Goal: Transaction & Acquisition: Purchase product/service

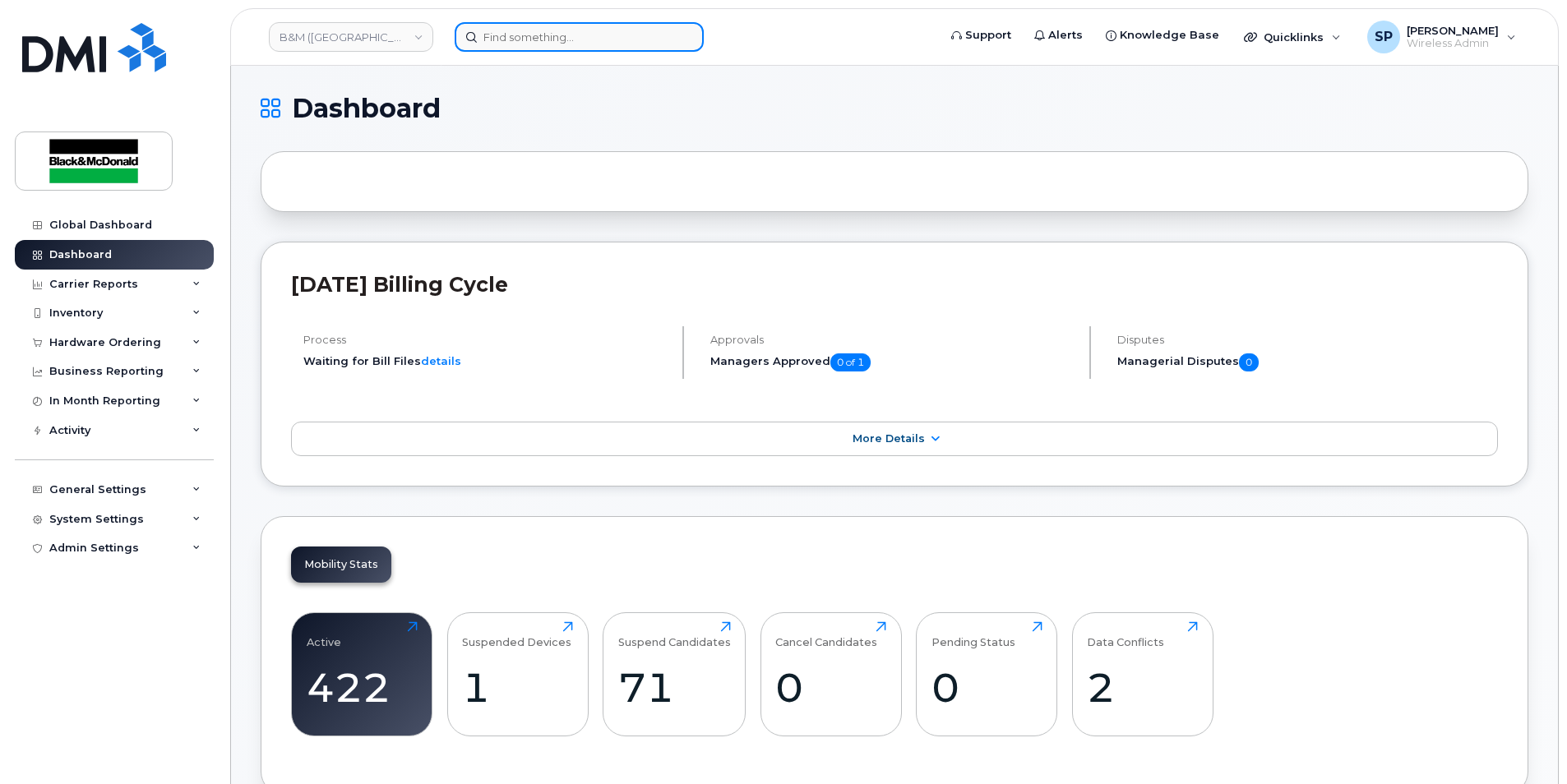
click at [504, 28] on input at bounding box center [579, 37] width 249 height 30
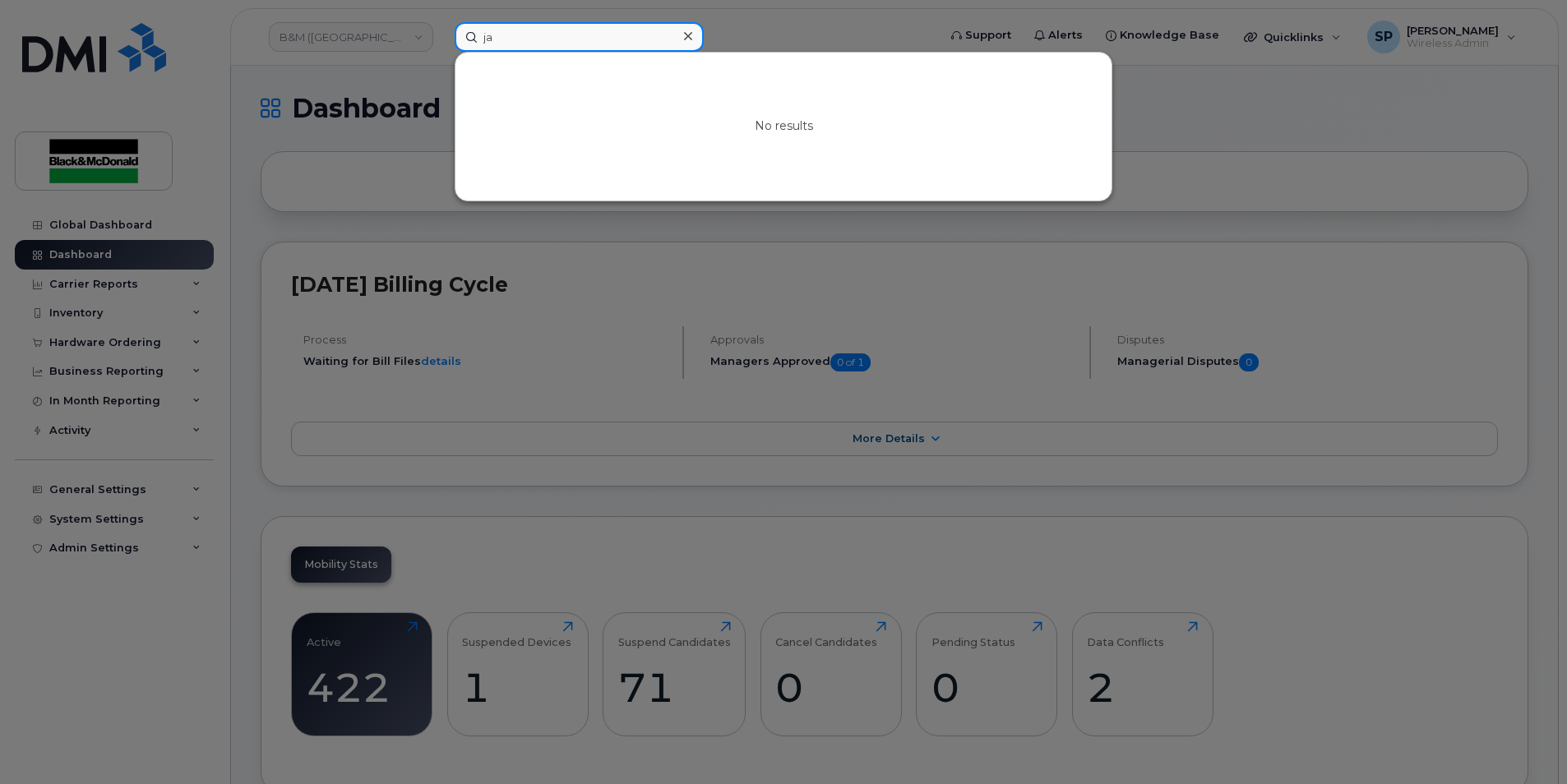
type input "j"
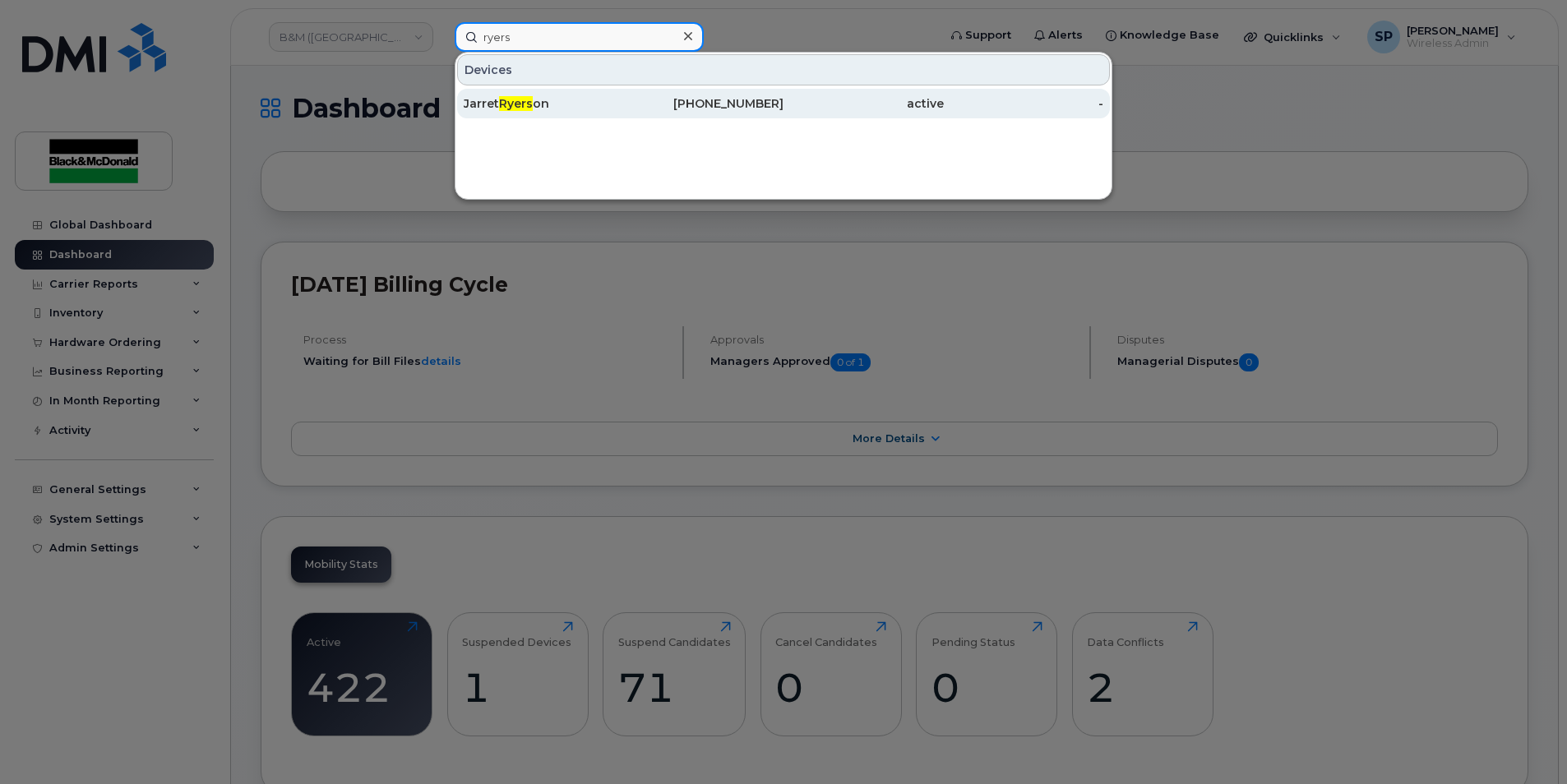
type input "ryers"
click at [647, 112] on div "782-640-9418" at bounding box center [704, 104] width 160 height 30
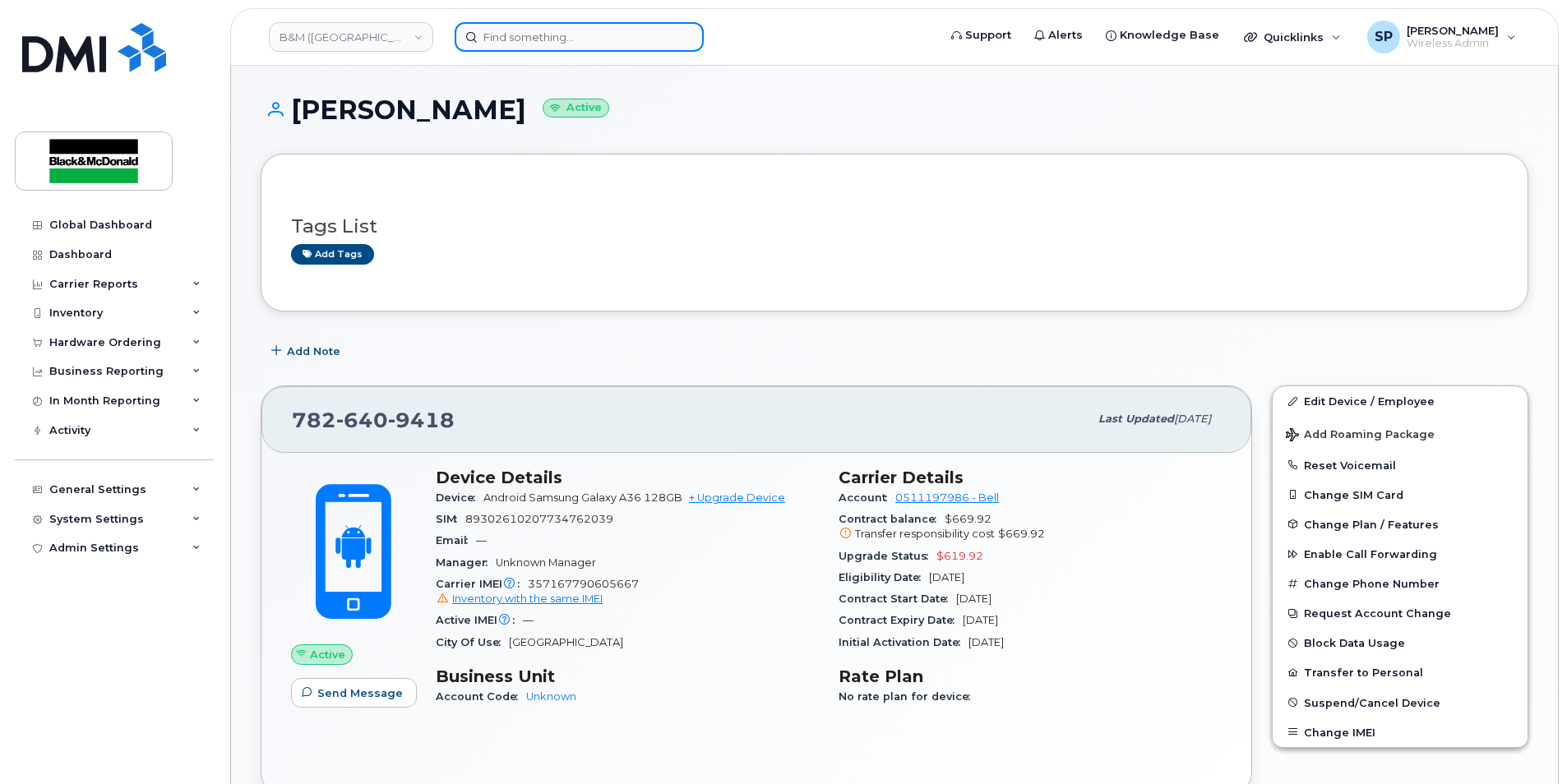
click at [492, 41] on input at bounding box center [579, 37] width 249 height 30
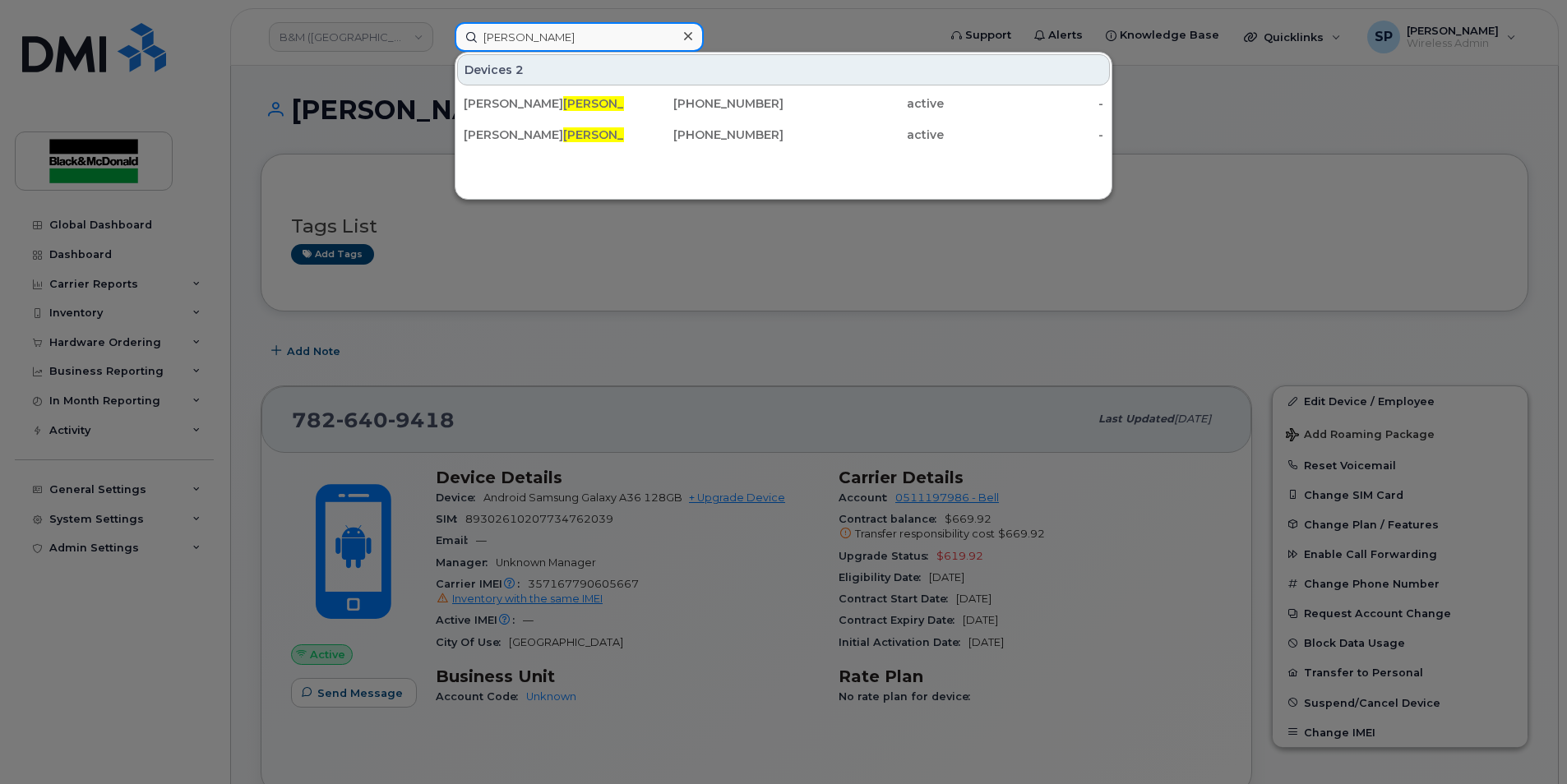
type input "cormier"
click at [610, 287] on div at bounding box center [784, 392] width 1567 height 784
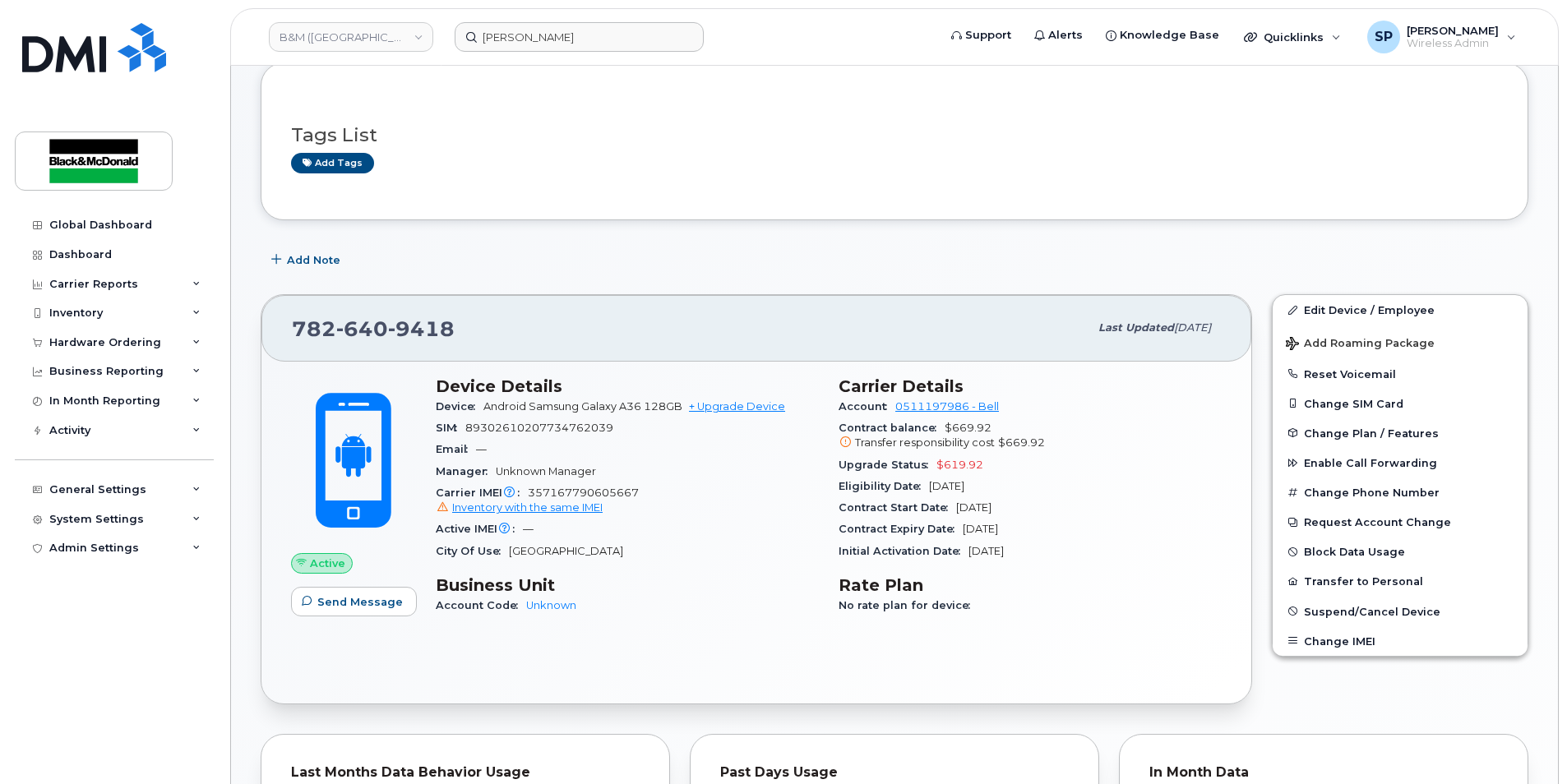
scroll to position [109, 0]
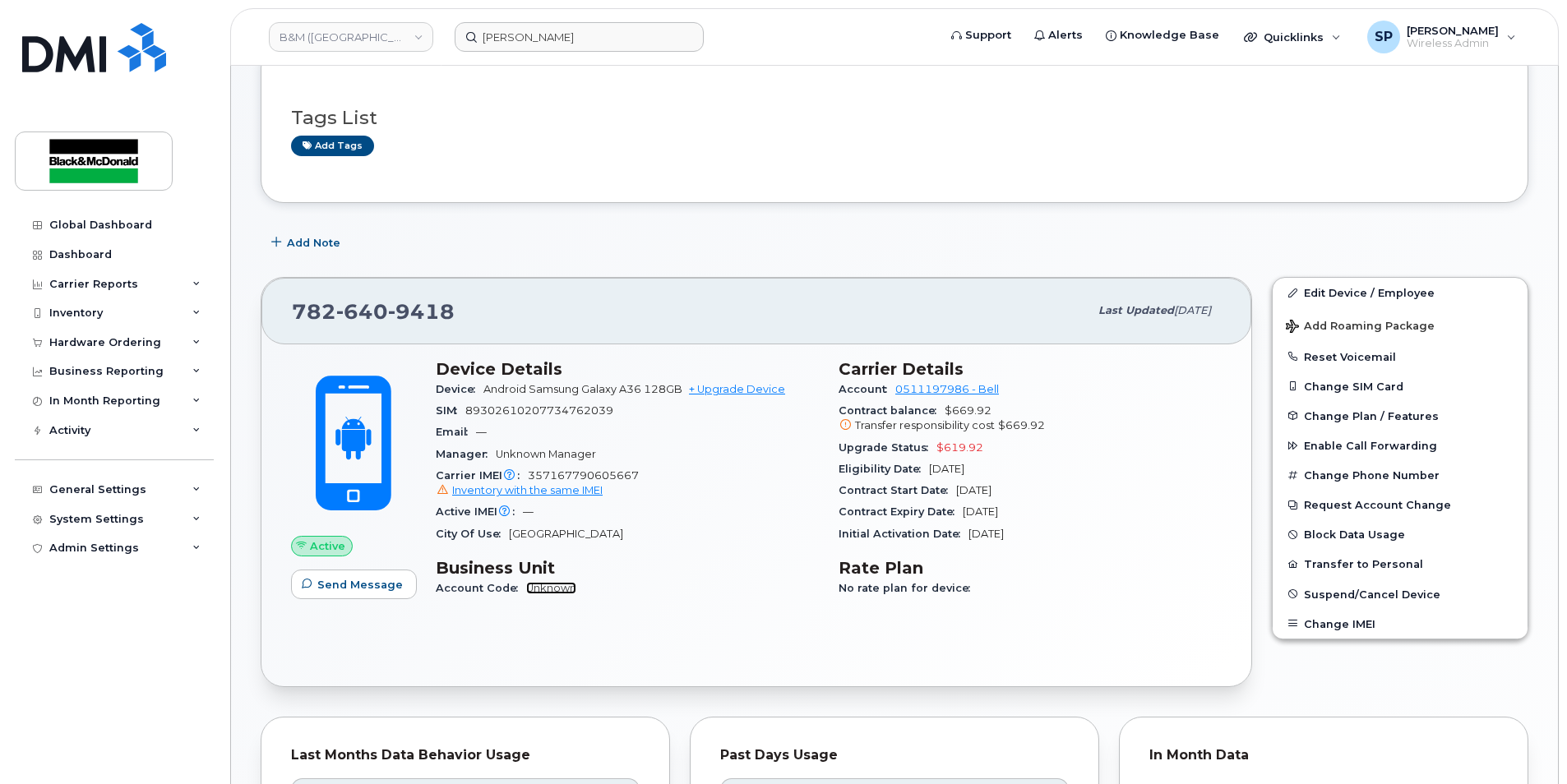
click at [549, 588] on link "Unknown" at bounding box center [552, 587] width 50 height 13
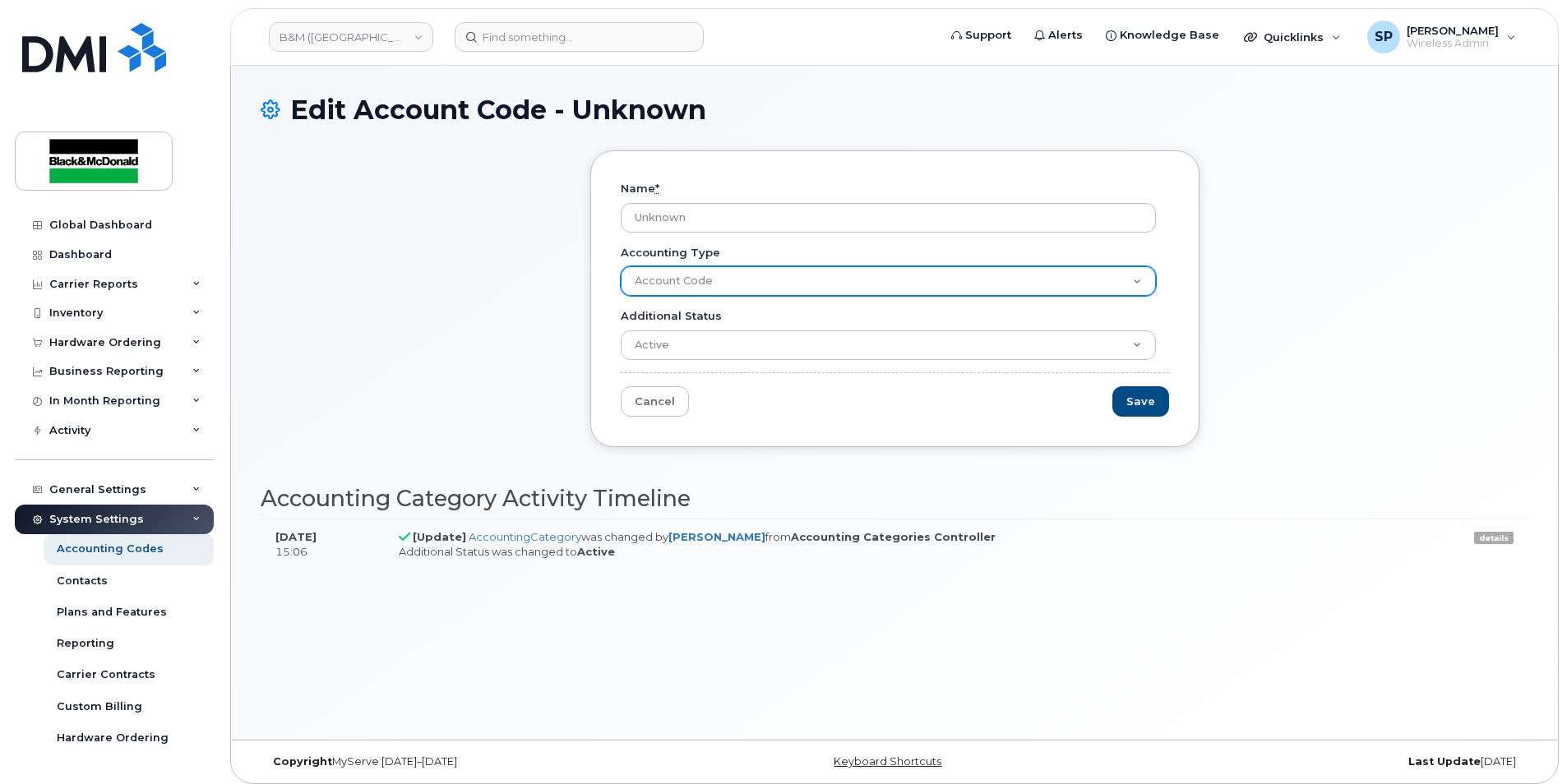
click at [1105, 278] on select "Account Code" at bounding box center [888, 281] width 535 height 30
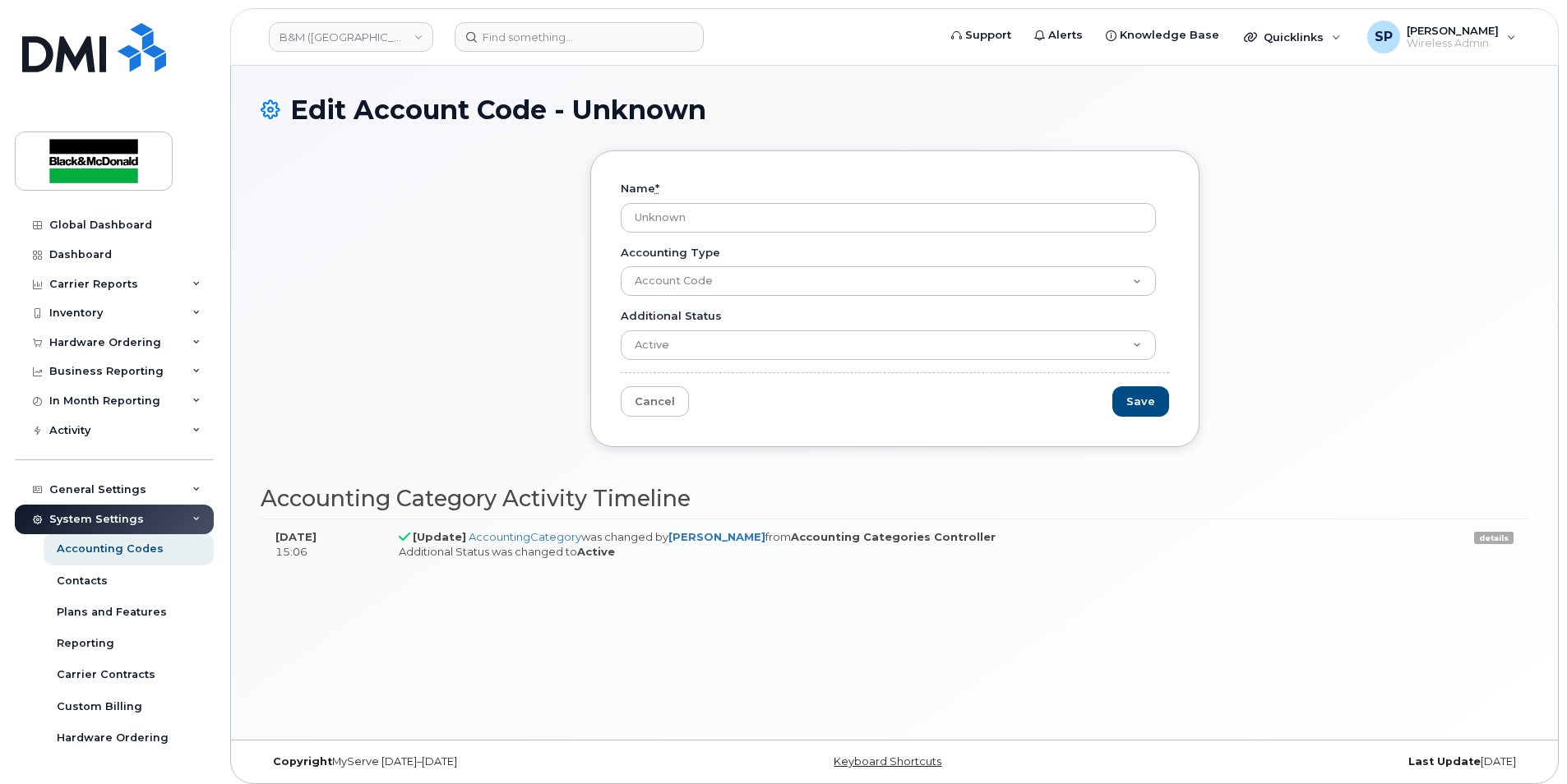
click at [880, 397] on form "Name * Unknown Accounting Type Account Code Additional Status Active Suspended …" at bounding box center [895, 298] width 549 height 235
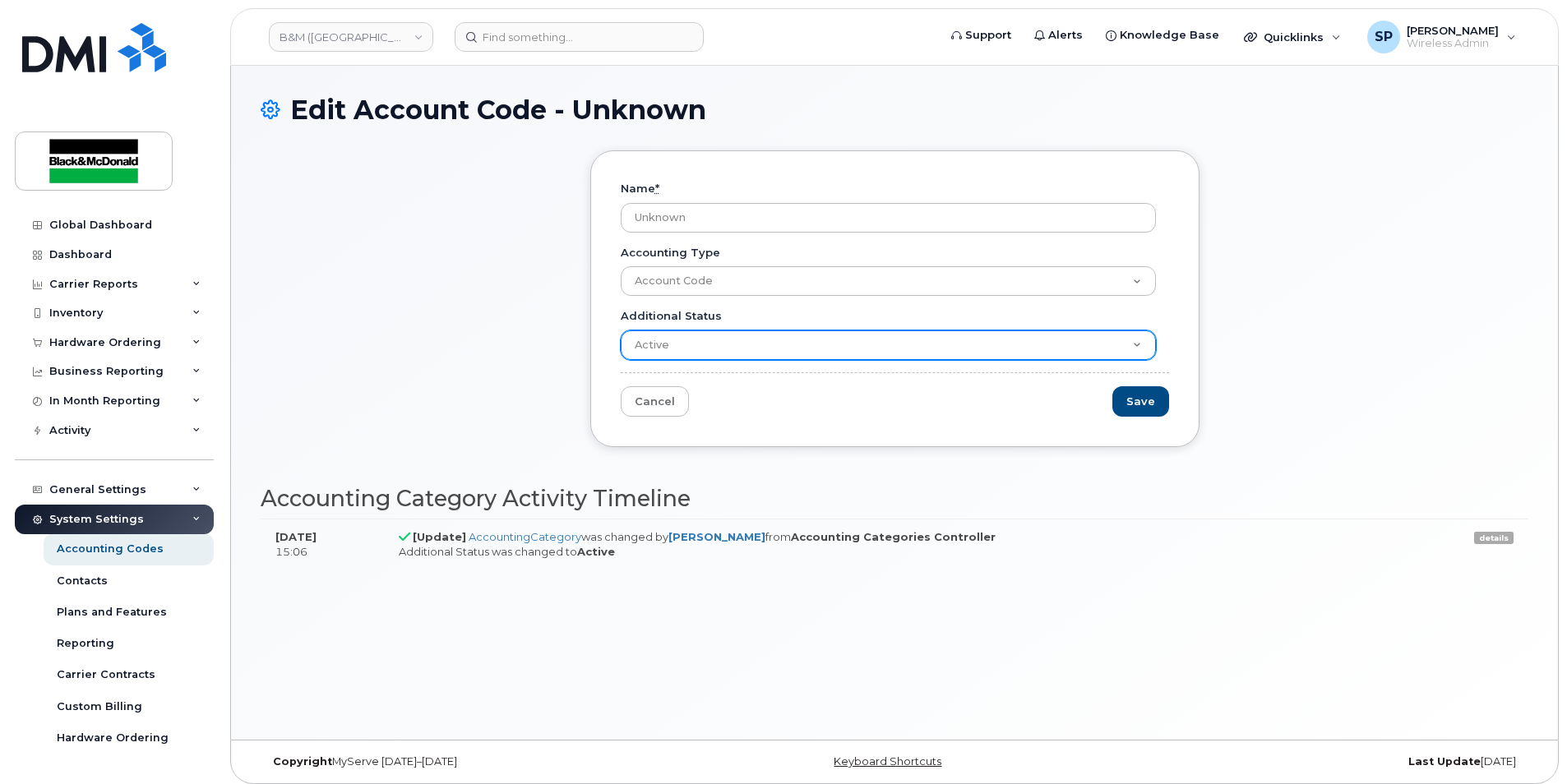
click at [890, 355] on select "Active Suspended Cancelled Closed" at bounding box center [888, 345] width 535 height 30
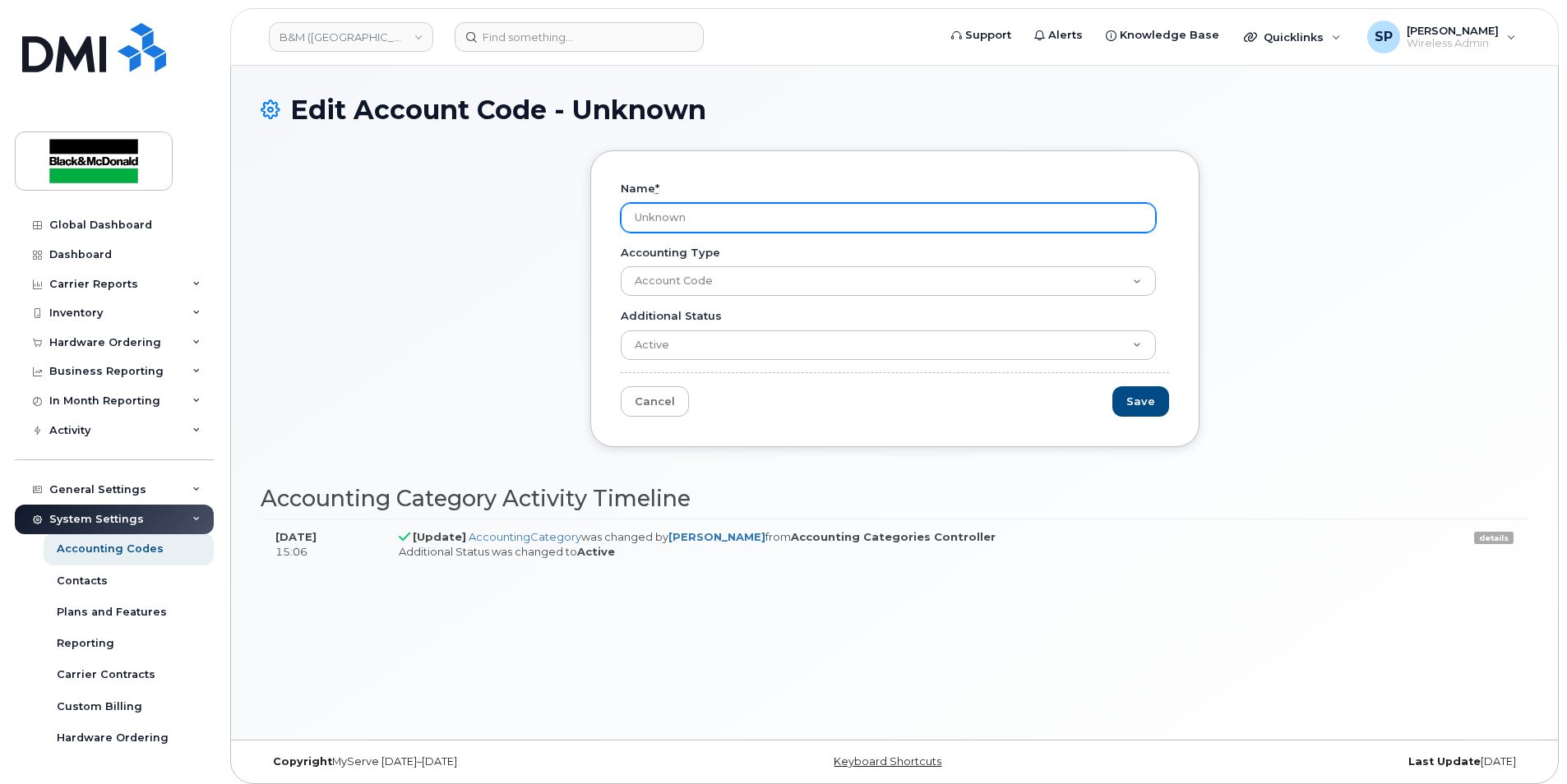
click at [777, 207] on input "Unknown" at bounding box center [888, 217] width 535 height 30
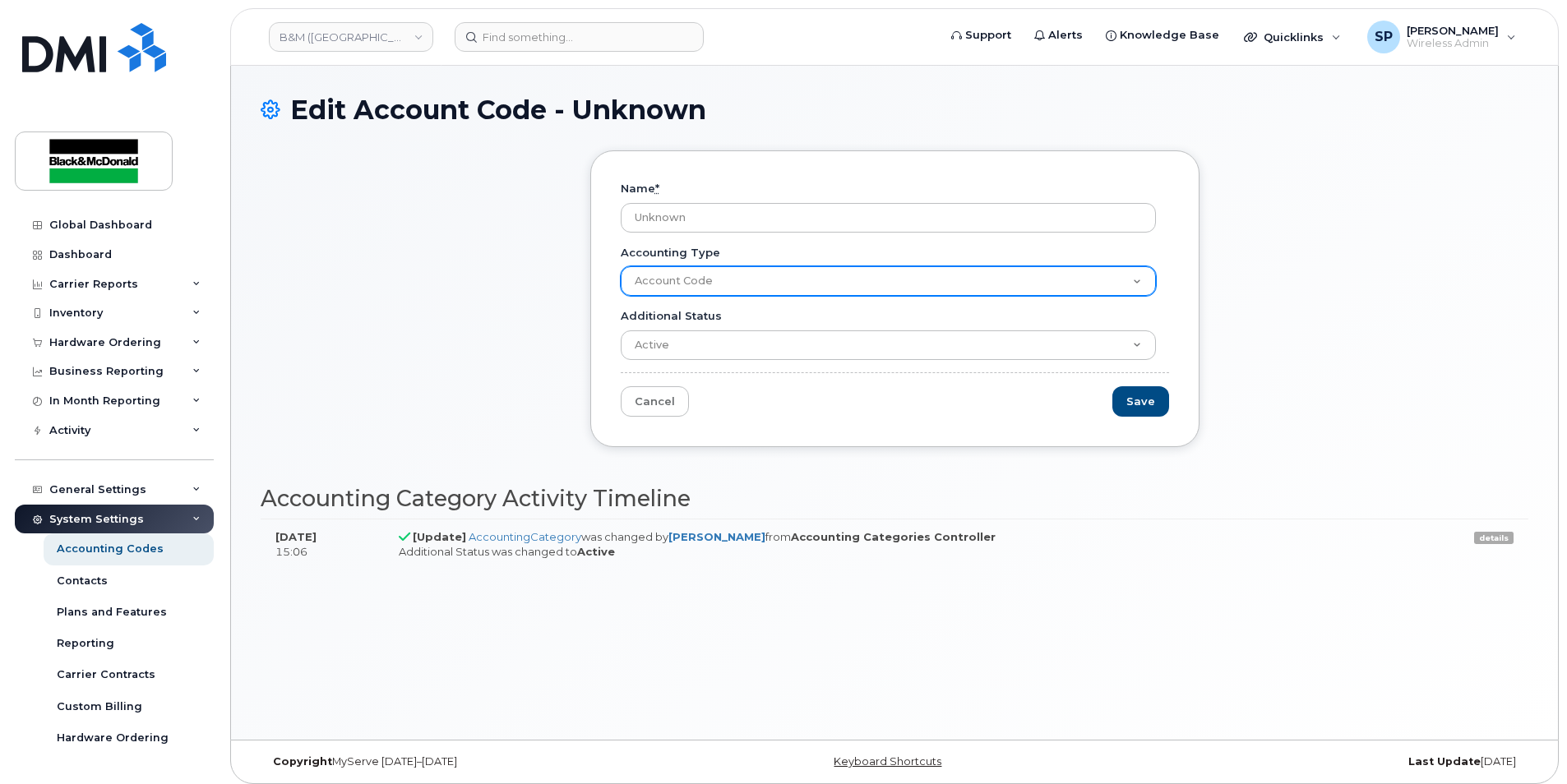
click at [1121, 282] on select "Account Code" at bounding box center [888, 281] width 535 height 30
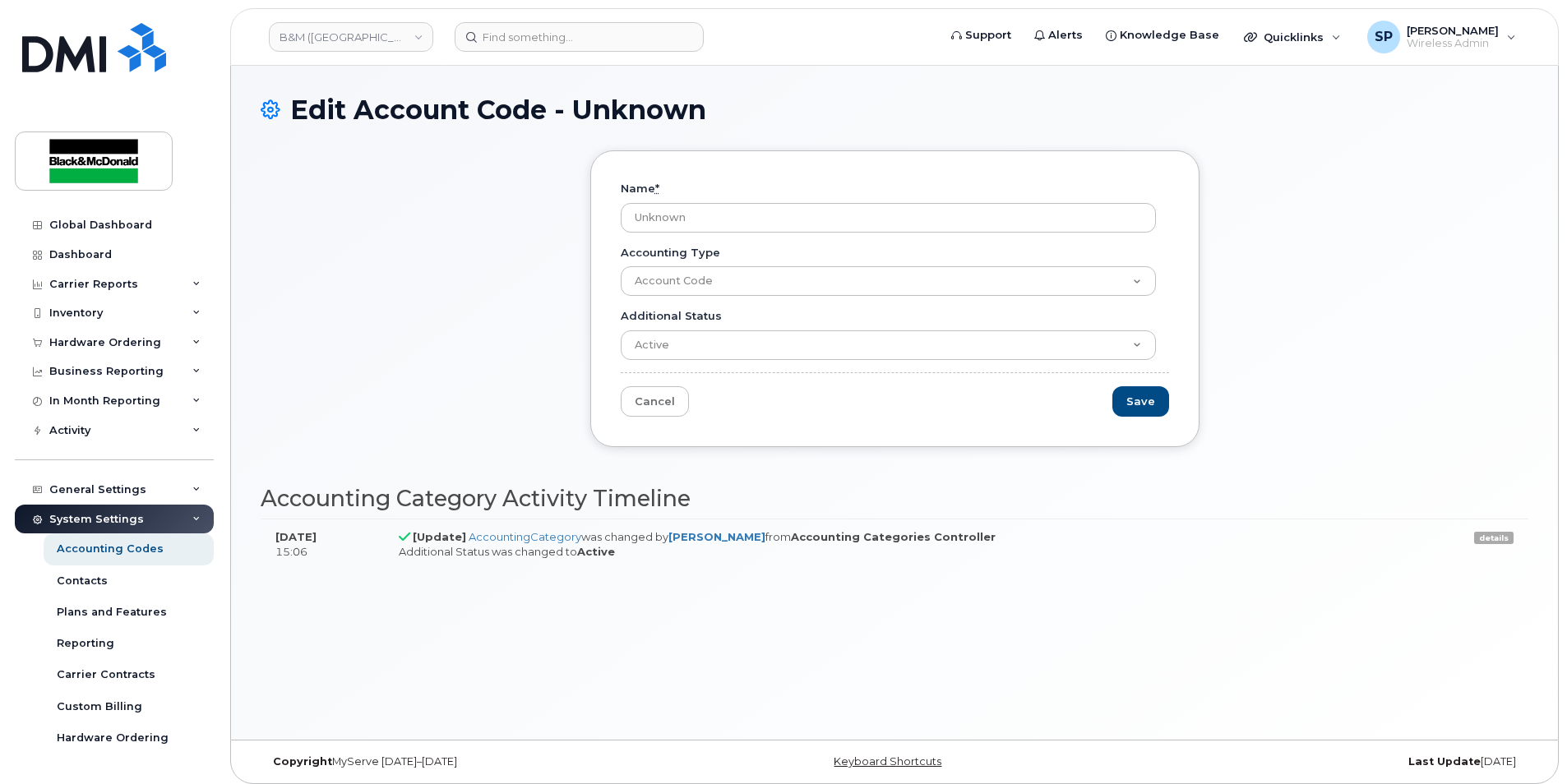
click at [438, 291] on div "Name * Unknown Accounting Type Account Code Additional Status Active Suspended …" at bounding box center [895, 311] width 1268 height 322
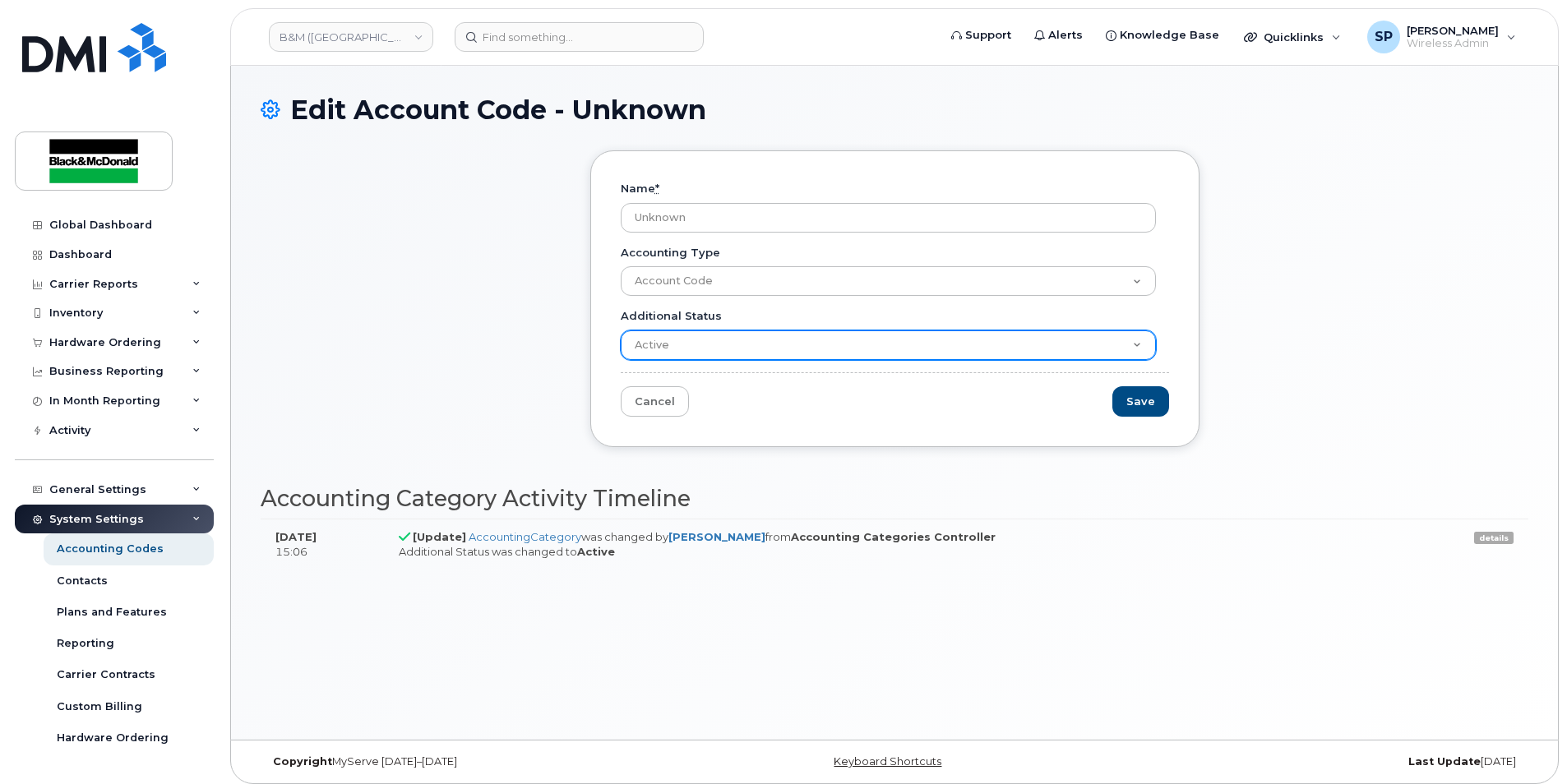
click at [698, 340] on select "Active Suspended Cancelled Closed" at bounding box center [888, 345] width 535 height 30
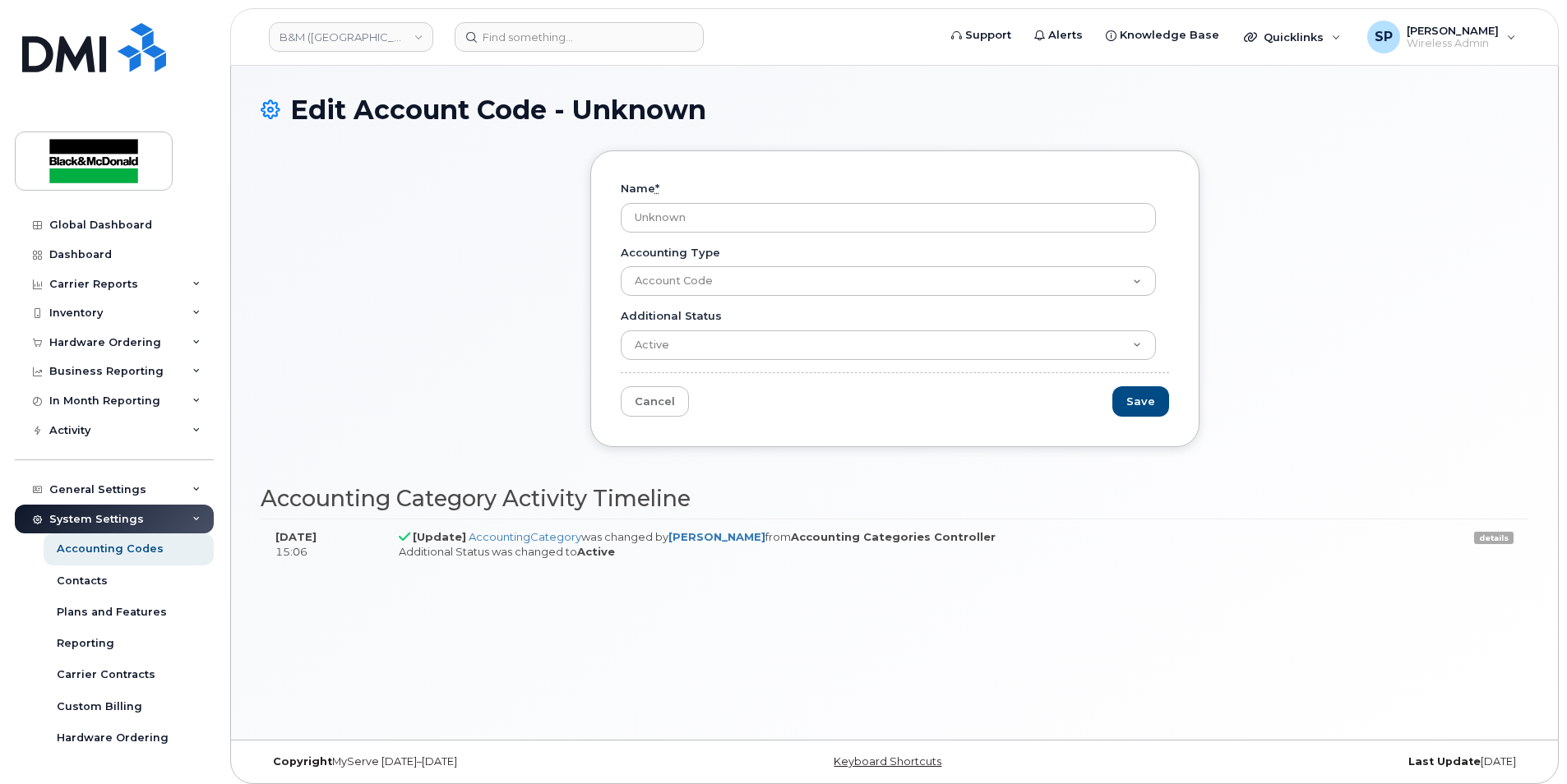
drag, startPoint x: 463, startPoint y: 314, endPoint x: 517, endPoint y: 274, distance: 67.2
click at [463, 314] on div "Name * Unknown Accounting Type Account Code Additional Status Active Suspended …" at bounding box center [895, 311] width 1268 height 322
click at [663, 216] on input "Unknown" at bounding box center [888, 217] width 535 height 30
drag, startPoint x: 657, startPoint y: 389, endPoint x: 551, endPoint y: 395, distance: 106.2
click at [657, 389] on link "Cancel" at bounding box center [655, 401] width 68 height 30
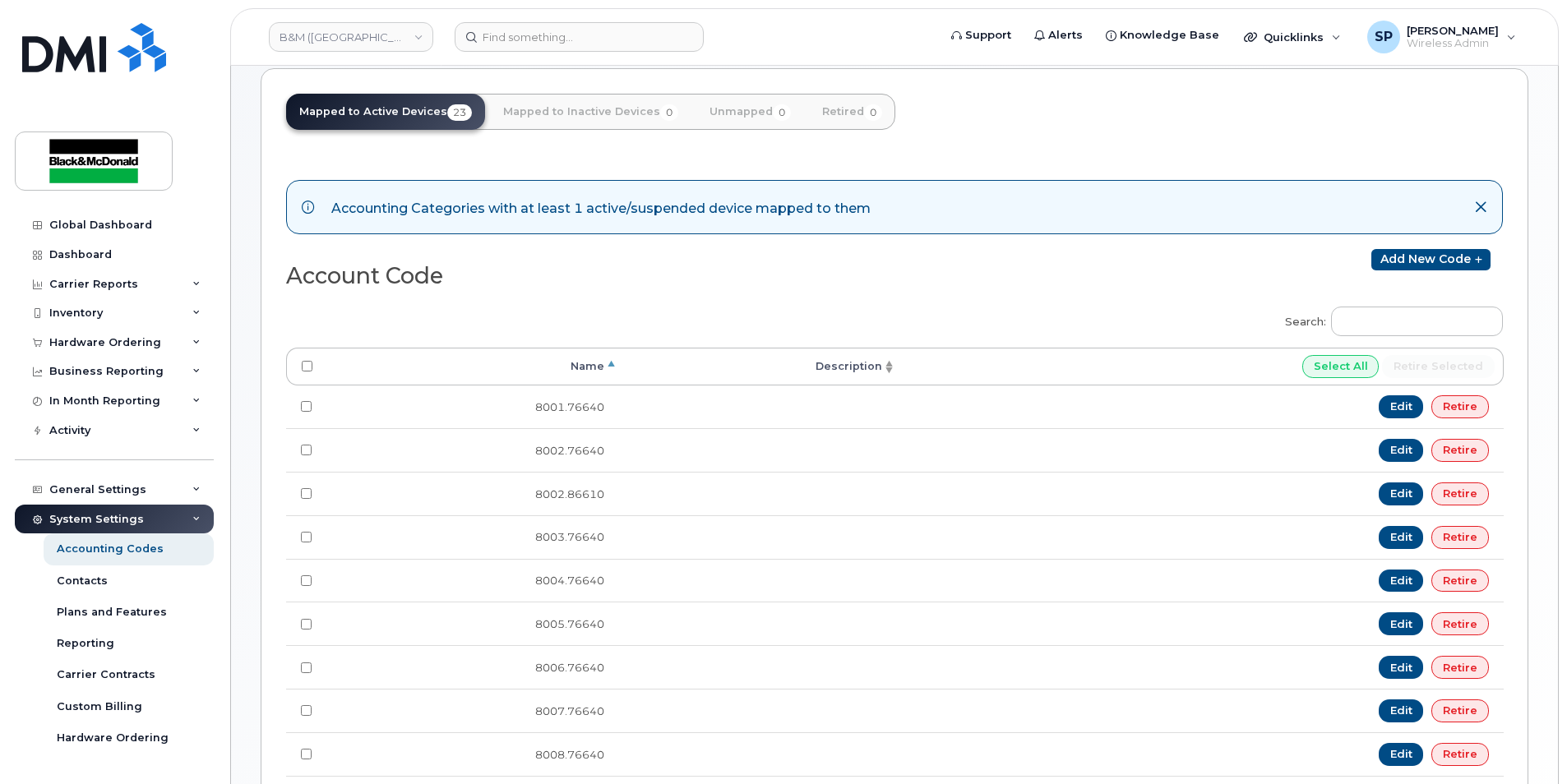
scroll to position [217, 0]
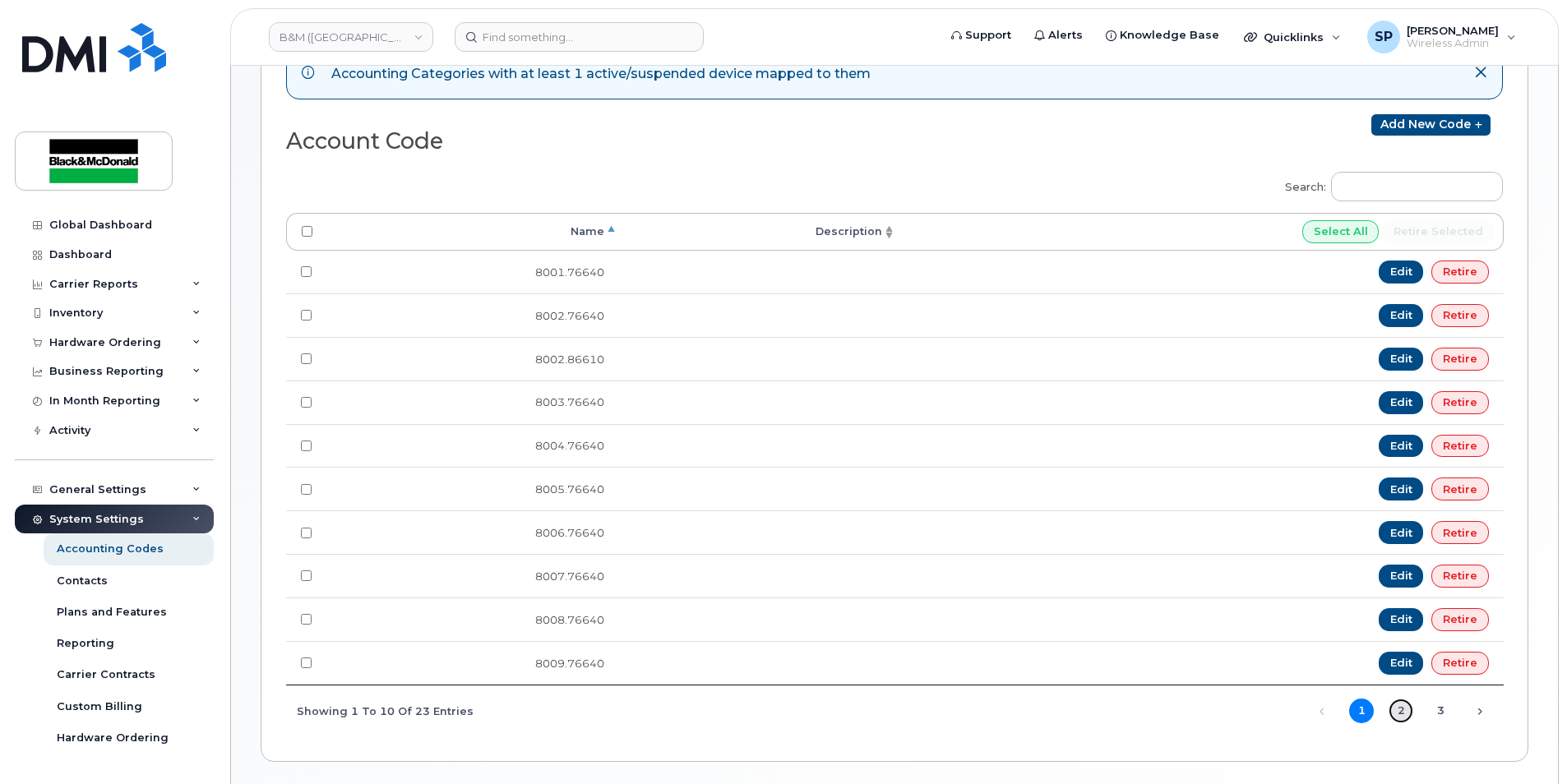
click at [1397, 714] on link "2" at bounding box center [1400, 710] width 24 height 24
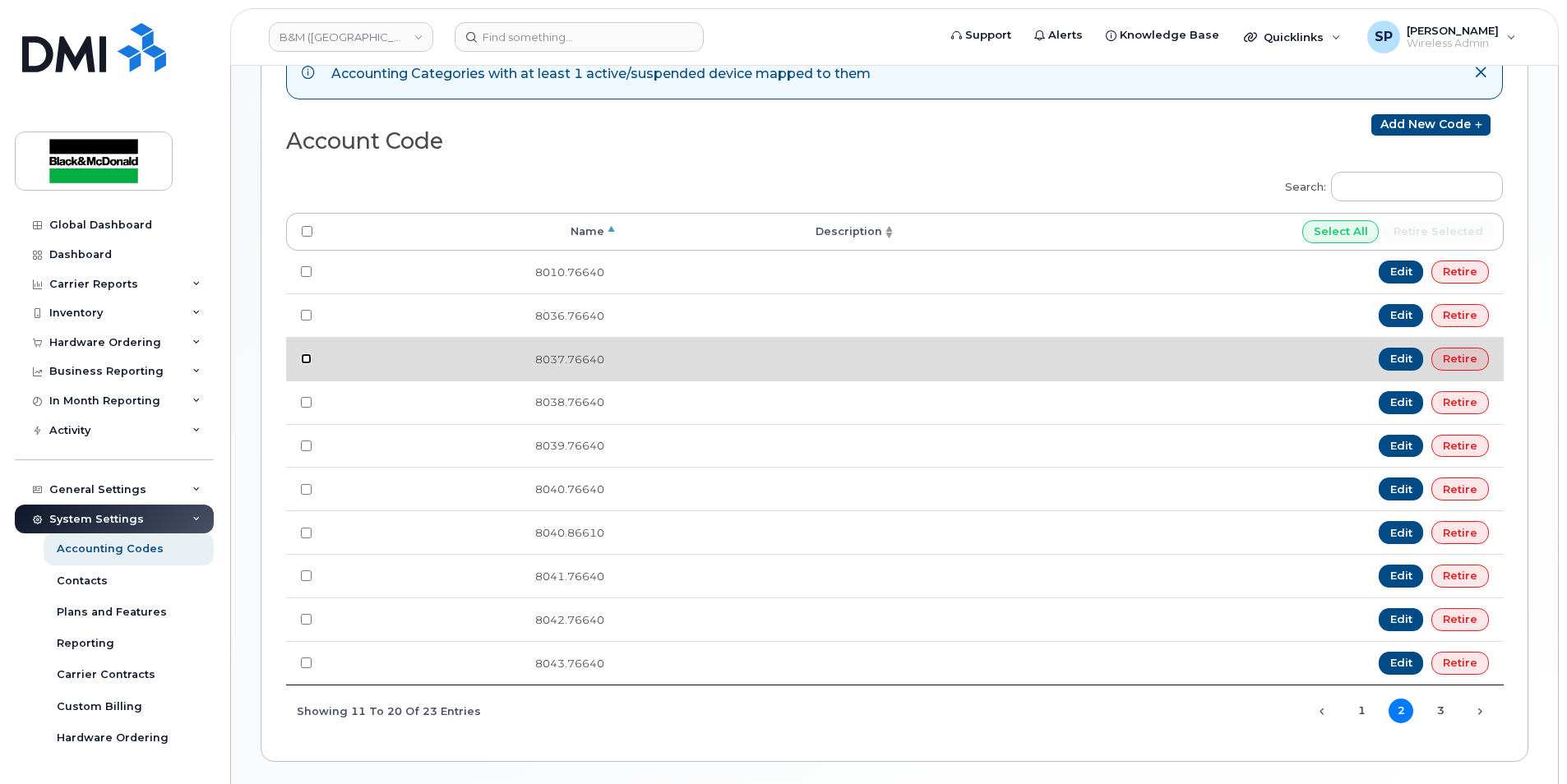
click at [304, 357] on input "checkbox" at bounding box center [305, 359] width 11 height 11
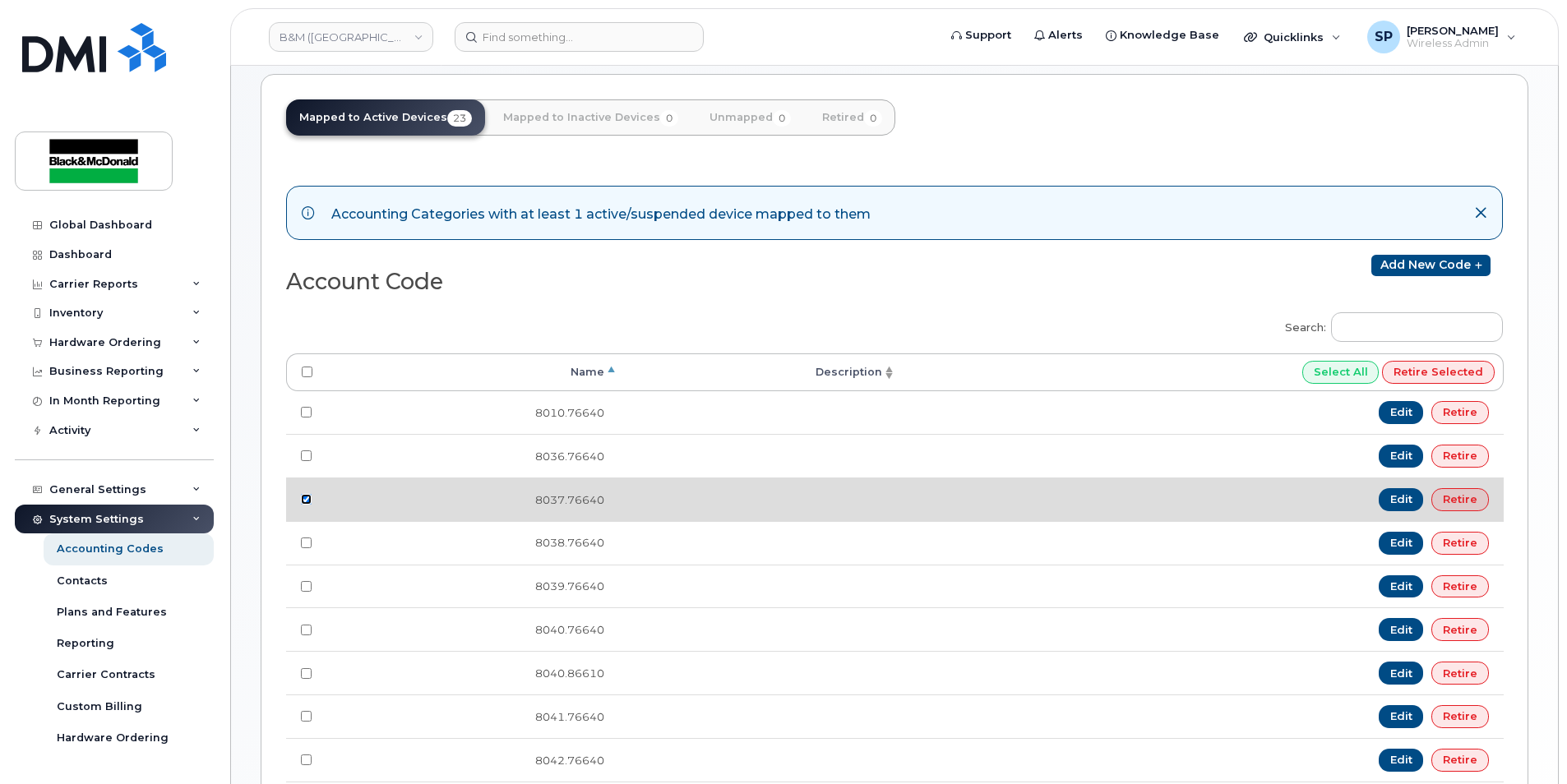
scroll to position [0, 0]
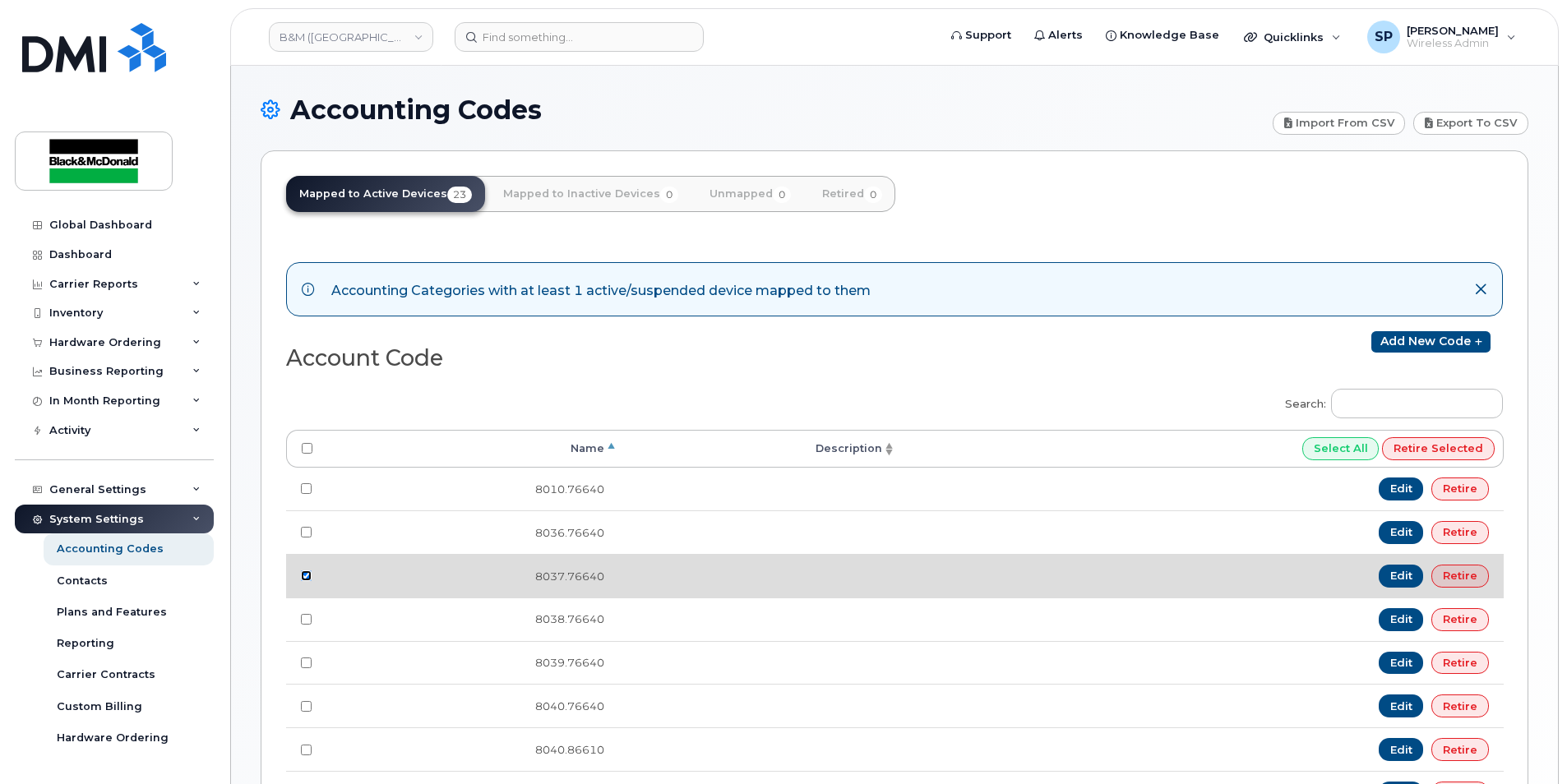
click at [307, 578] on input "checkbox" at bounding box center [305, 576] width 11 height 11
checkbox input "false"
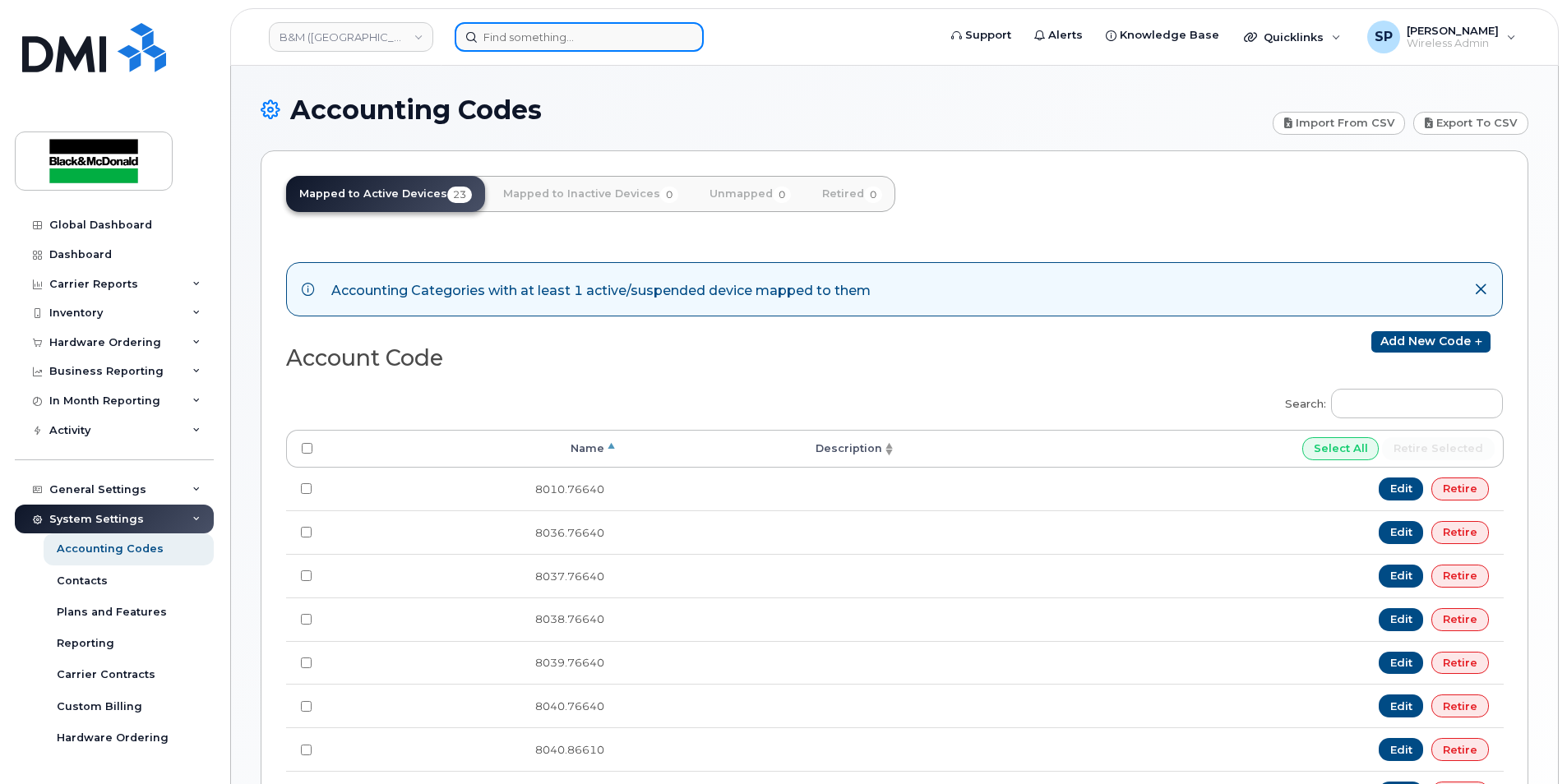
drag, startPoint x: 490, startPoint y: 45, endPoint x: 480, endPoint y: 49, distance: 10.8
click at [490, 45] on input at bounding box center [579, 37] width 249 height 30
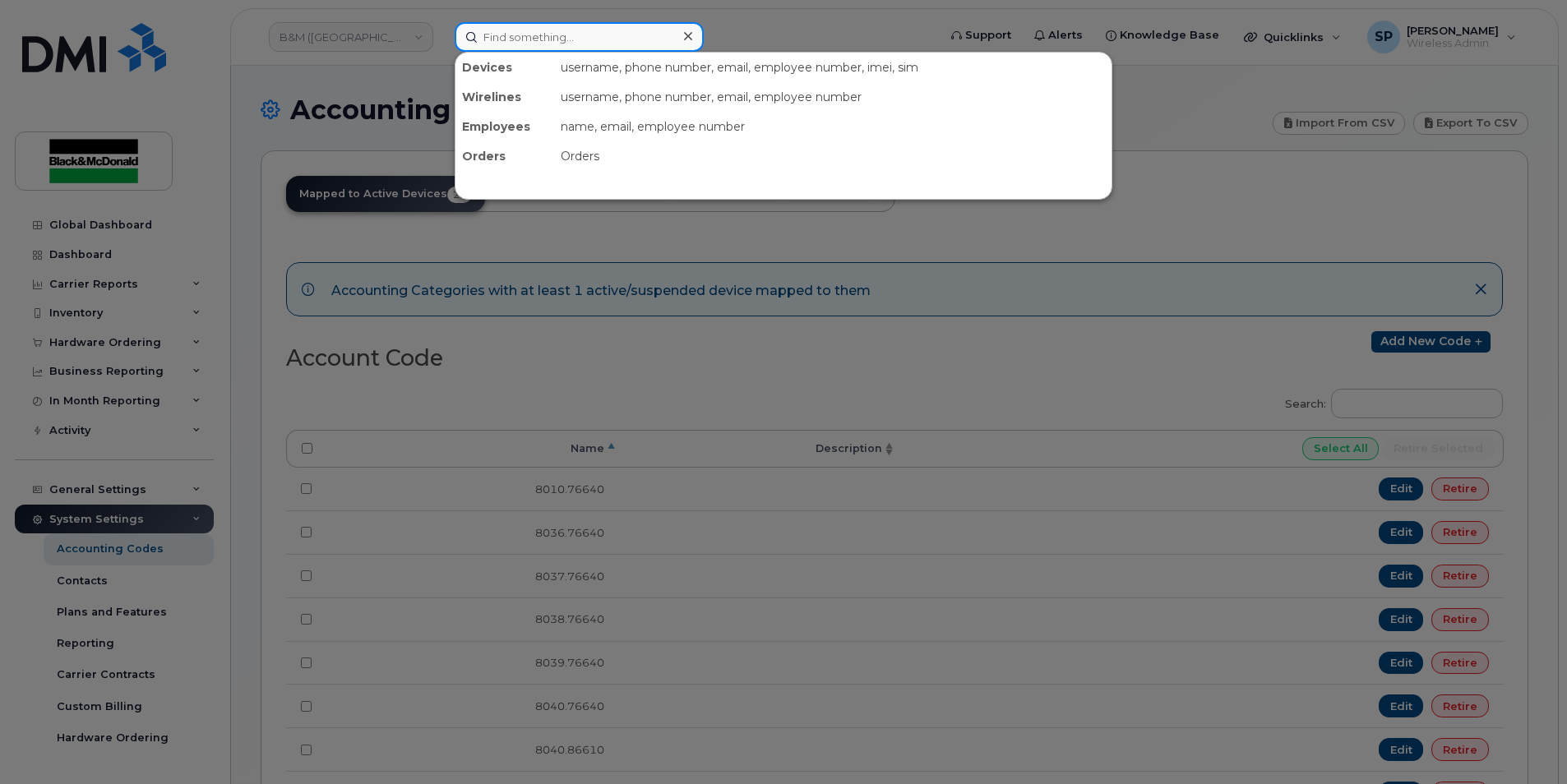
click at [508, 33] on input at bounding box center [579, 37] width 249 height 30
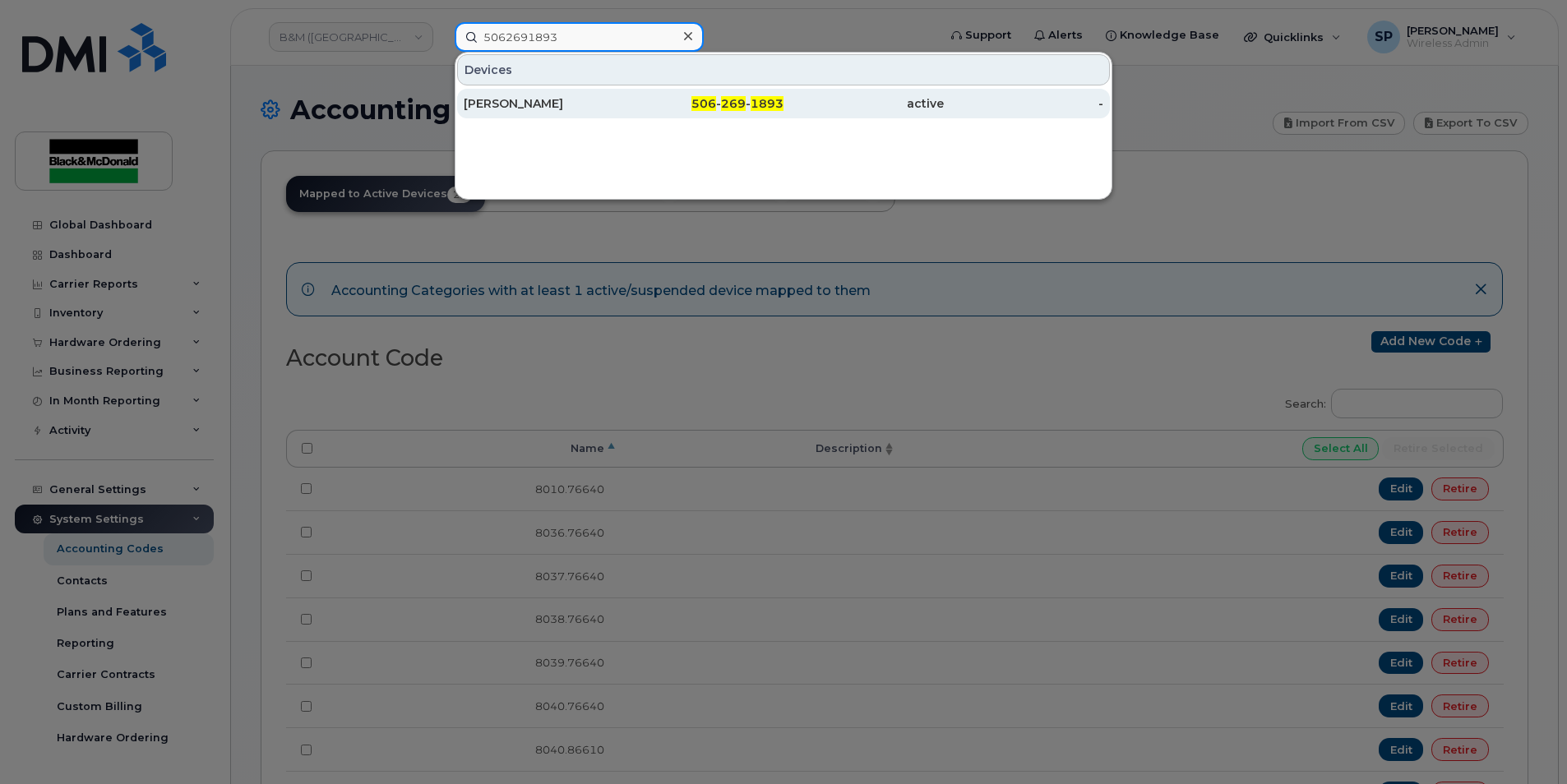
type input "5062691893"
click at [523, 98] on div "Mitchell Cormier" at bounding box center [543, 103] width 160 height 16
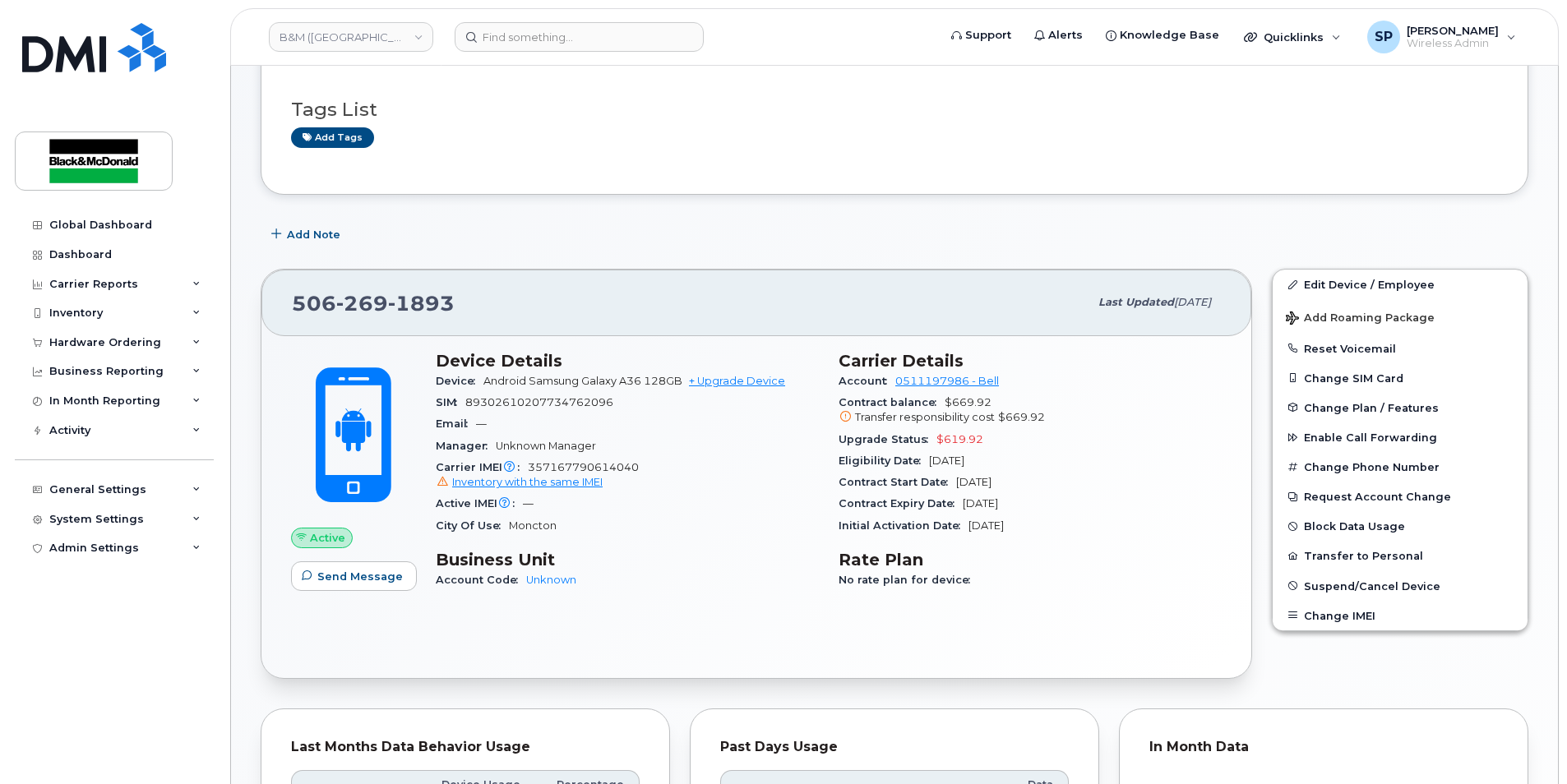
scroll to position [106, 0]
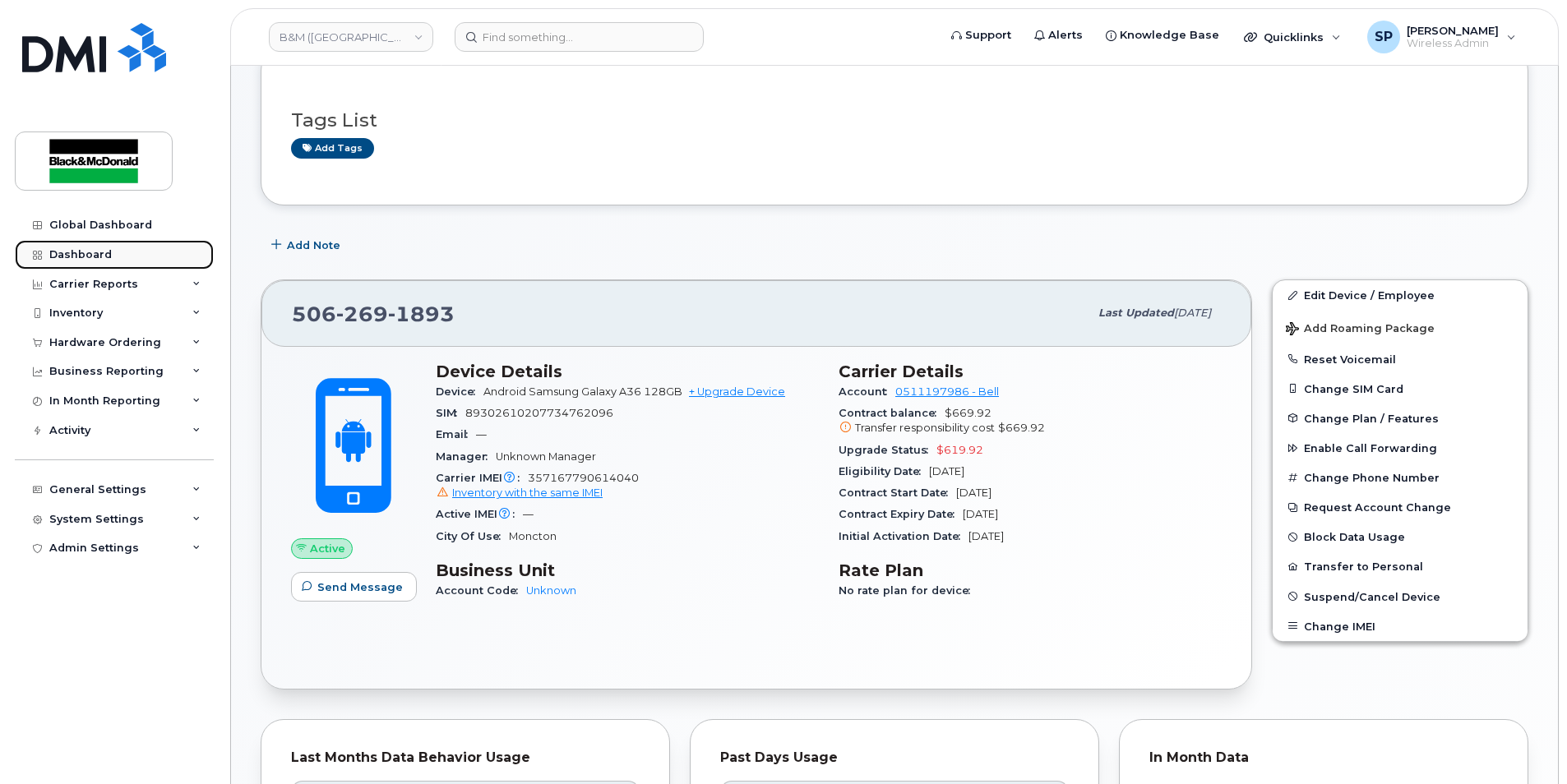
click at [104, 257] on div "Dashboard" at bounding box center [80, 255] width 62 height 14
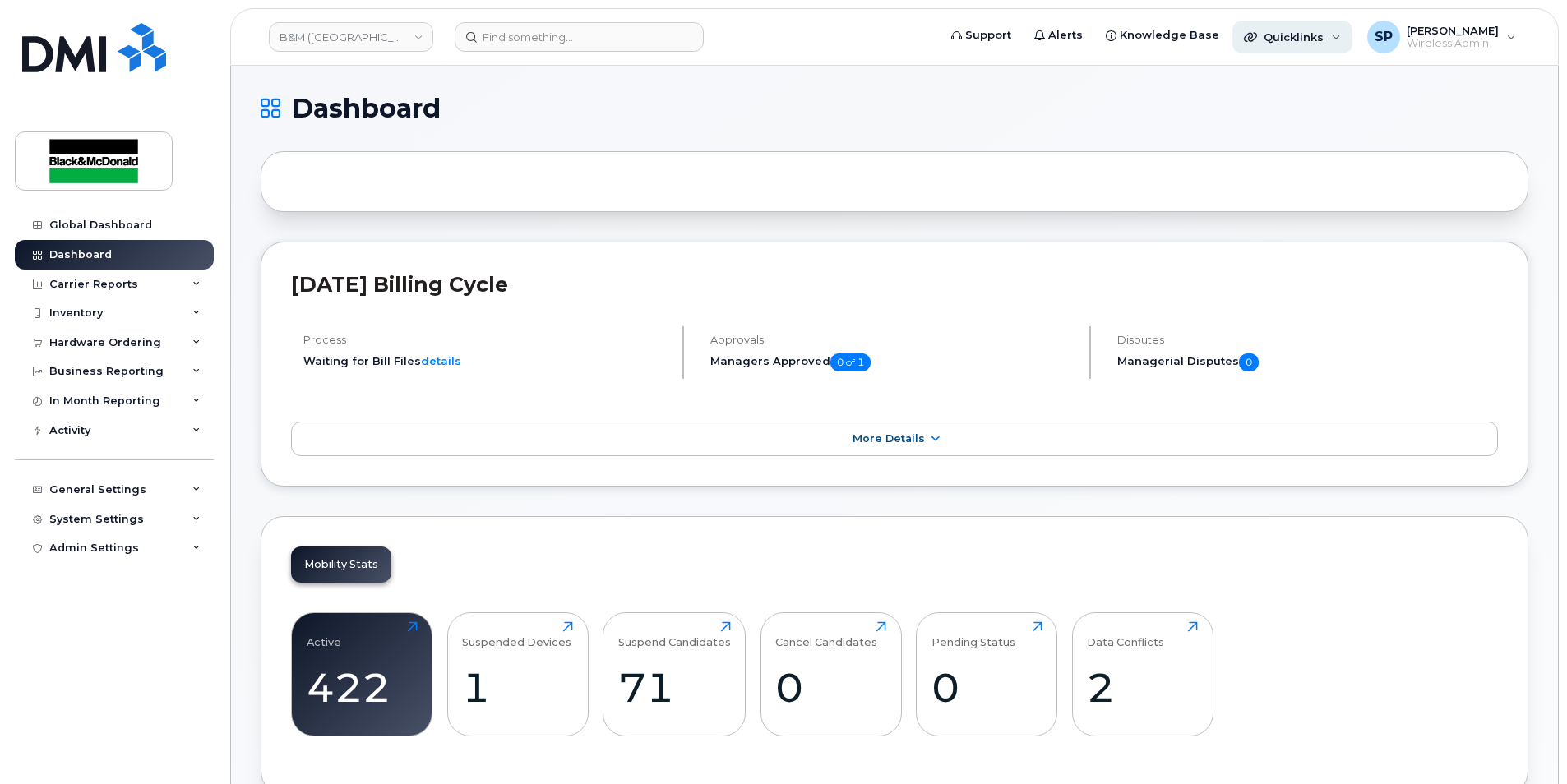
click at [1313, 39] on span "Quicklinks" at bounding box center [1294, 37] width 60 height 14
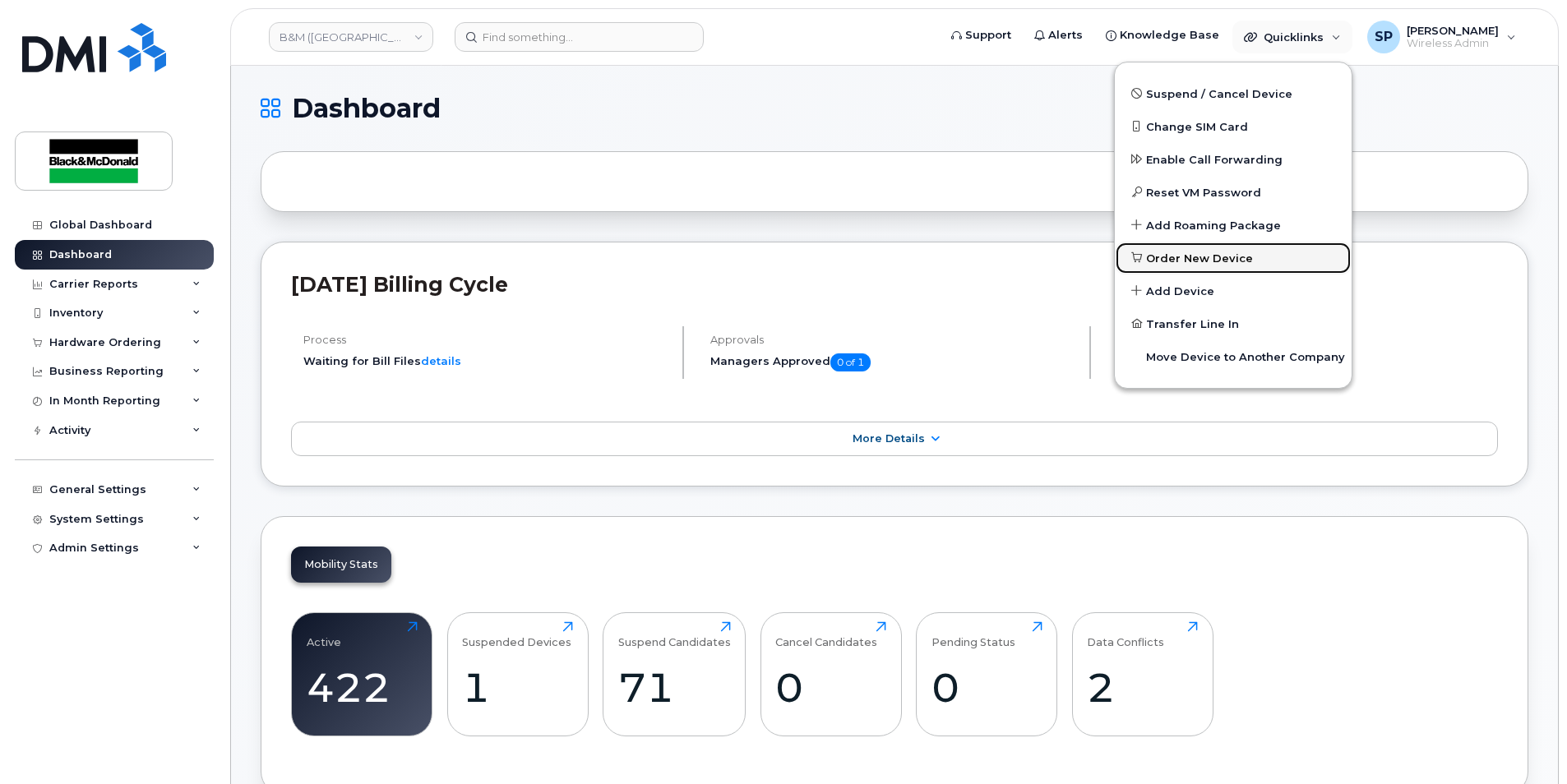
drag, startPoint x: 1178, startPoint y: 260, endPoint x: 528, endPoint y: 365, distance: 658.4
click at [1178, 260] on span "Order New Device" at bounding box center [1199, 259] width 107 height 16
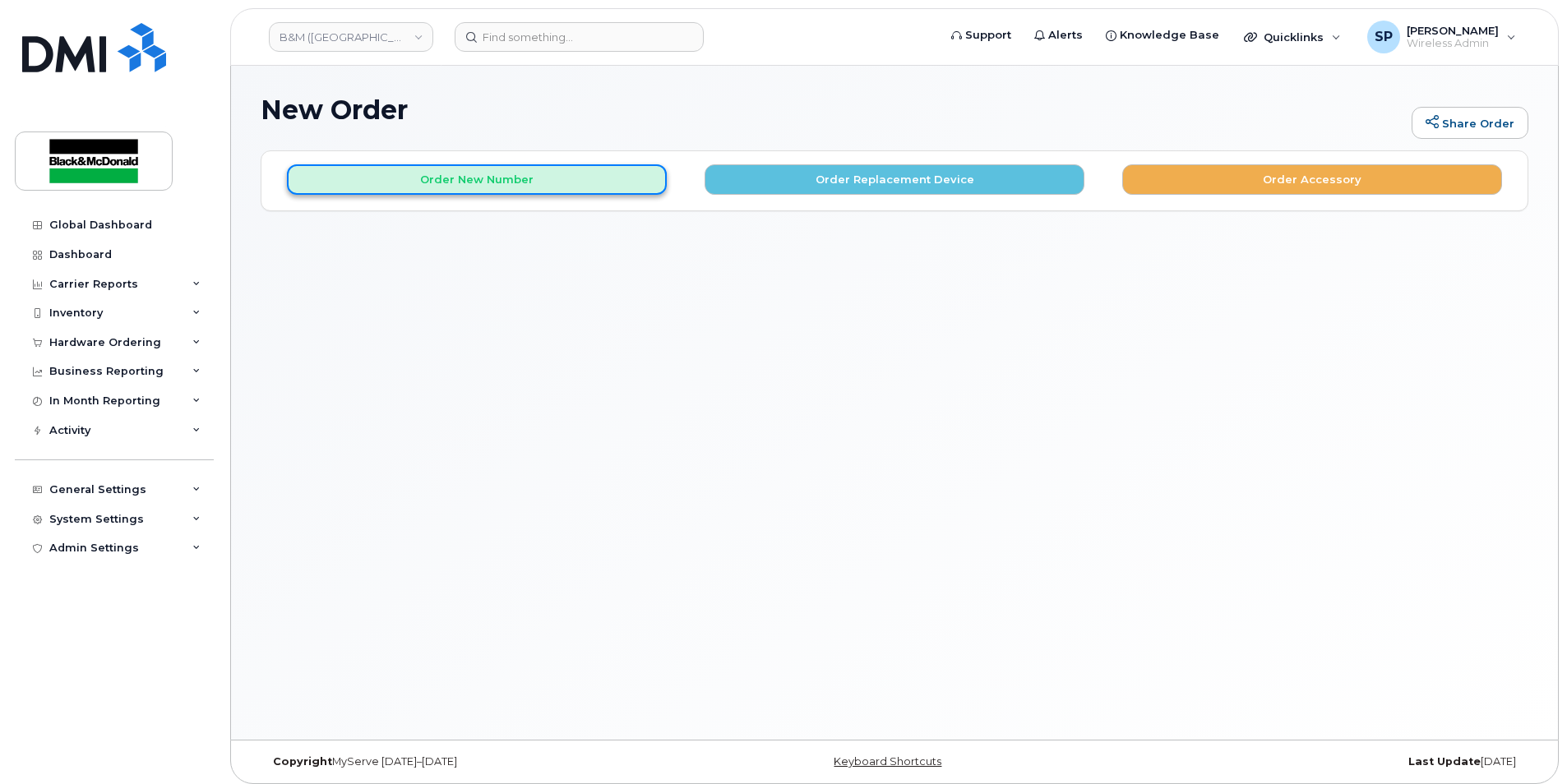
click at [485, 192] on button "Order New Number" at bounding box center [477, 179] width 380 height 30
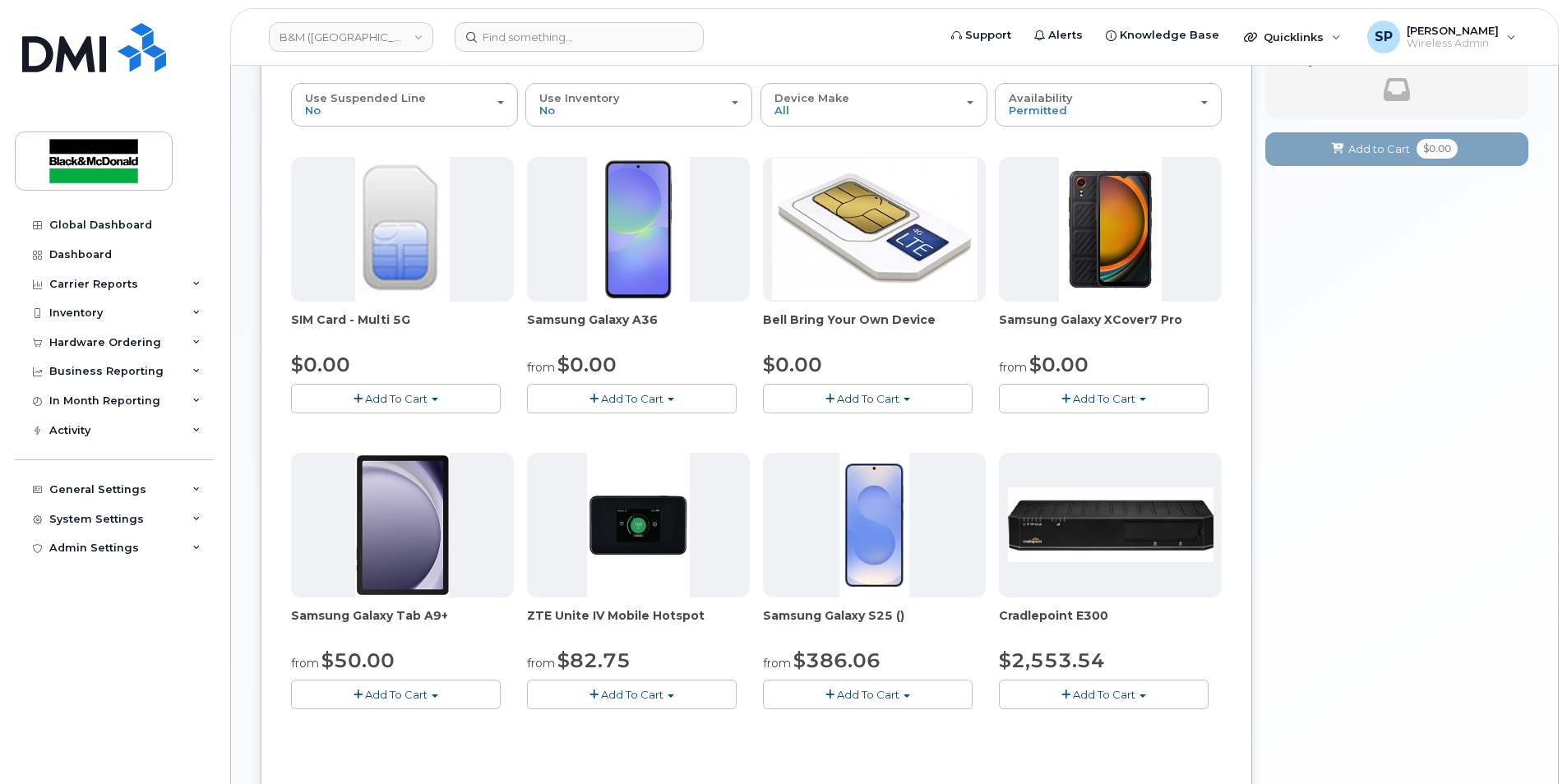
scroll to position [163, 0]
click at [612, 404] on span "Add To Cart" at bounding box center [632, 399] width 62 height 14
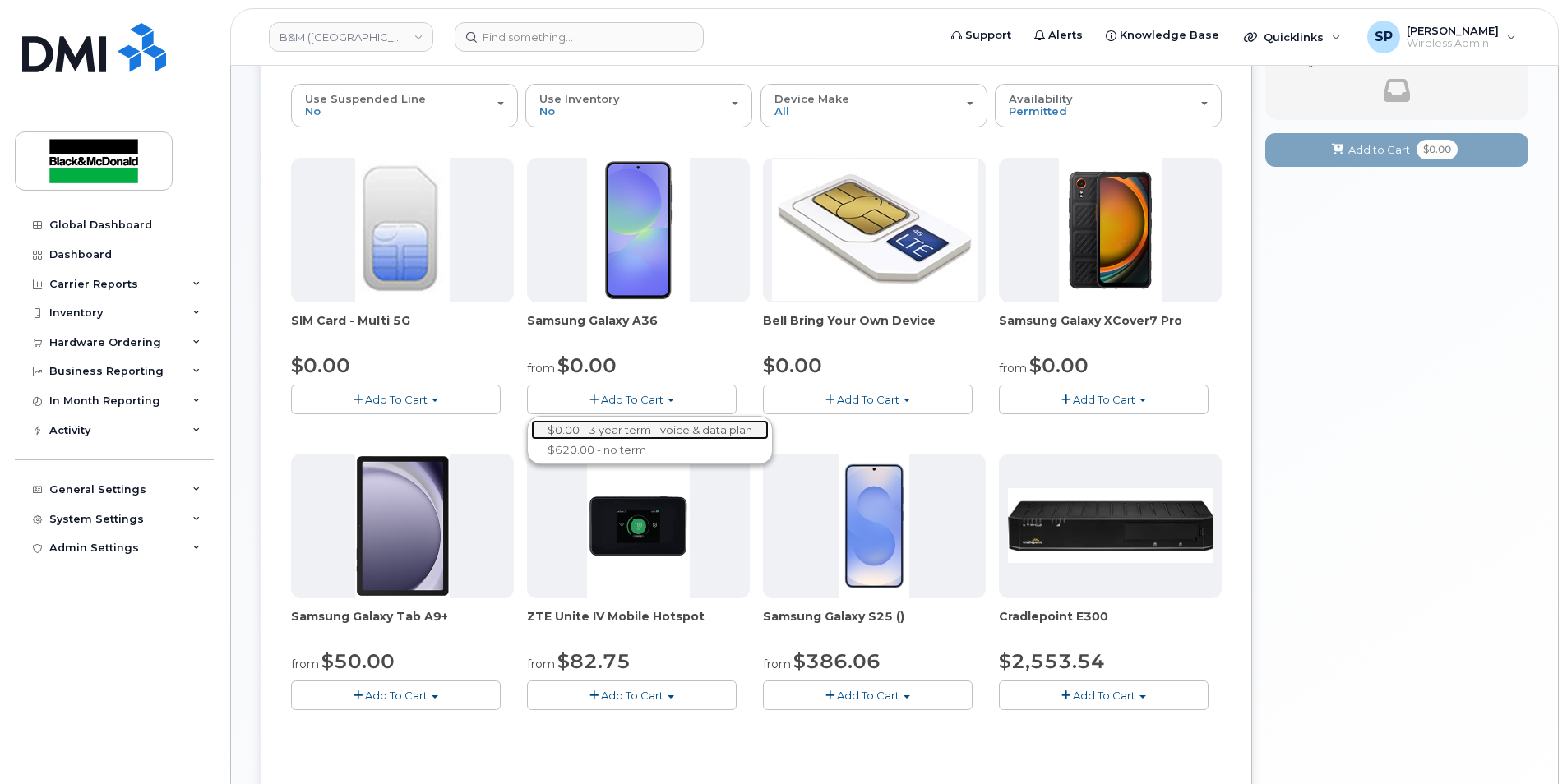
click at [621, 435] on link "$0.00 - 3 year term - voice & data plan" at bounding box center [650, 429] width 238 height 20
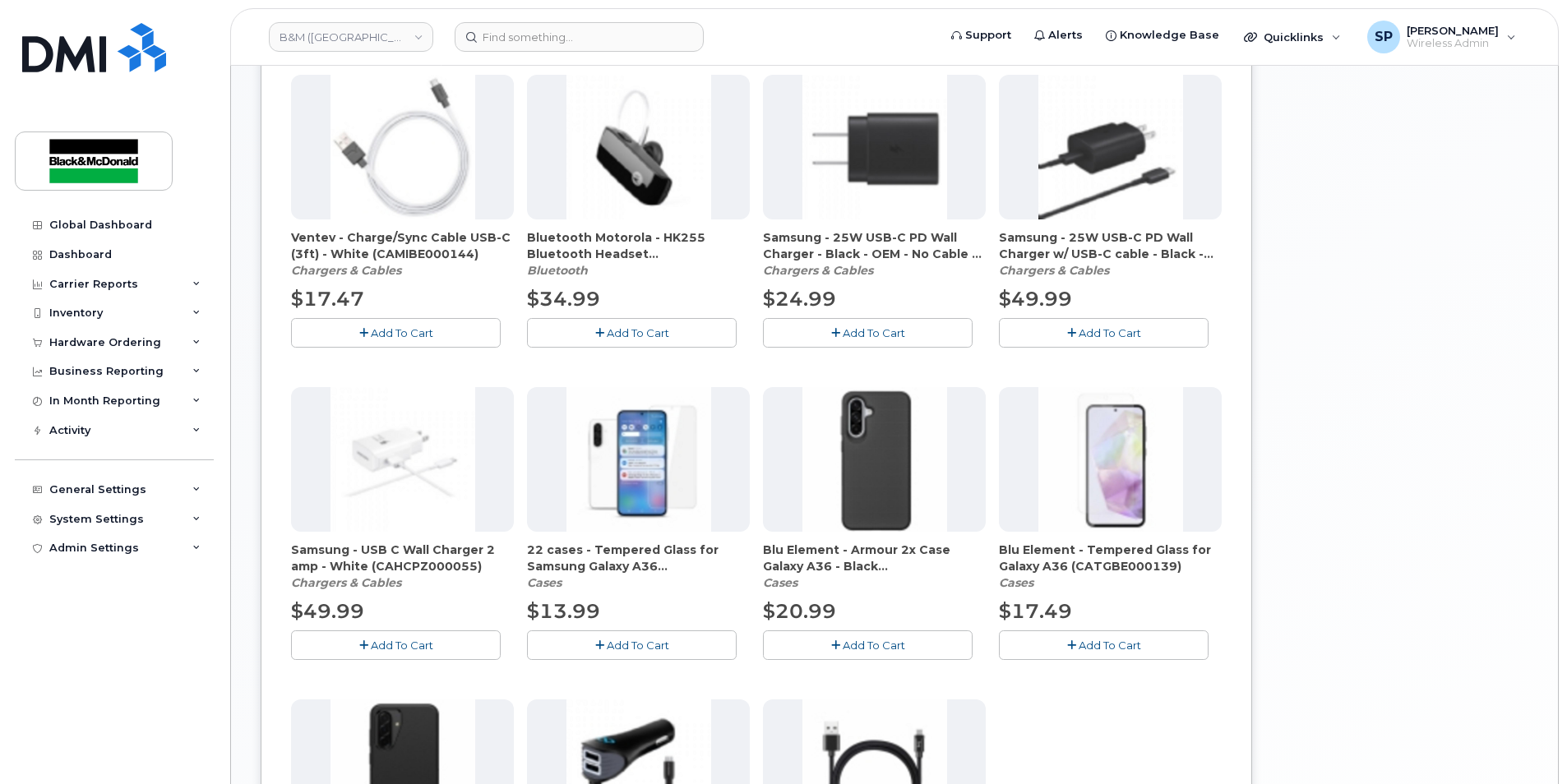
scroll to position [668, 0]
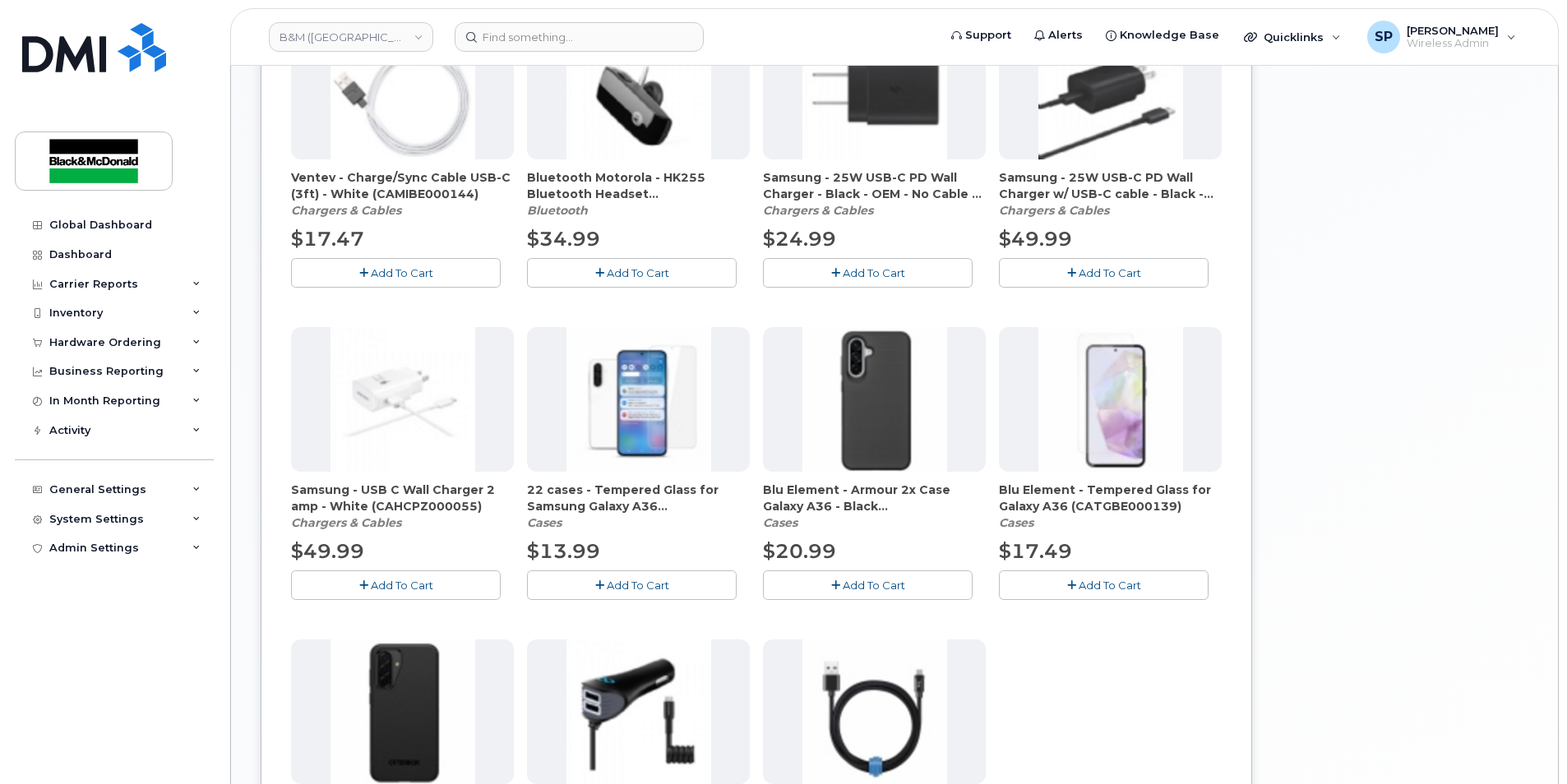
click at [818, 590] on button "Add To Cart" at bounding box center [868, 585] width 209 height 29
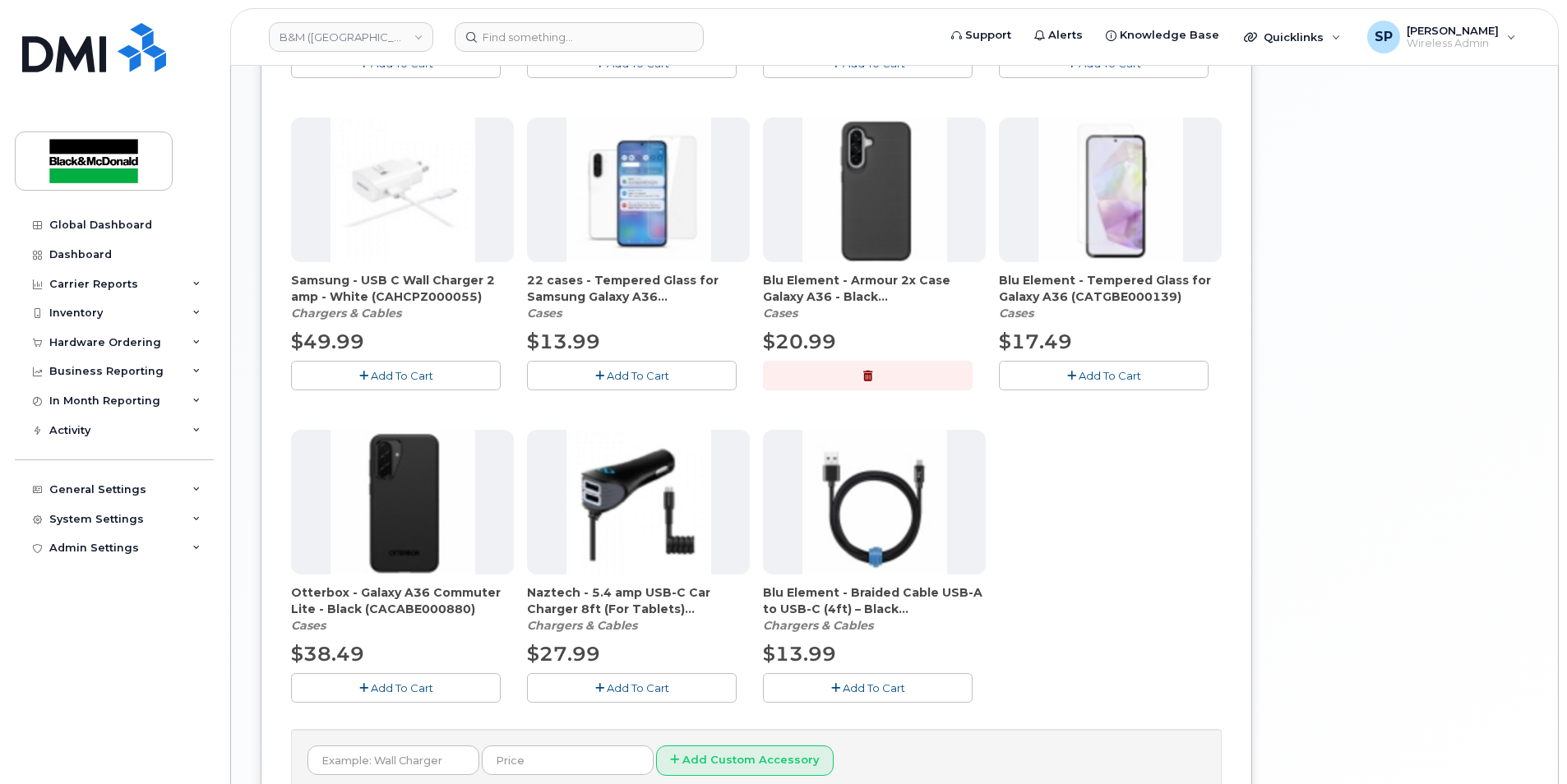
scroll to position [885, 0]
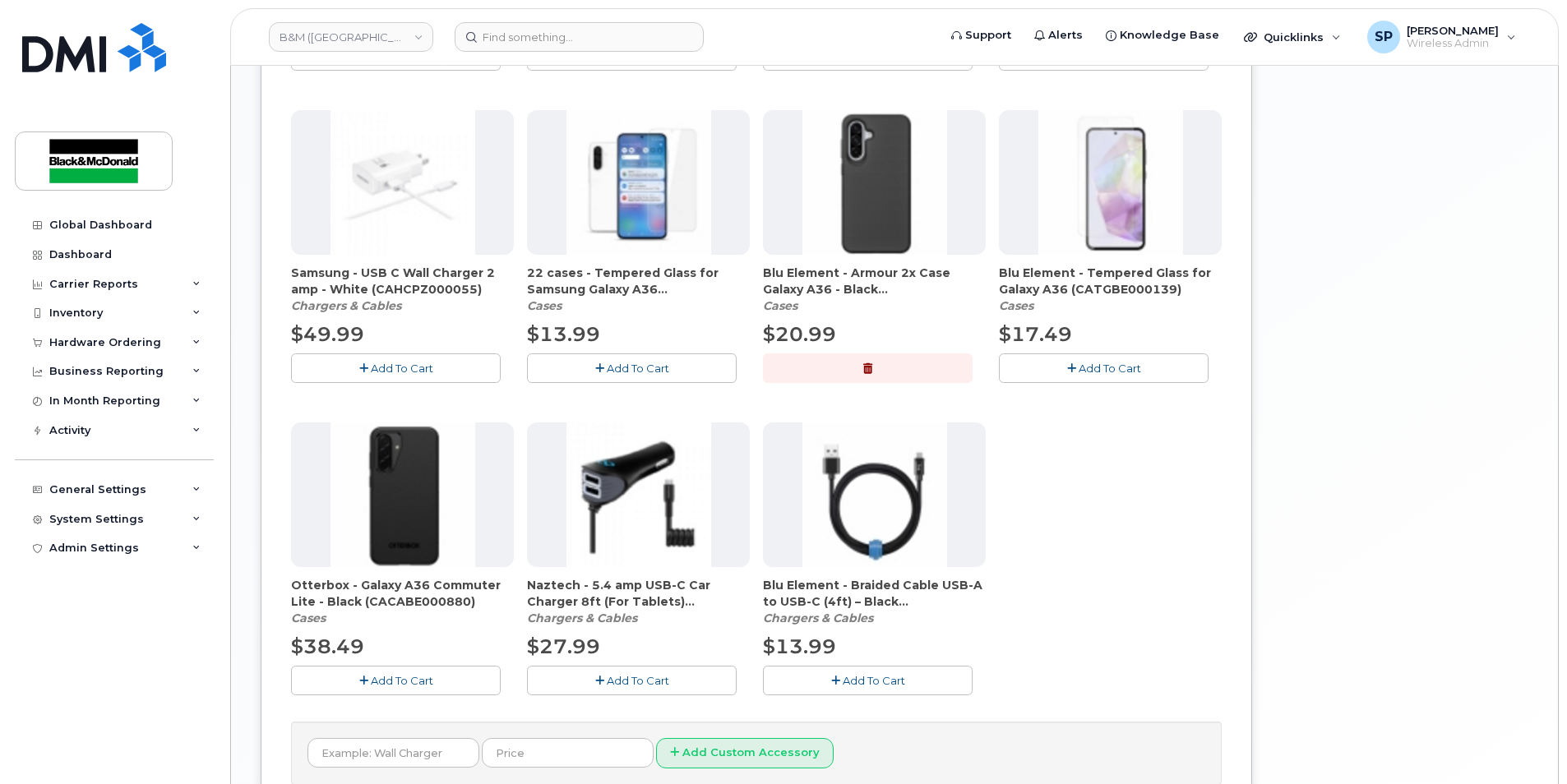
click at [1069, 358] on button "Add To Cart" at bounding box center [1103, 368] width 209 height 29
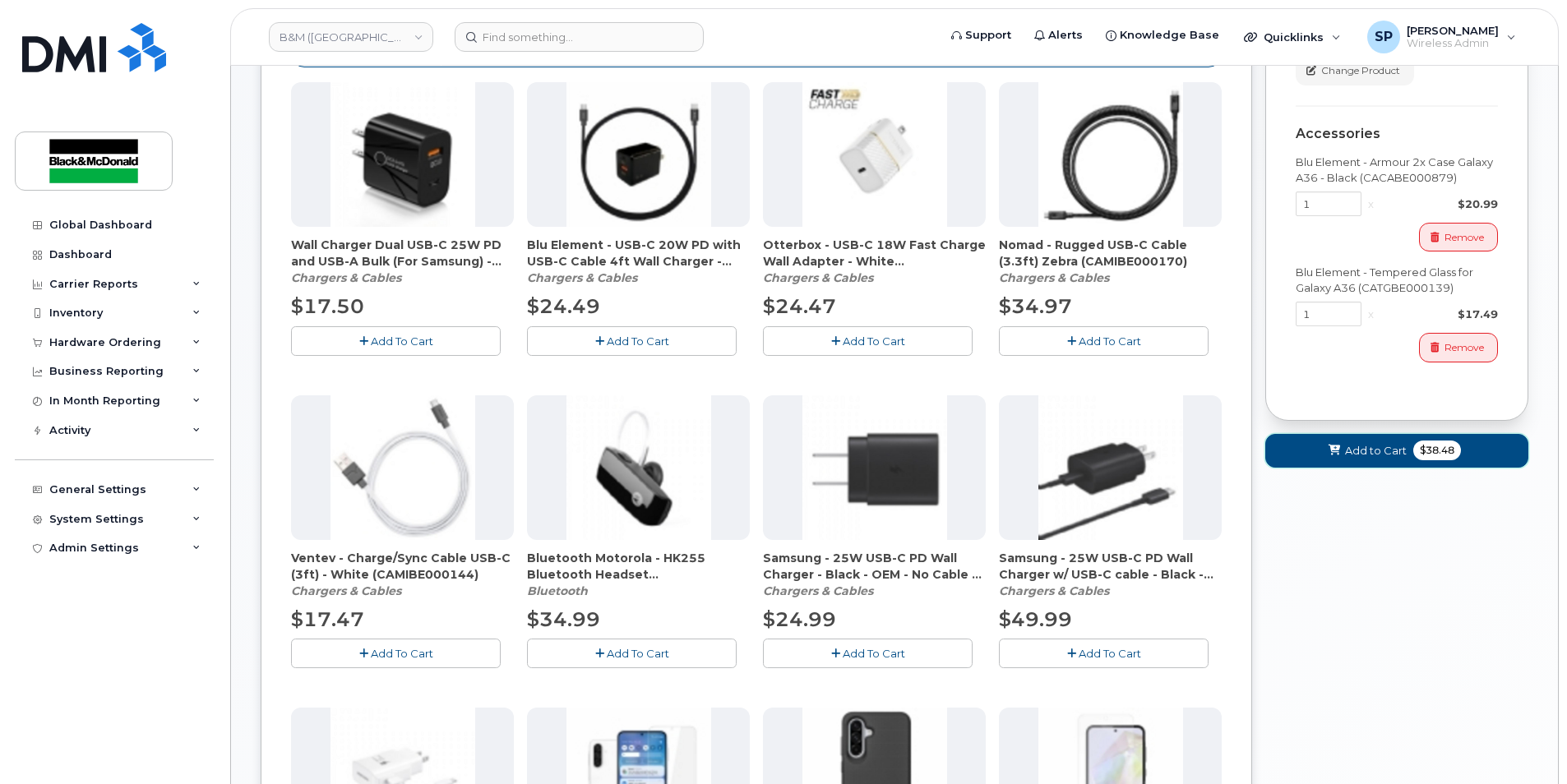
click at [1319, 452] on button "Add to Cart $38.48" at bounding box center [1396, 451] width 263 height 34
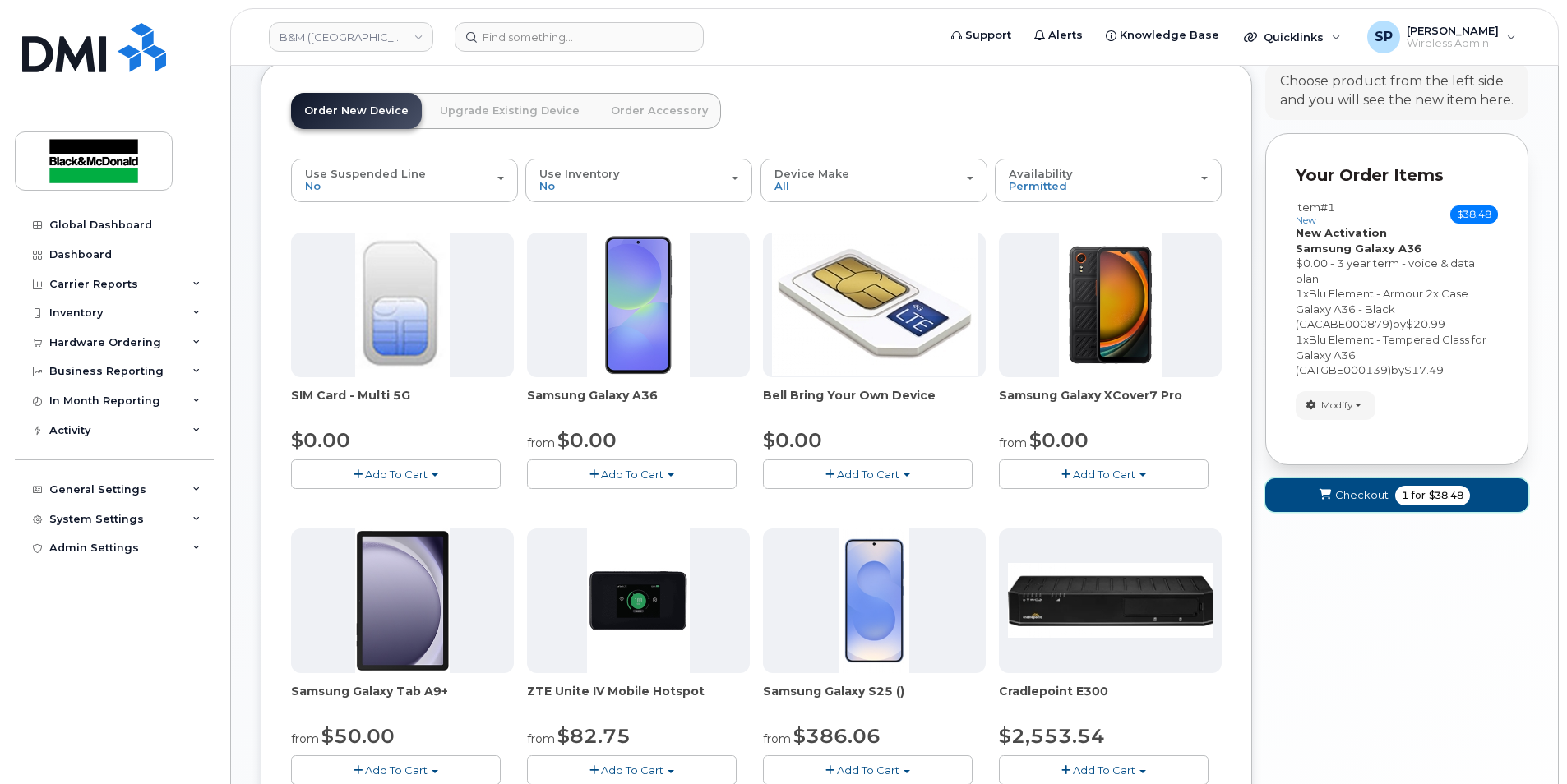
click at [1328, 497] on icon "submit" at bounding box center [1326, 494] width 12 height 11
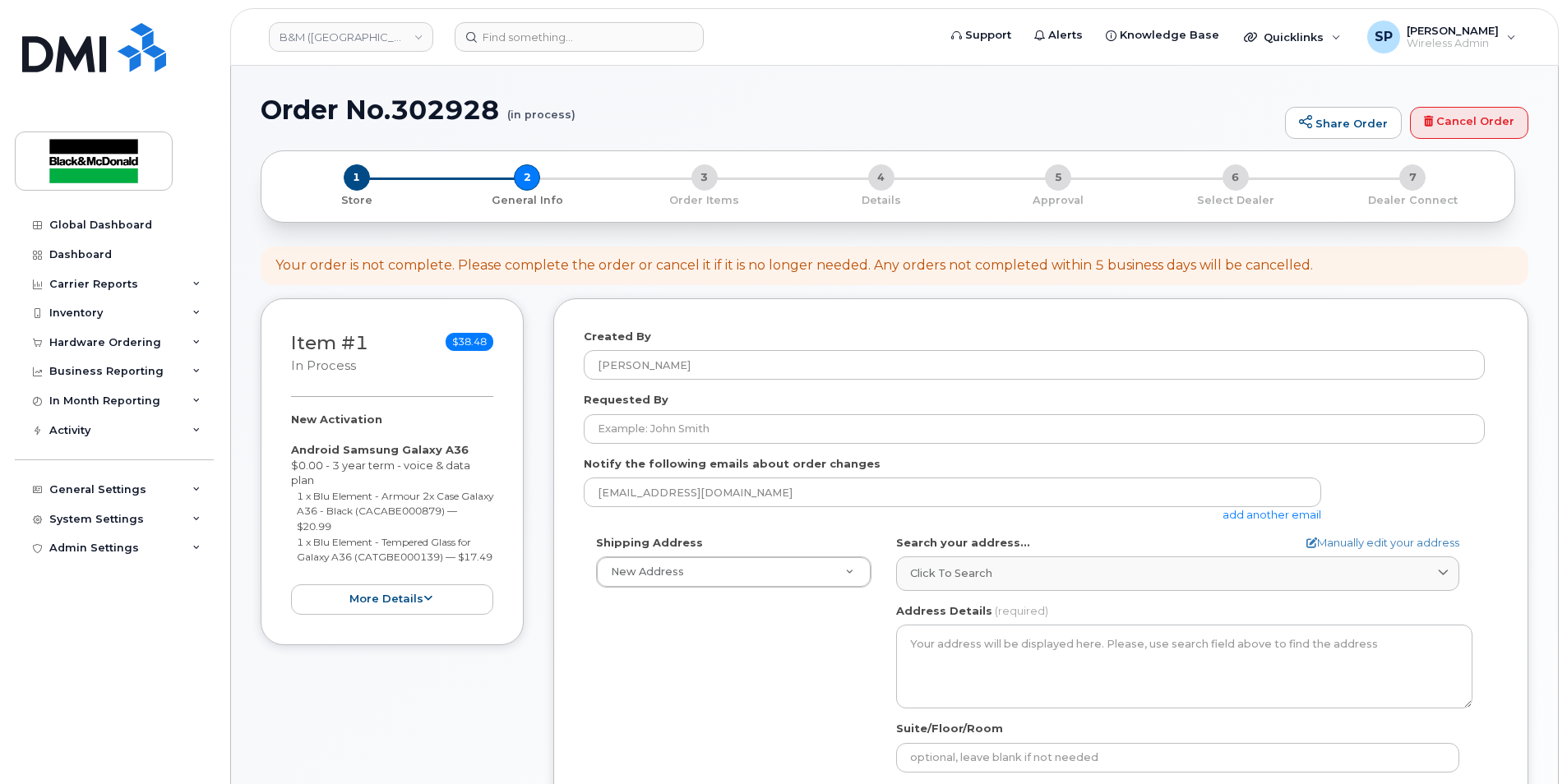
select select
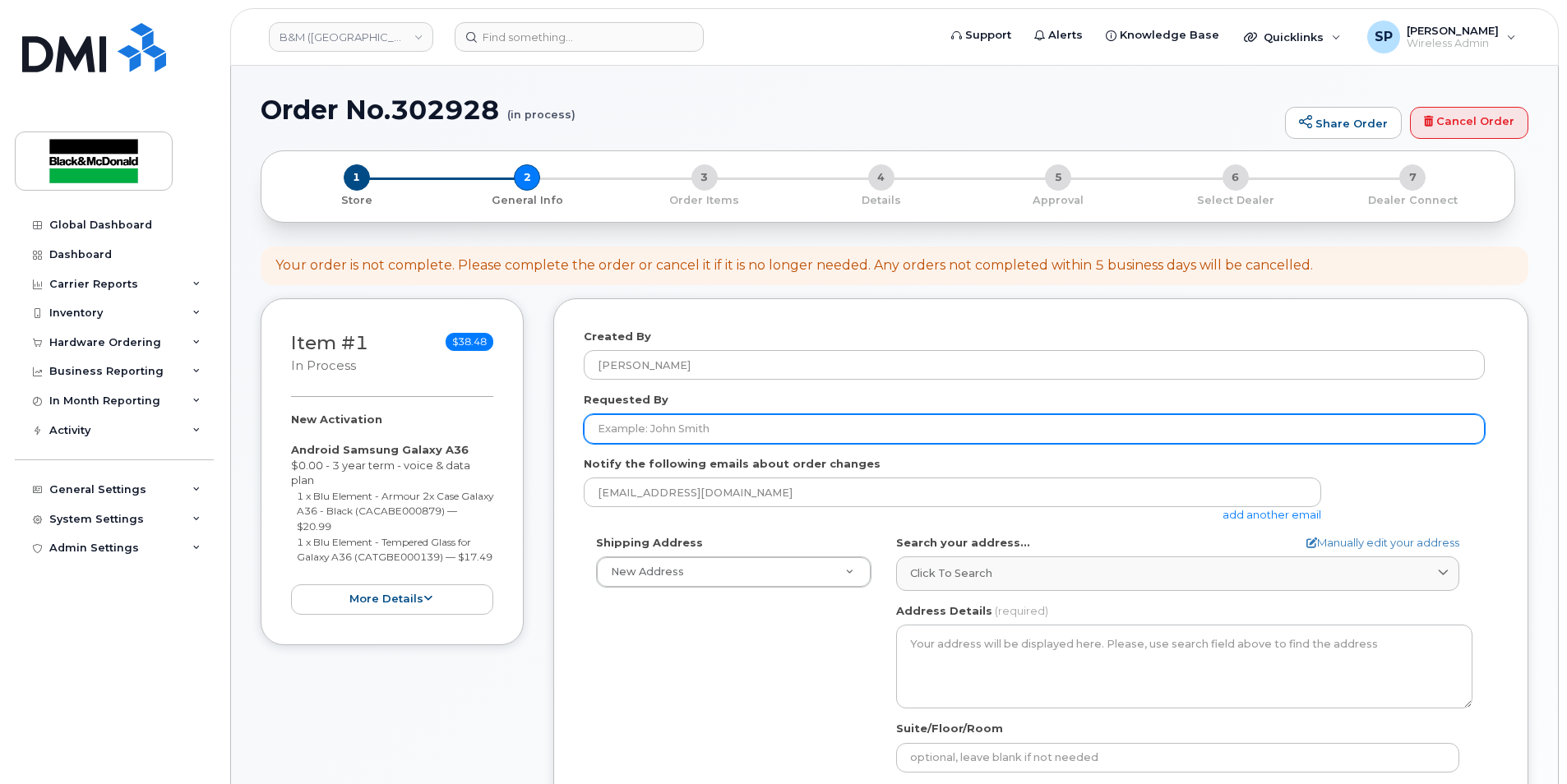
click at [680, 425] on input "Requested By" at bounding box center [1034, 428] width 901 height 30
type input "[PERSON_NAME]"
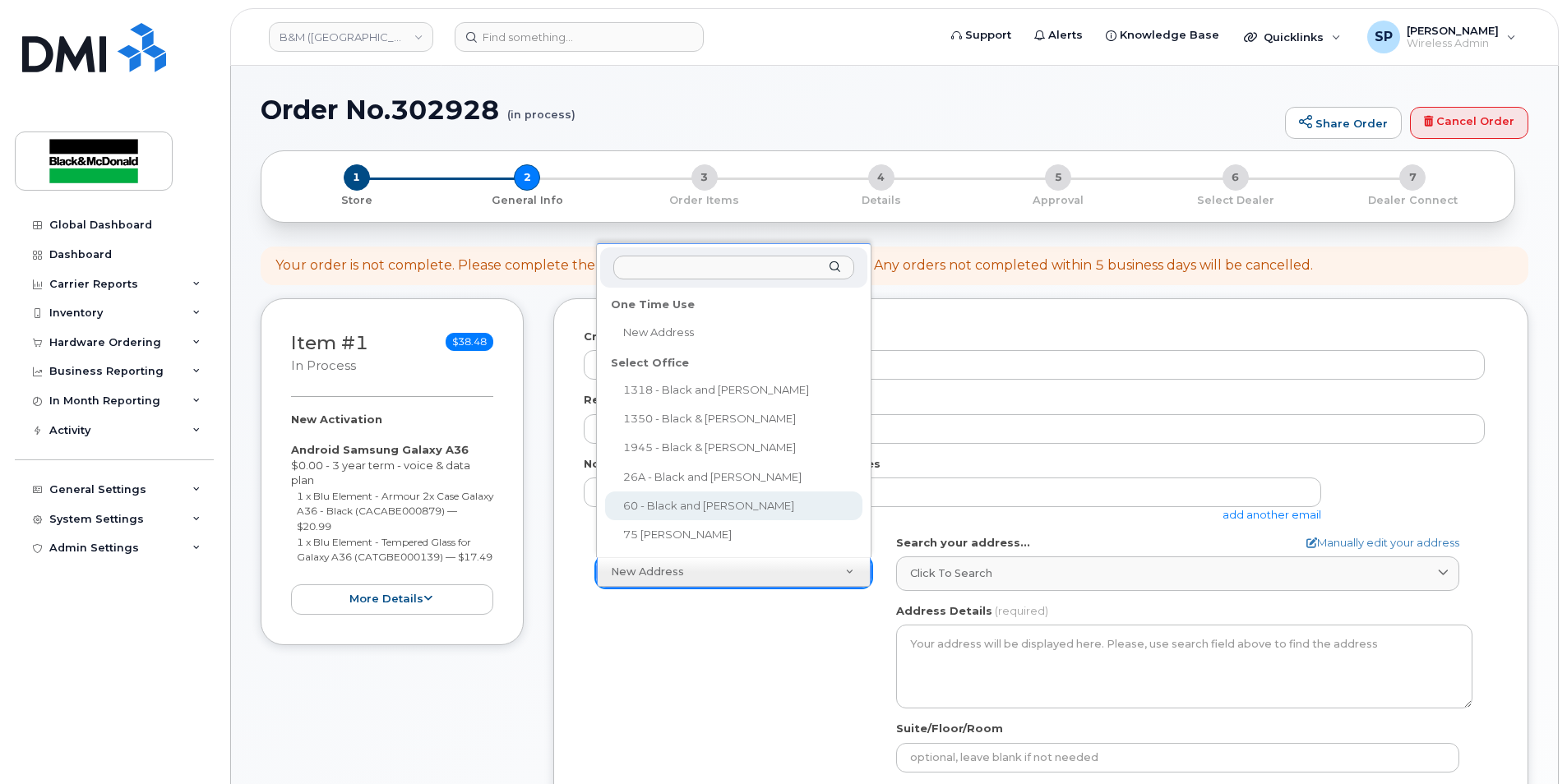
select select
type textarea "60 Cutler Avenue Dartmouth Nova Scotia B3B 0J6"
type input "Deanna Russell"
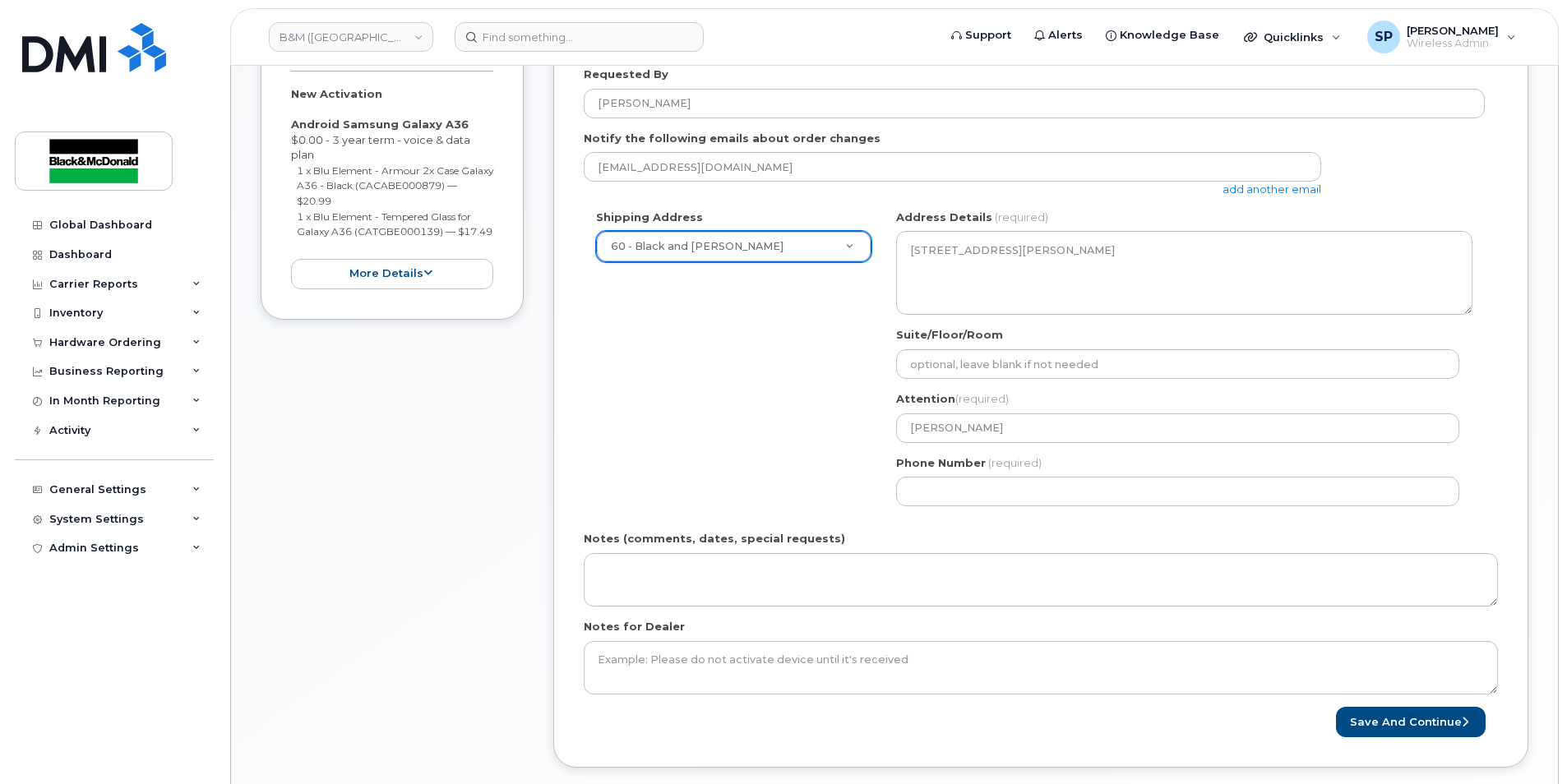
scroll to position [327, 0]
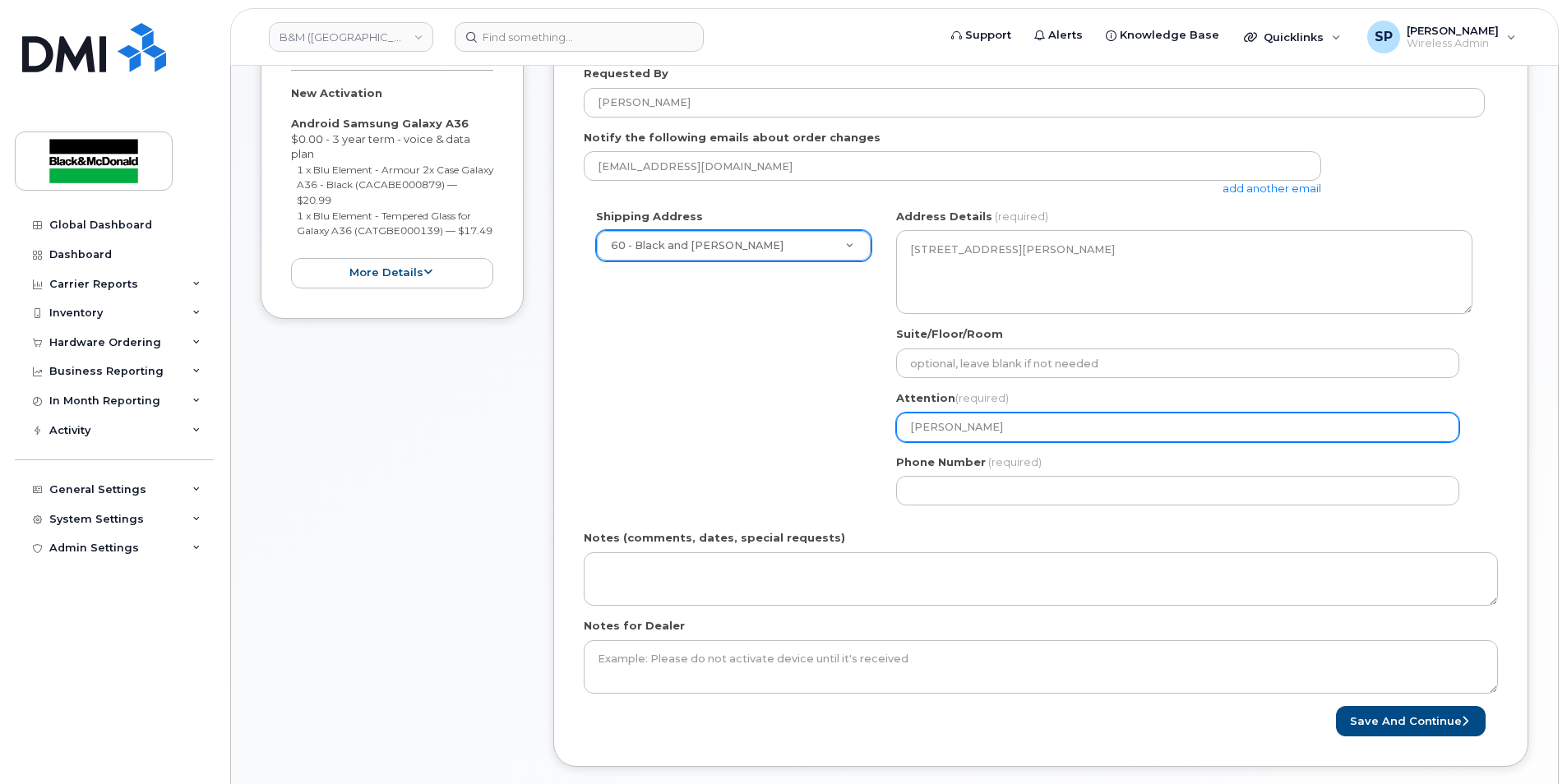
drag, startPoint x: 993, startPoint y: 425, endPoint x: 812, endPoint y: 425, distance: 181.0
click at [812, 425] on div "Shipping Address 60 - Black and McDonald New Address 1318 - Black and McDonald …" at bounding box center [1034, 362] width 901 height 309
select select
type input "S"
select select
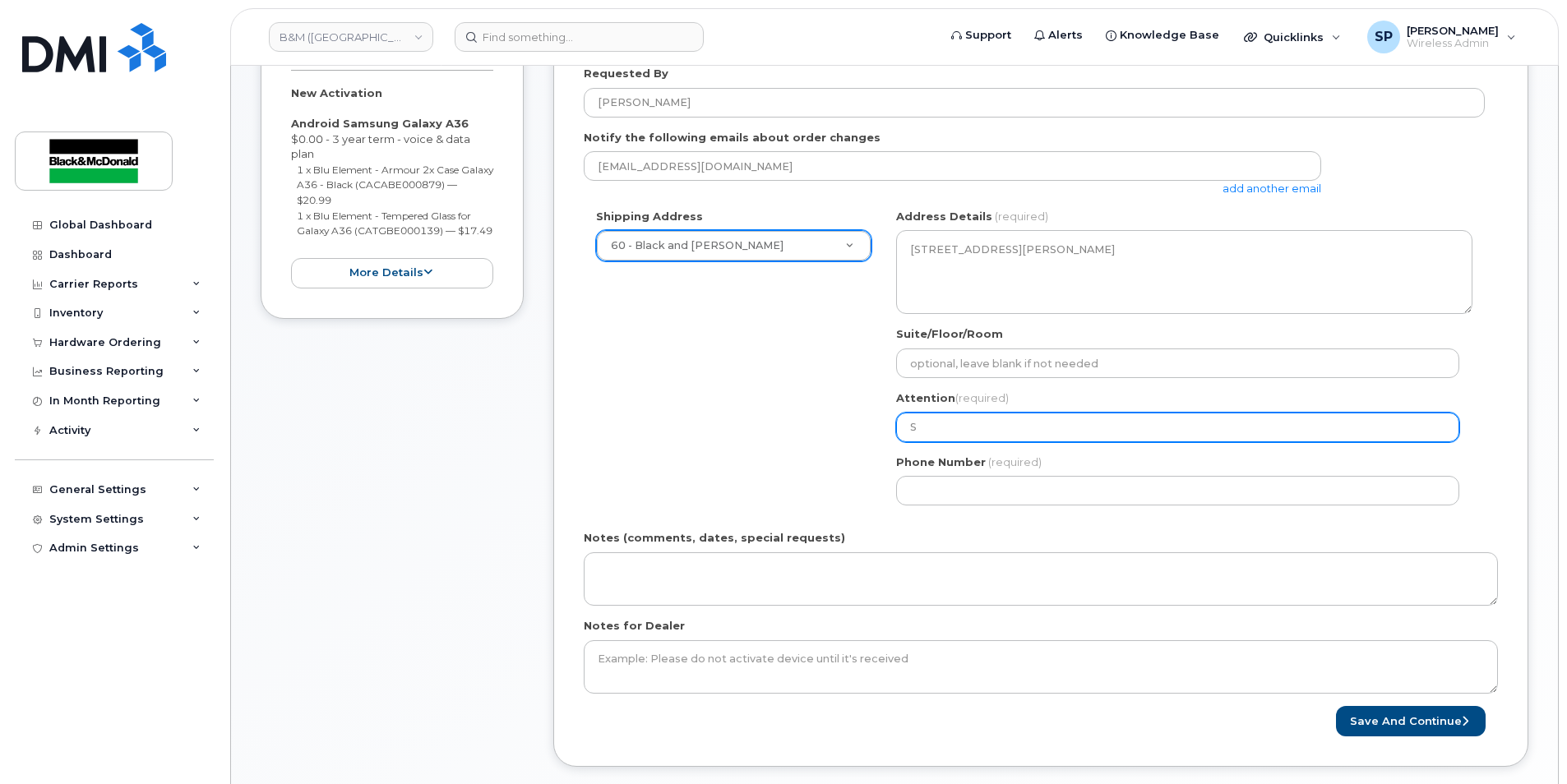
type input "Sp"
select select
type input "Spe"
select select
type input "Spen"
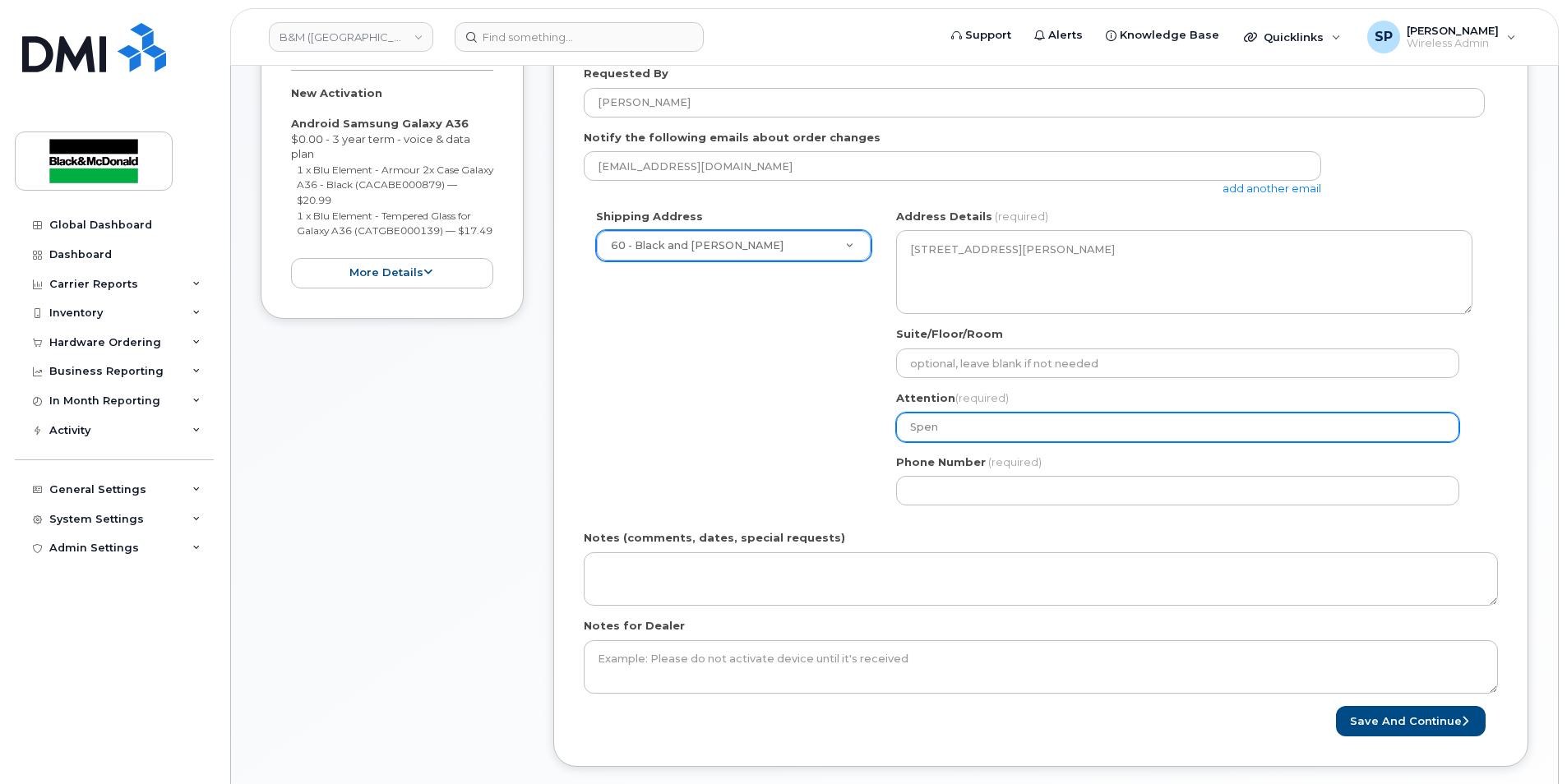
select select
type input "Spenc"
select select
type input "Spence"
select select
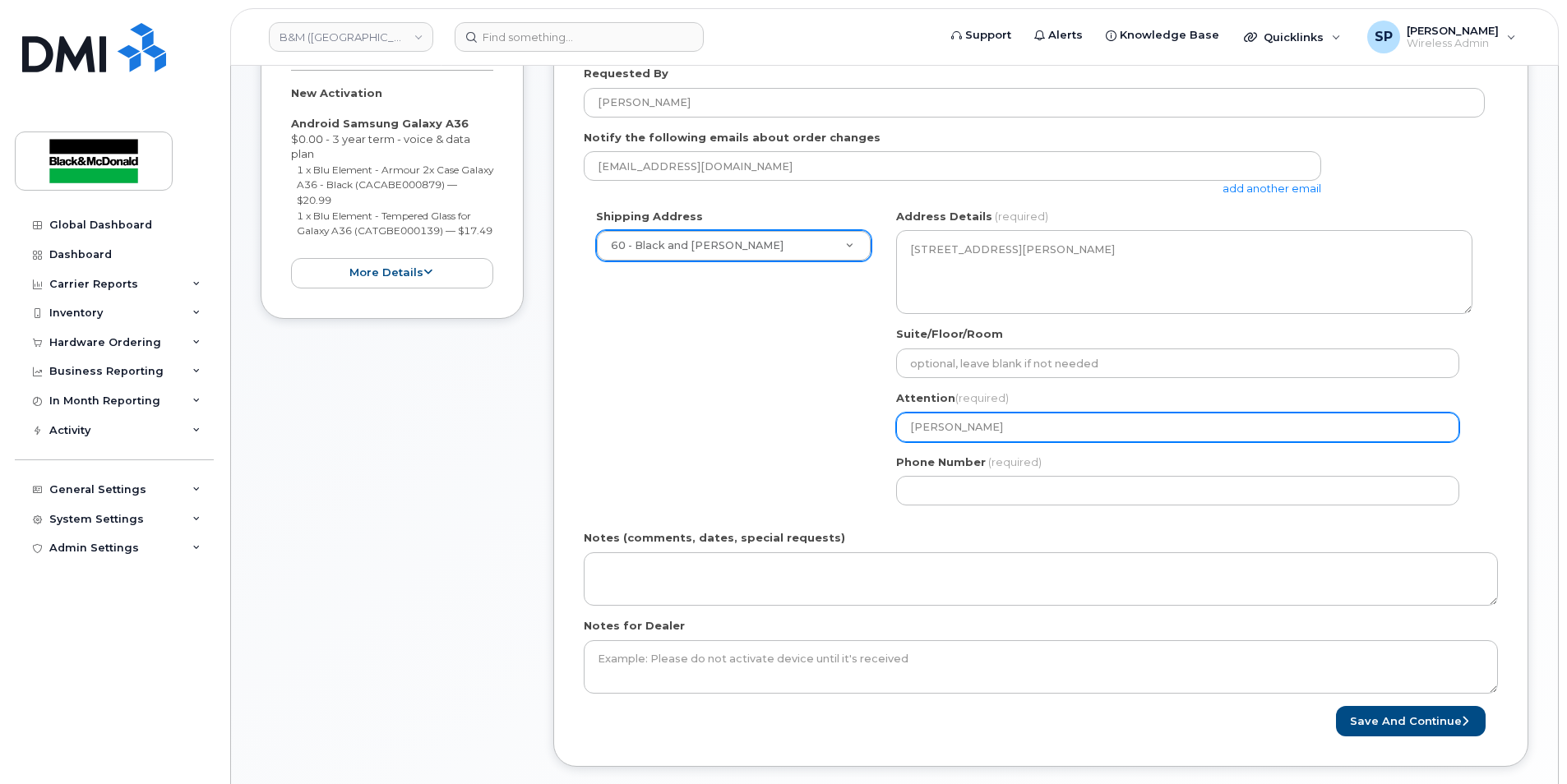
type input "Spencer"
select select
type input "Spencer P"
select select
type input "Spencer Pe"
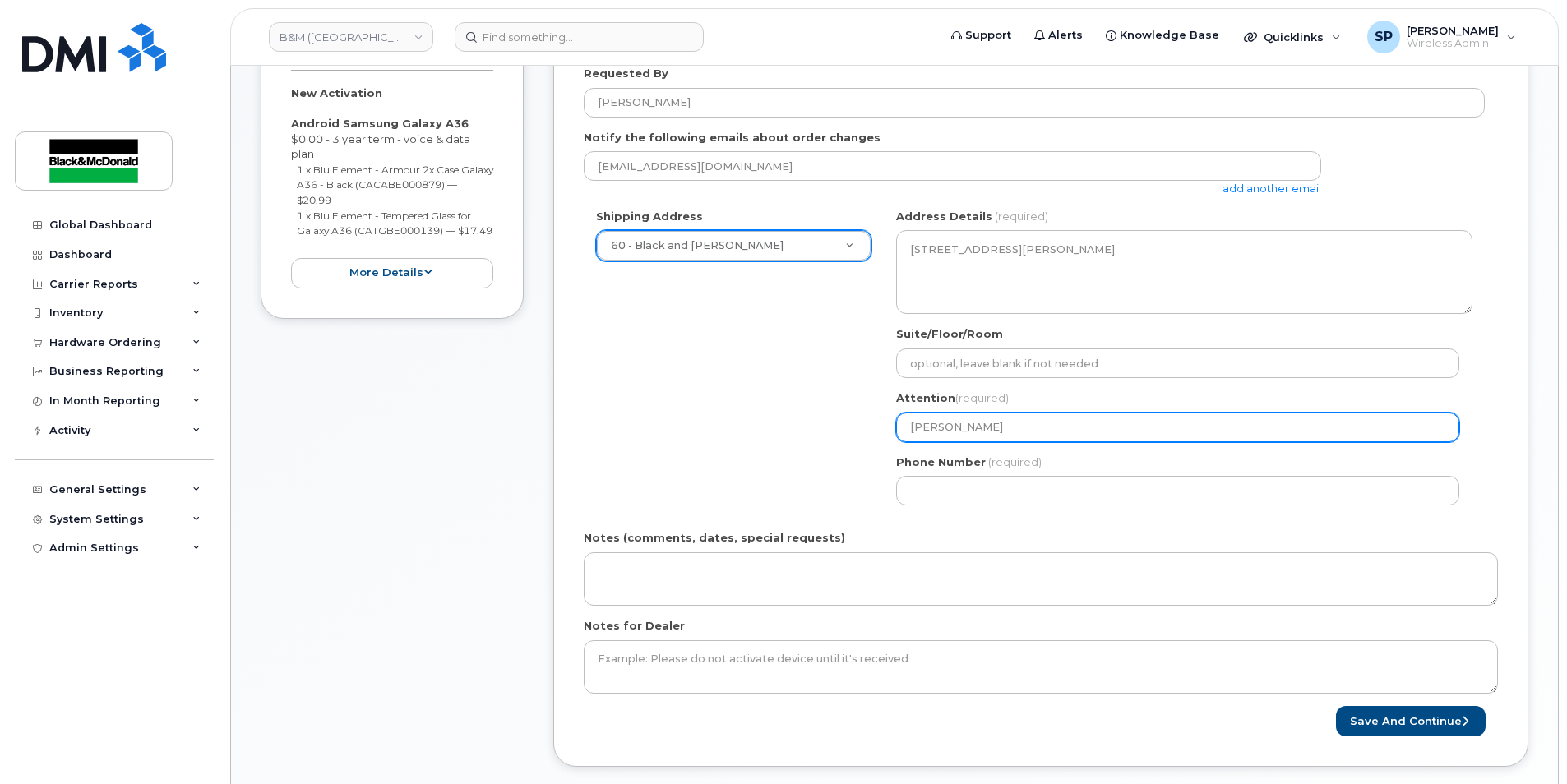
select select
type input "Spencer Pea"
select select
type input "Spencer Pear"
select select
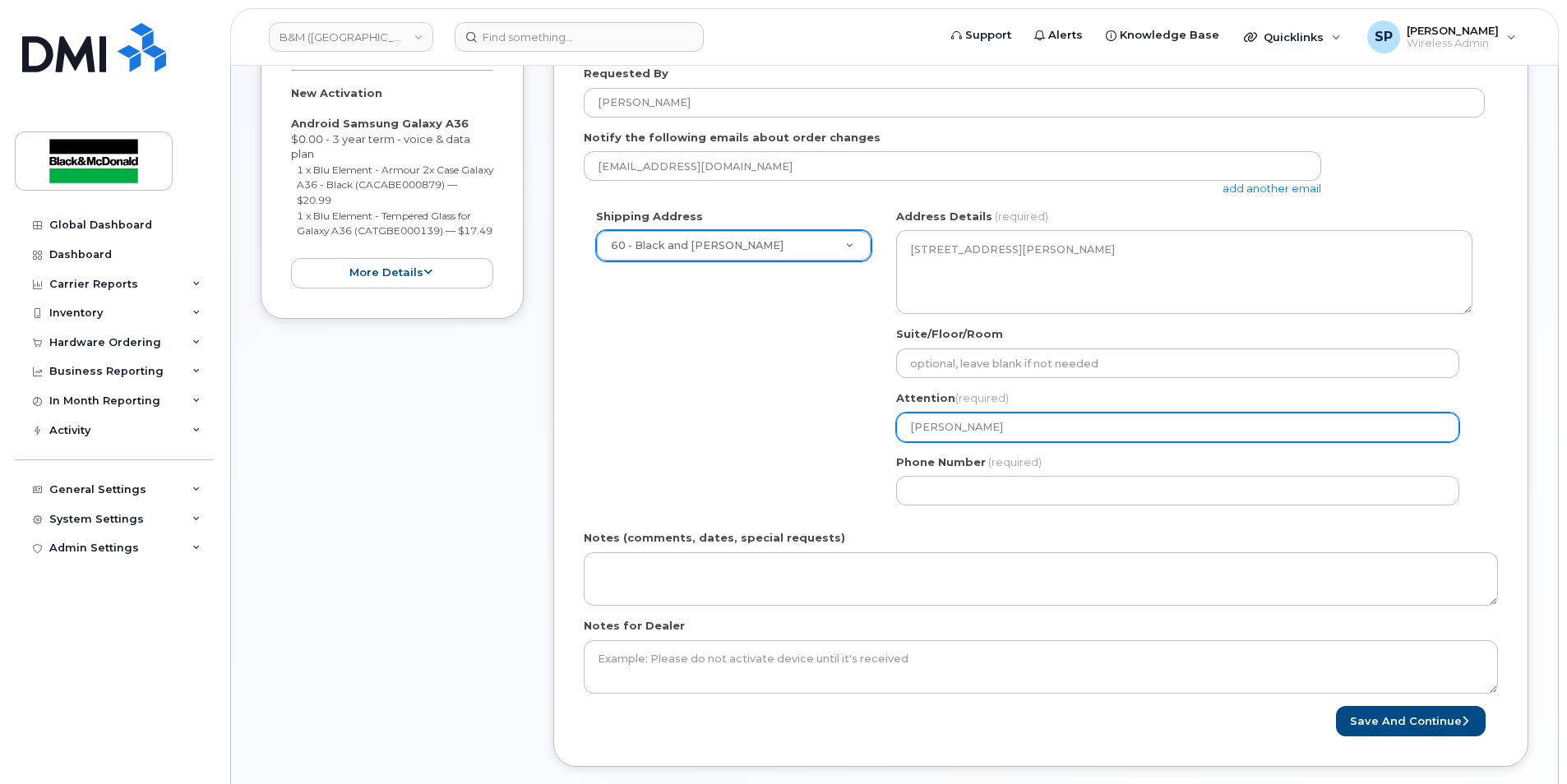
type input "Spencer Pears"
select select
type input "Spencer Pearso"
select select
type input "[PERSON_NAME]"
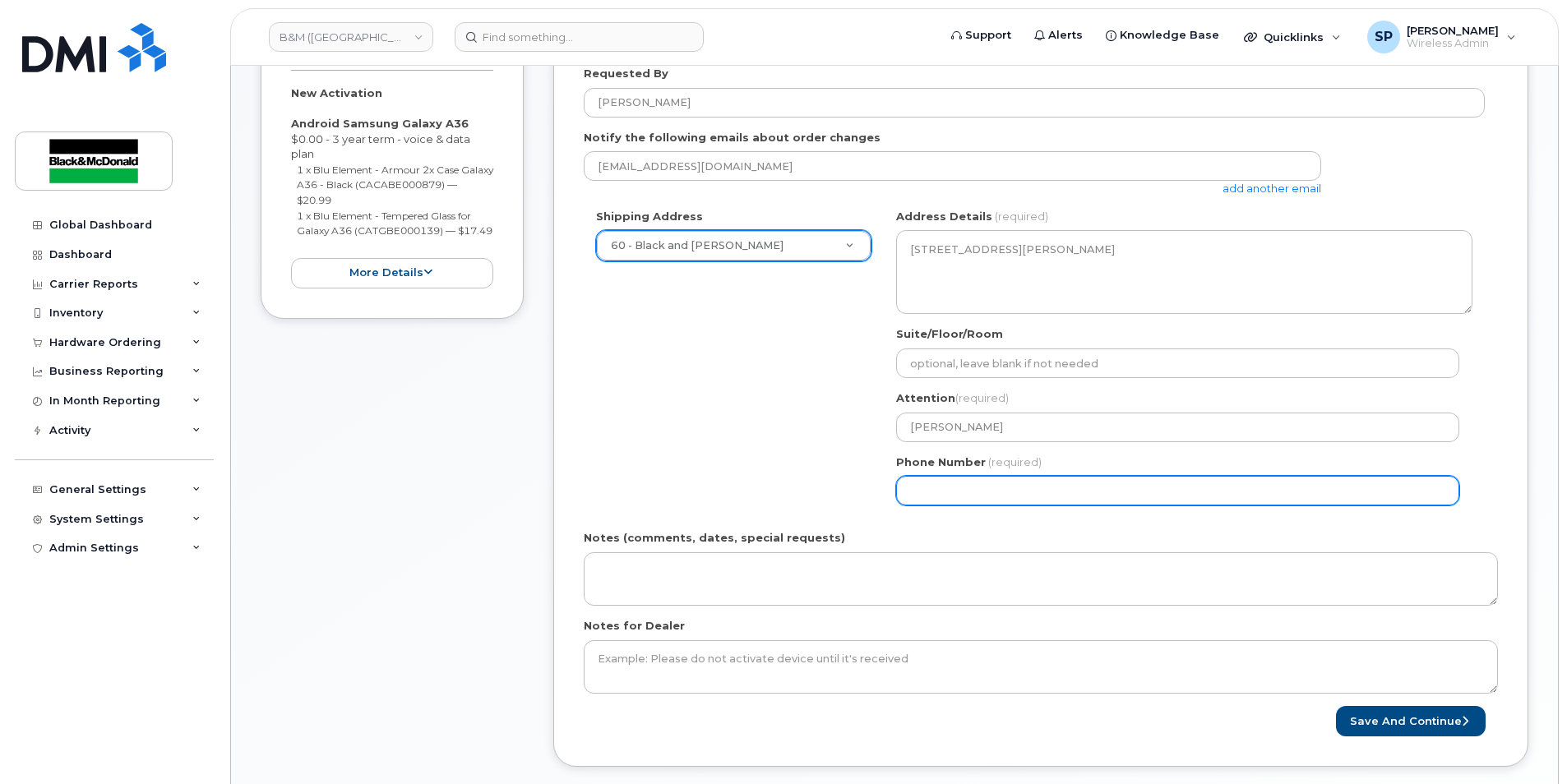
select select
type input "9024683101"
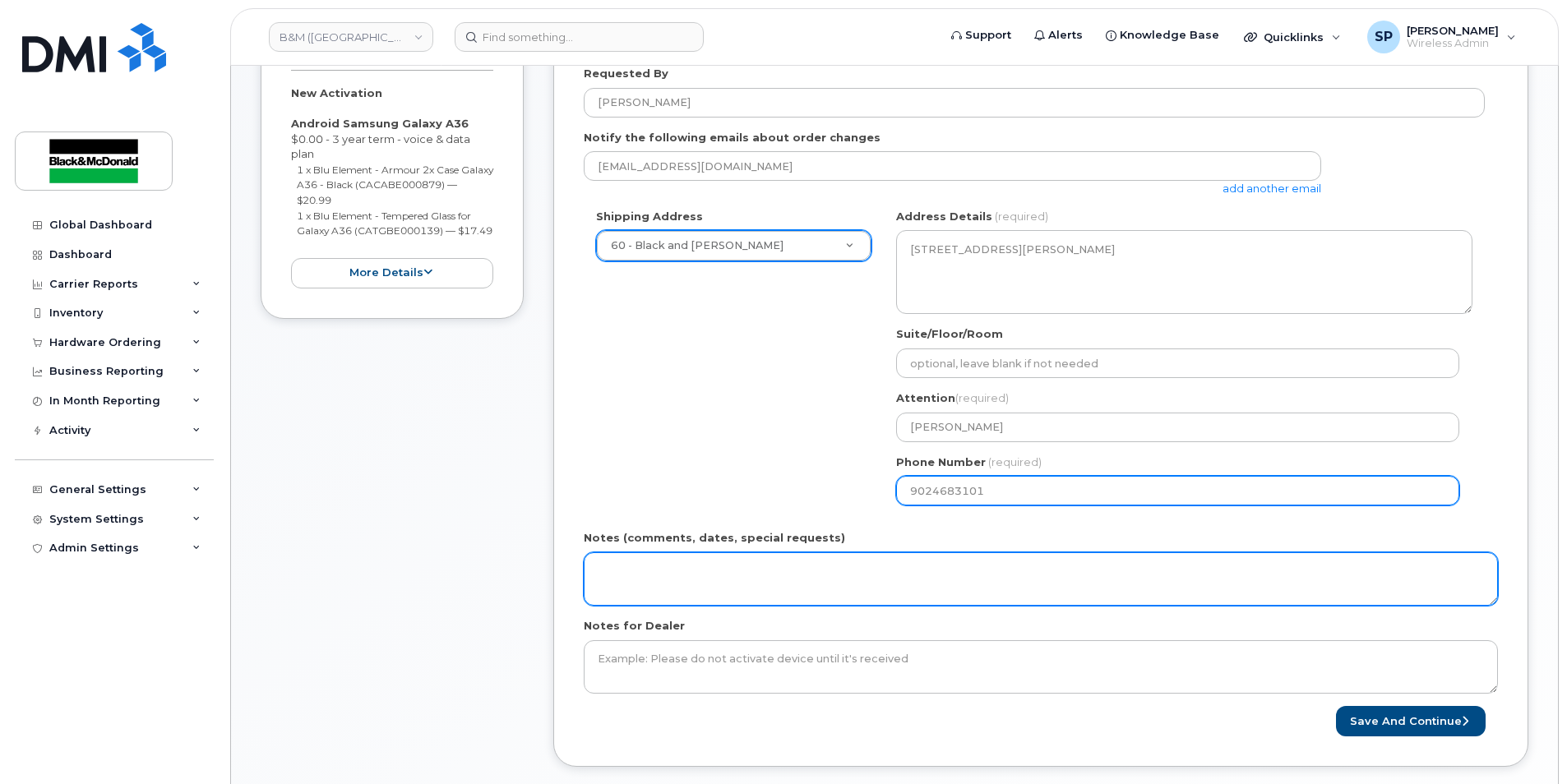
select select
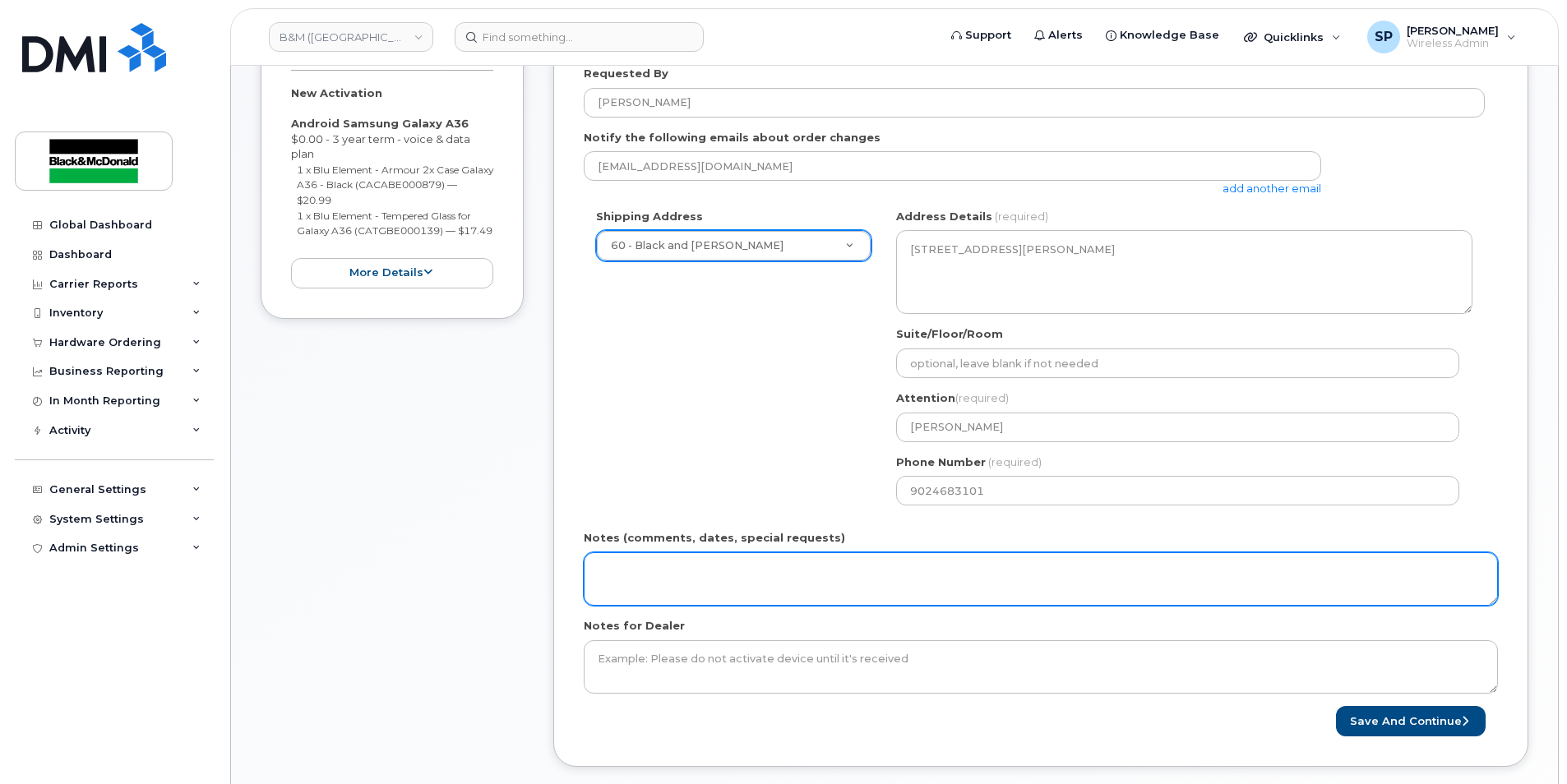
click at [901, 564] on textarea "Notes (comments, dates, special requests)" at bounding box center [1040, 580] width 914 height 54
type textarea "PO #80542143"
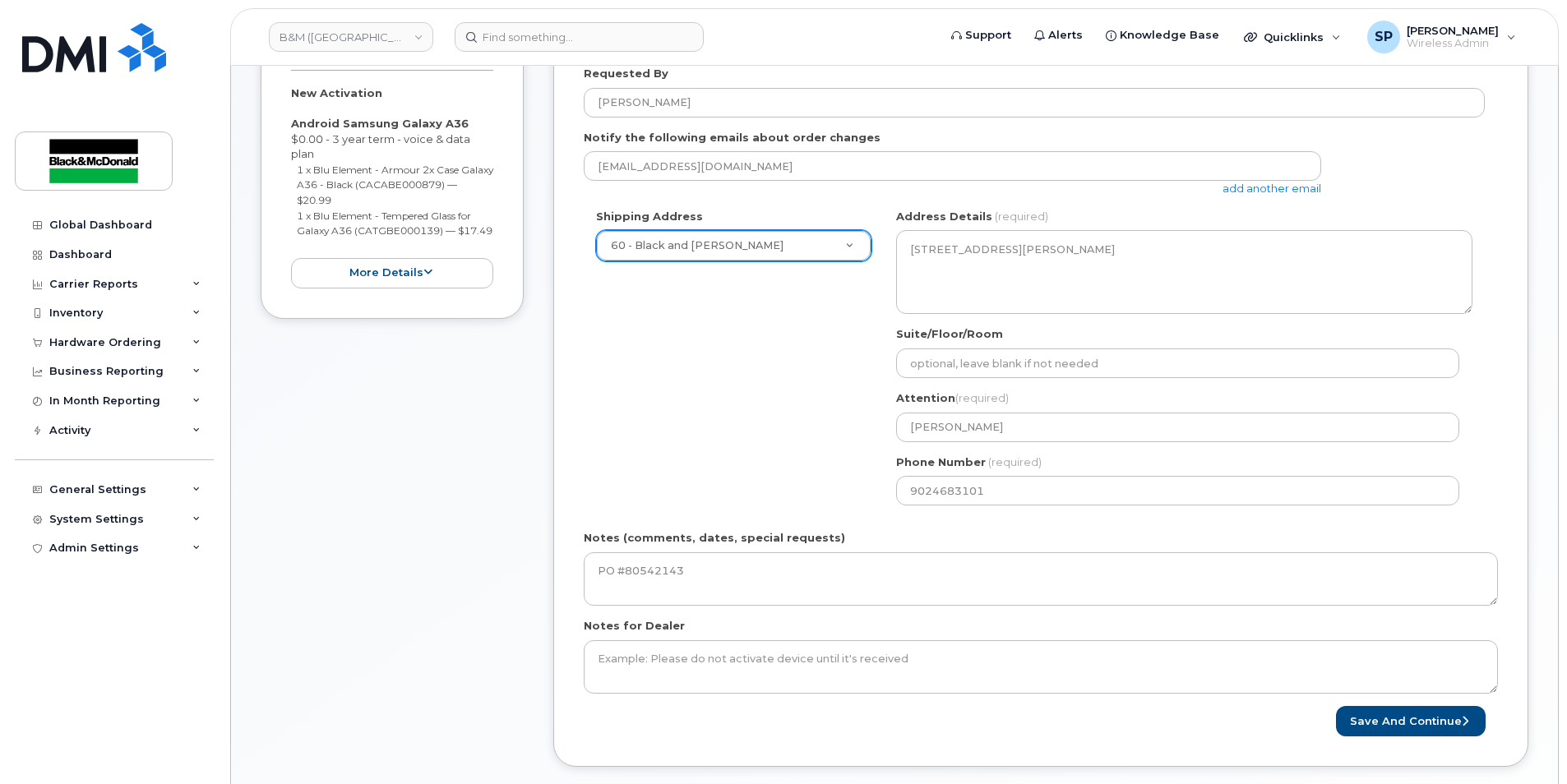
click at [709, 394] on div "Shipping Address 60 - Black and McDonald New Address 1318 - Black and McDonald …" at bounding box center [1034, 362] width 901 height 309
click at [1345, 723] on button "Save and Continue" at bounding box center [1411, 720] width 149 height 30
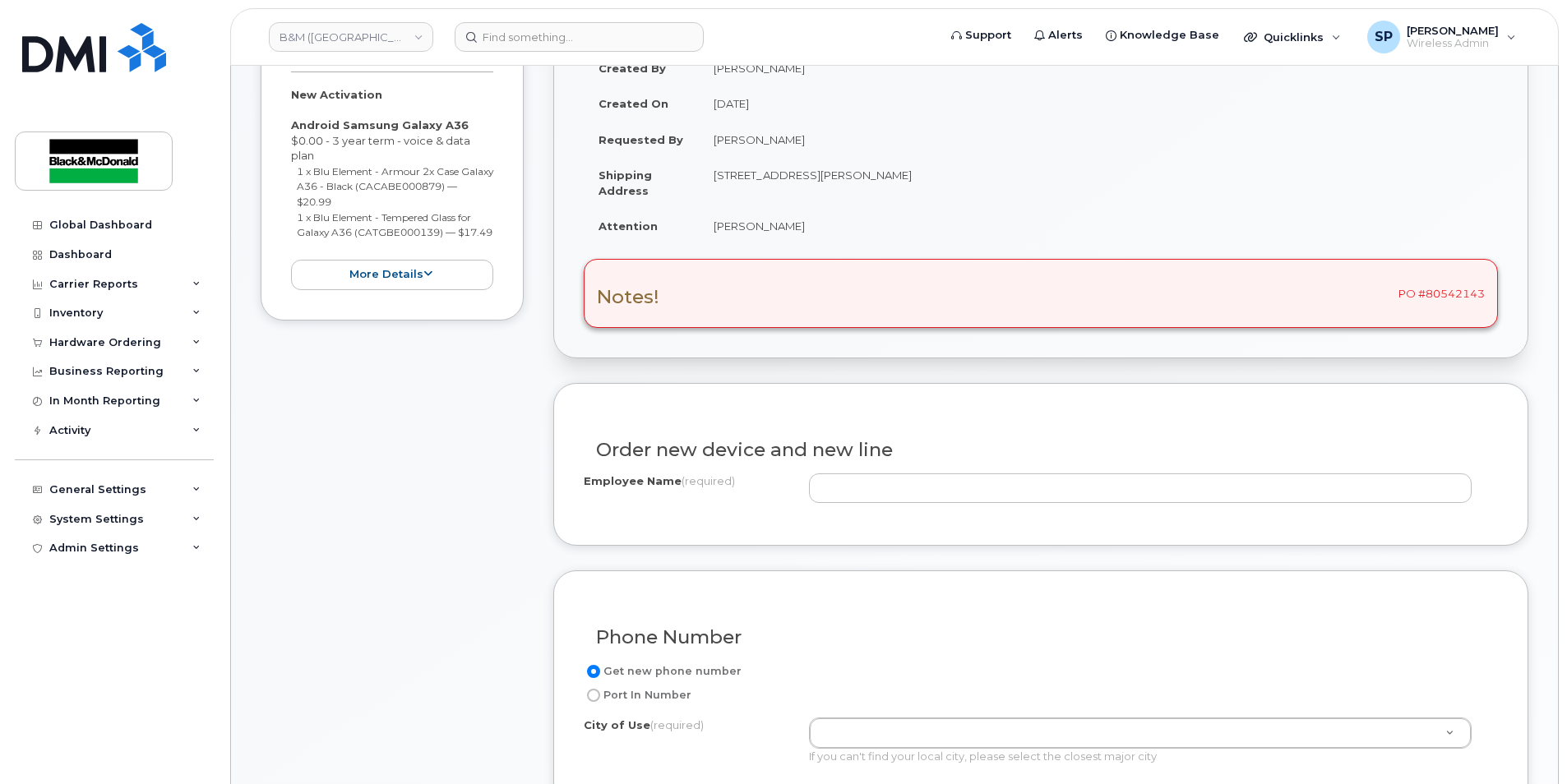
scroll to position [327, 0]
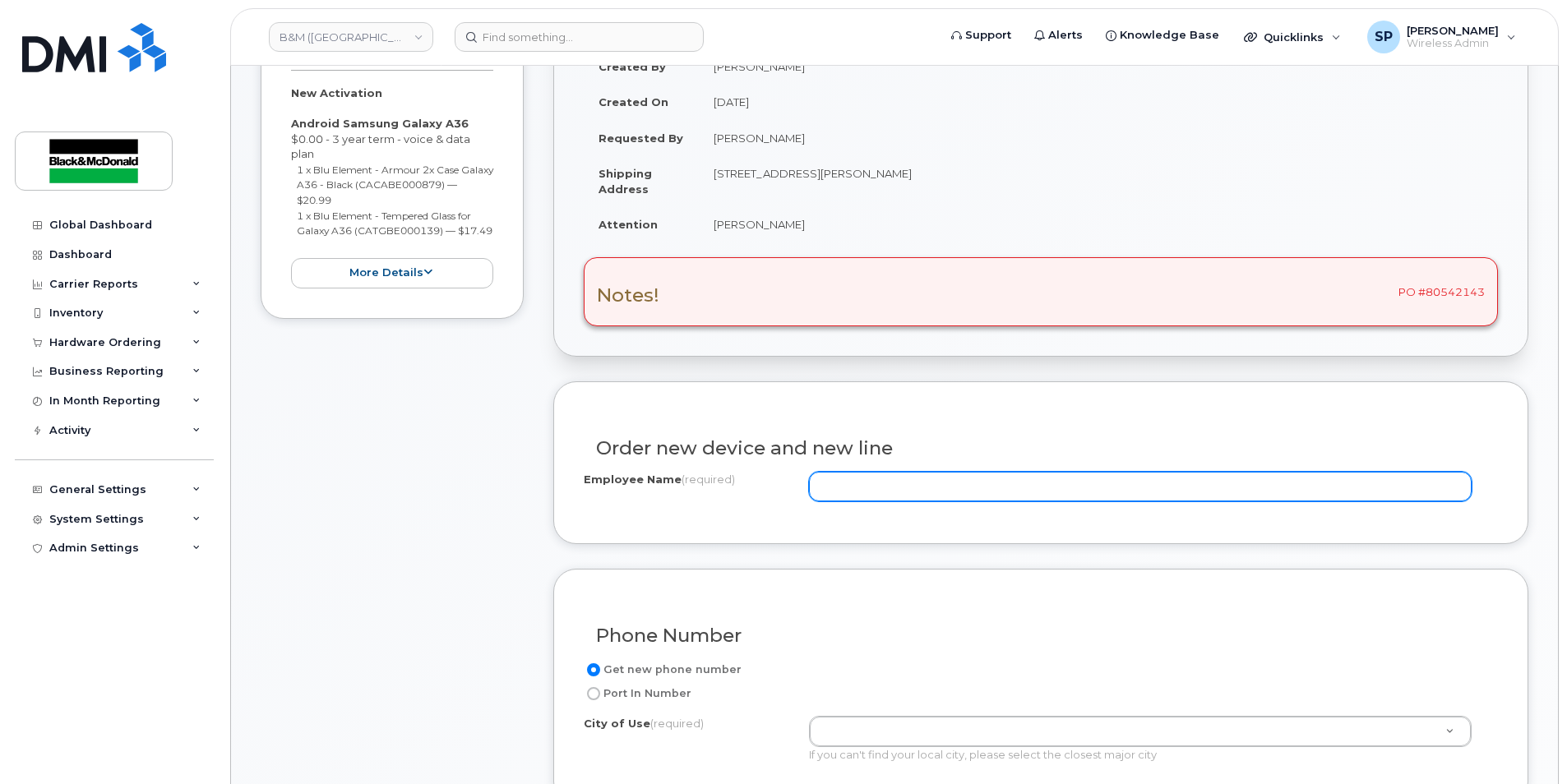
click at [1005, 473] on input "Employee Name (required)" at bounding box center [1140, 486] width 663 height 30
click at [957, 476] on input "Employee Name (required)" at bounding box center [1140, 486] width 663 height 30
paste input "Shaun Corbett"
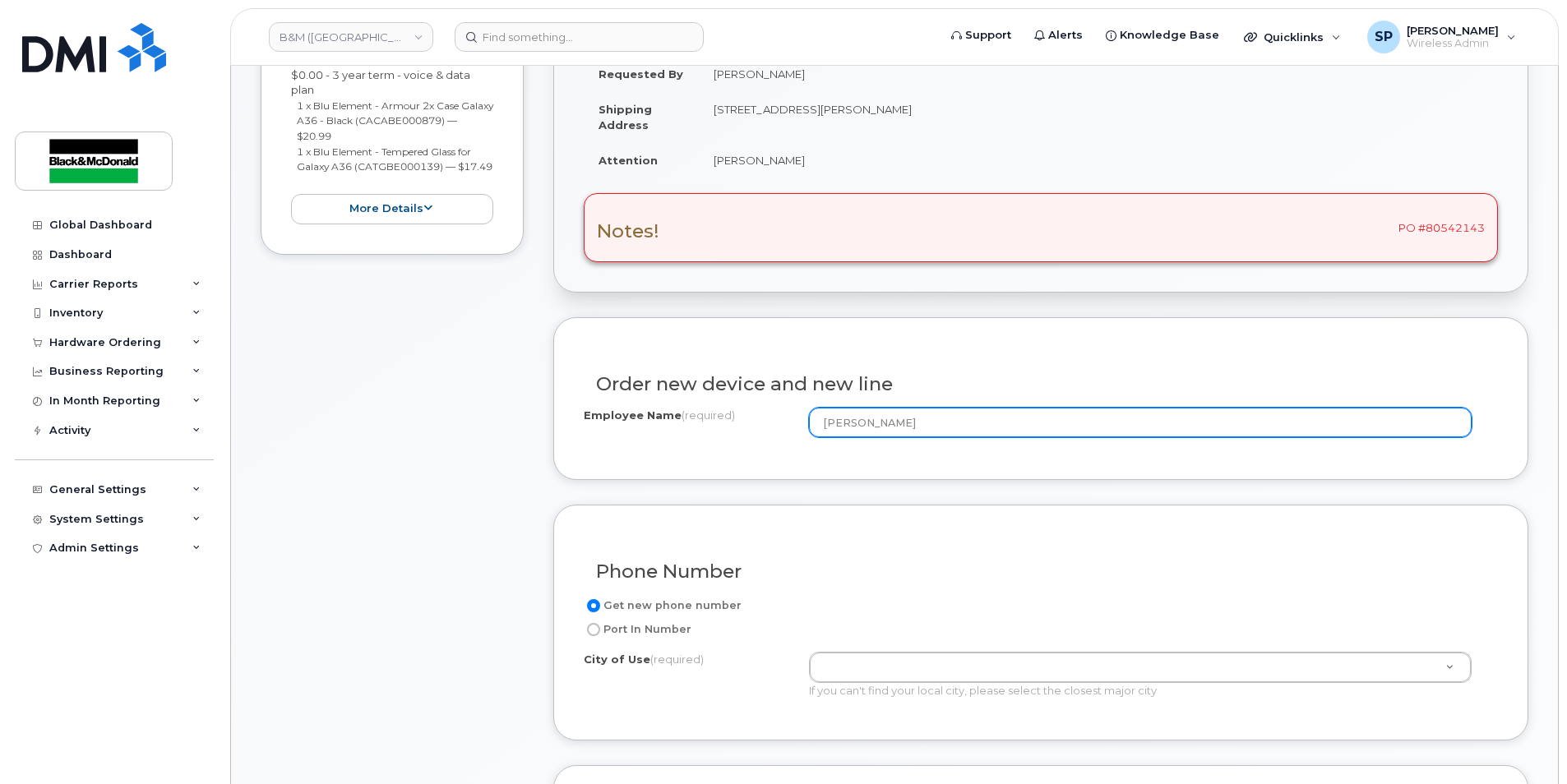
scroll to position [489, 0]
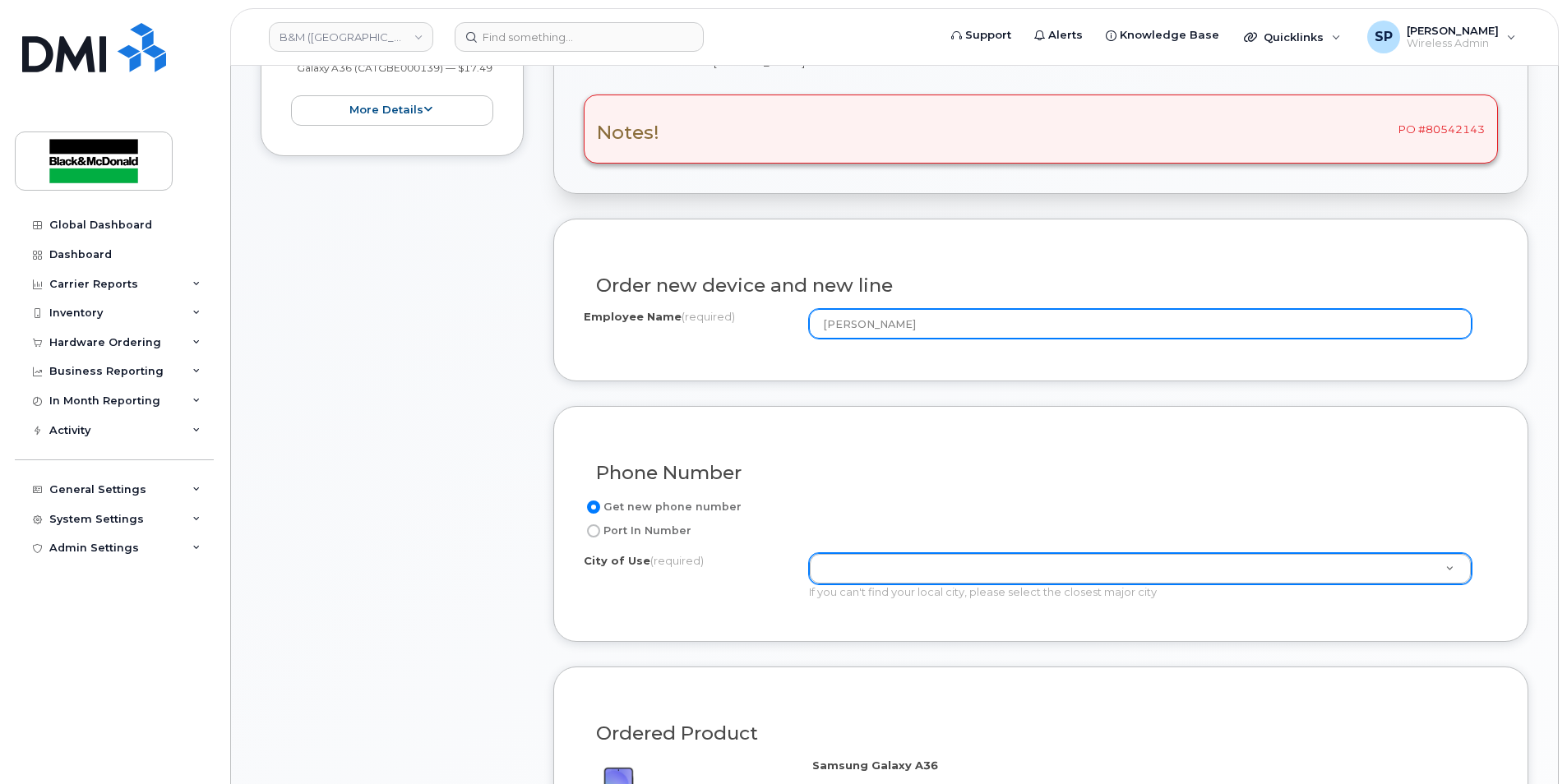
type input "Shaun Corbett"
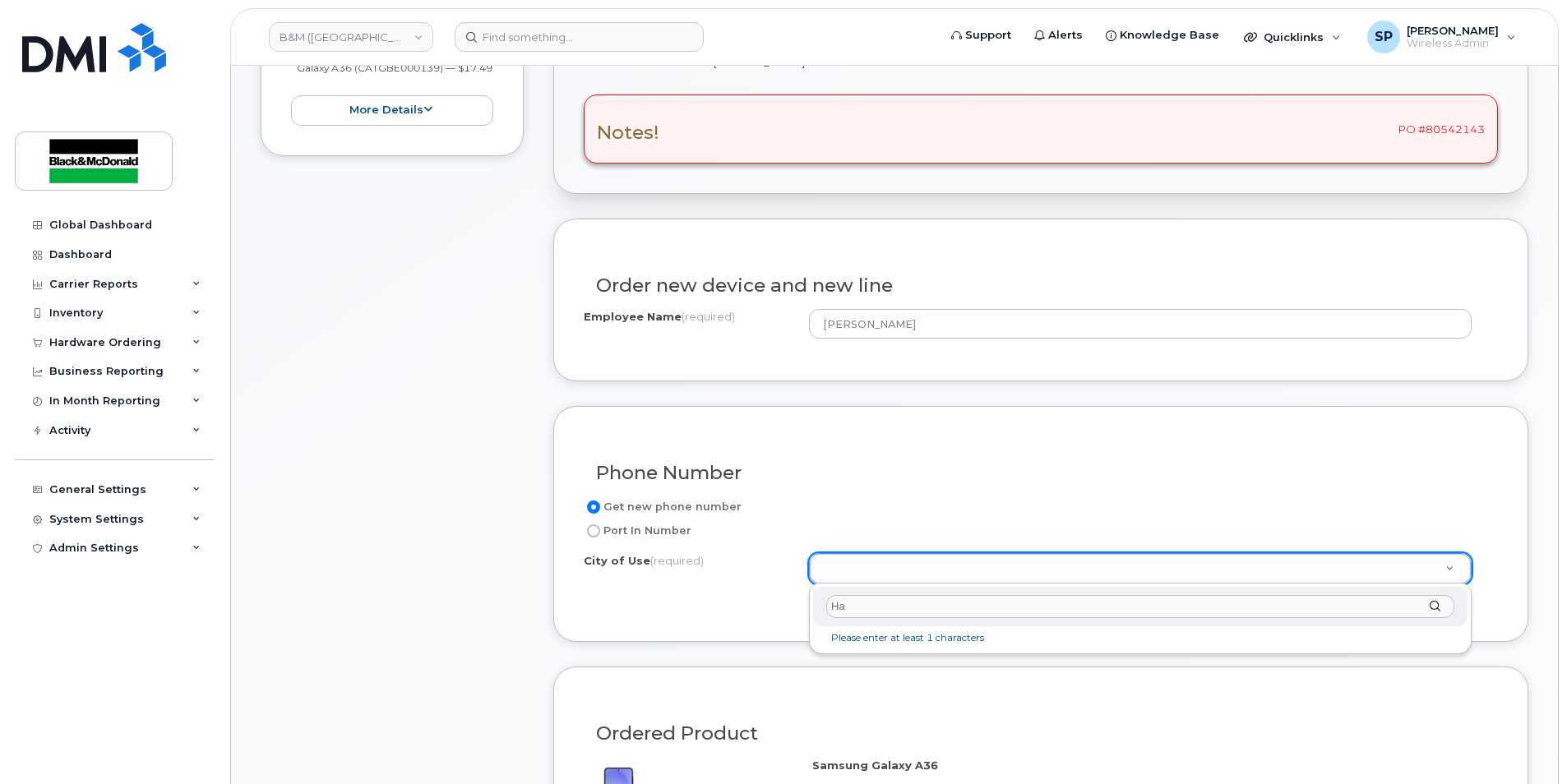
type input "H"
type input "Halif"
type input "3070"
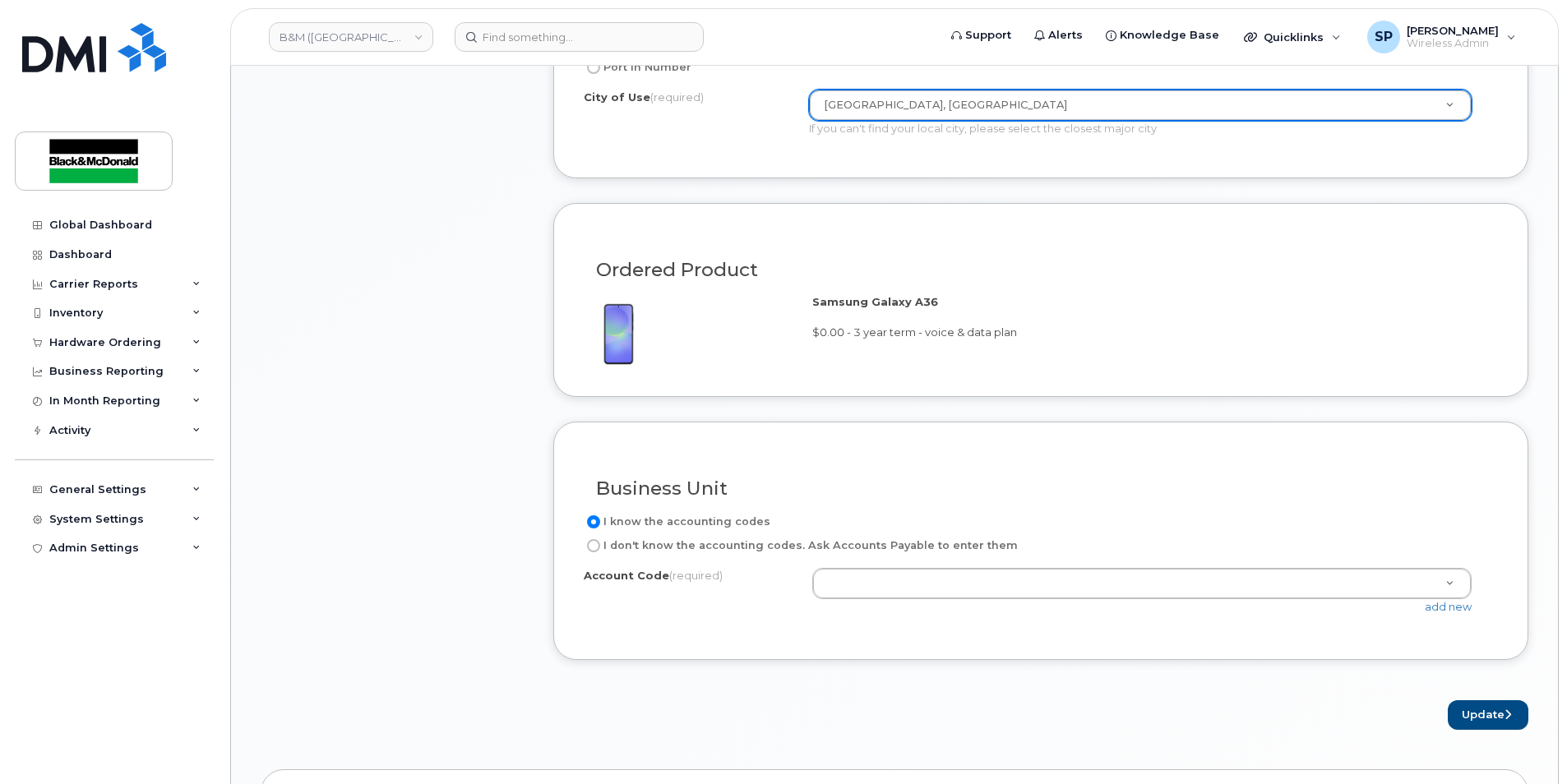
scroll to position [978, 0]
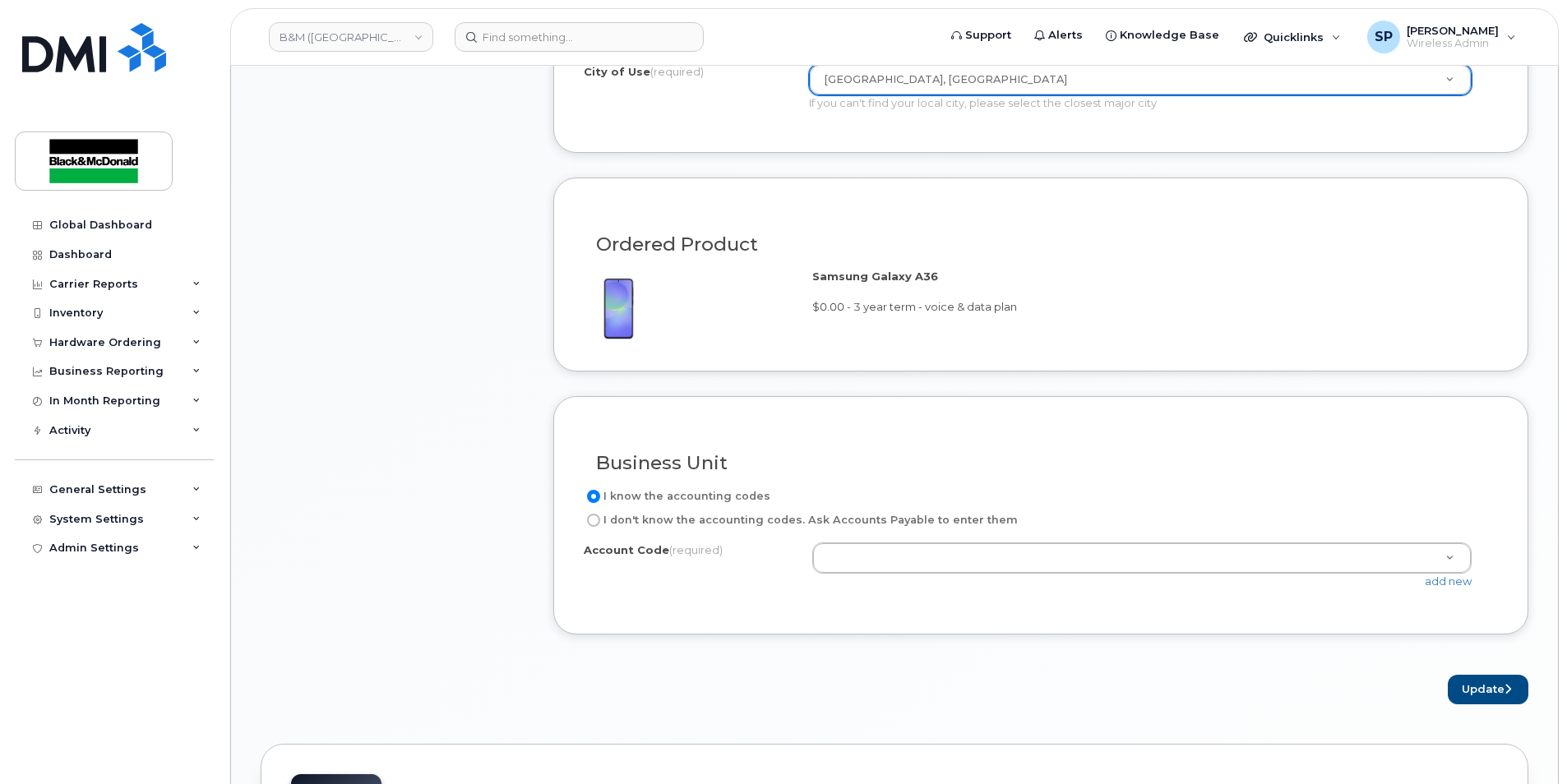
click at [906, 574] on div "add new" at bounding box center [1149, 581] width 673 height 16
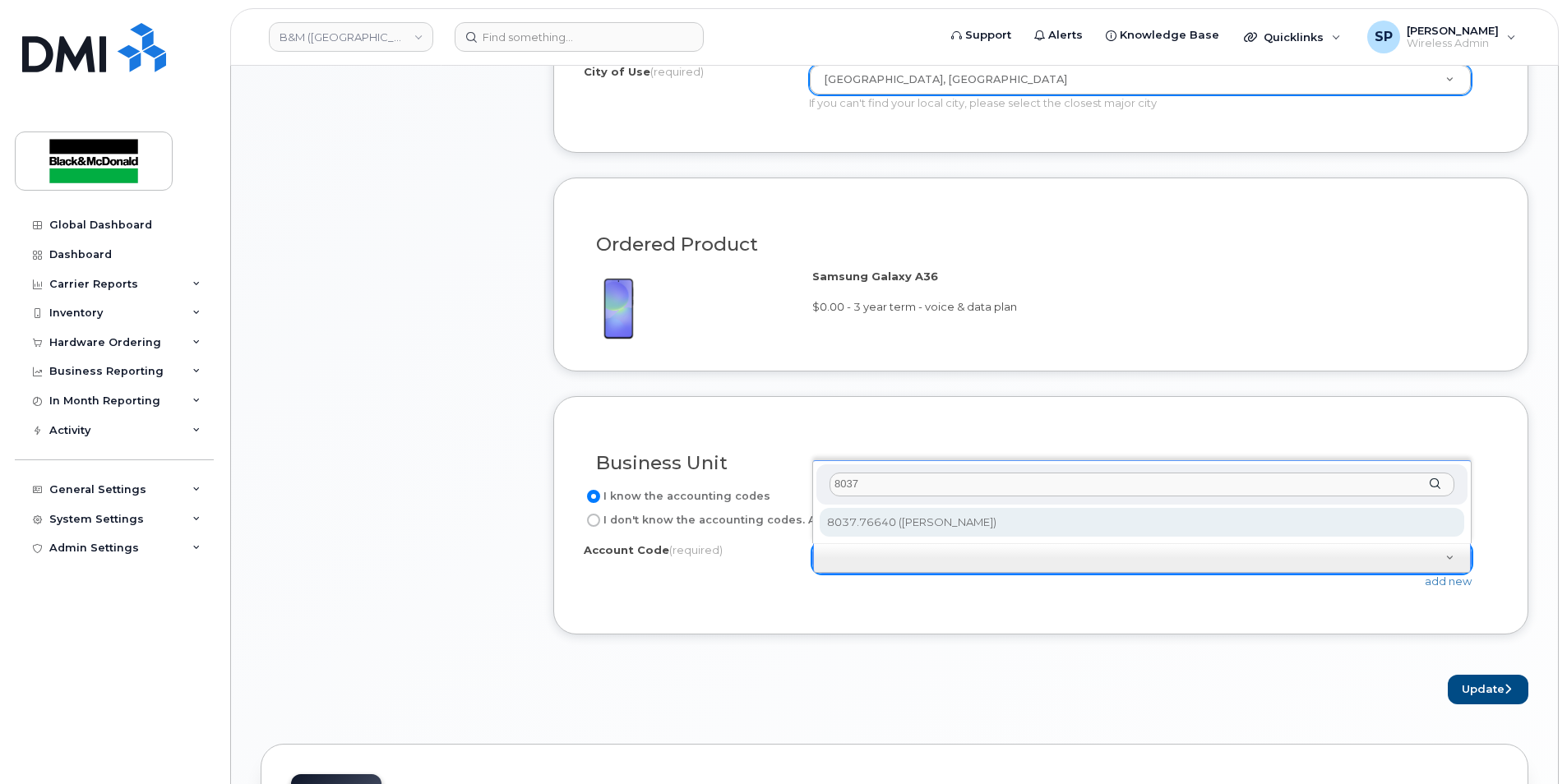
type input "8037"
select select "8037.76640"
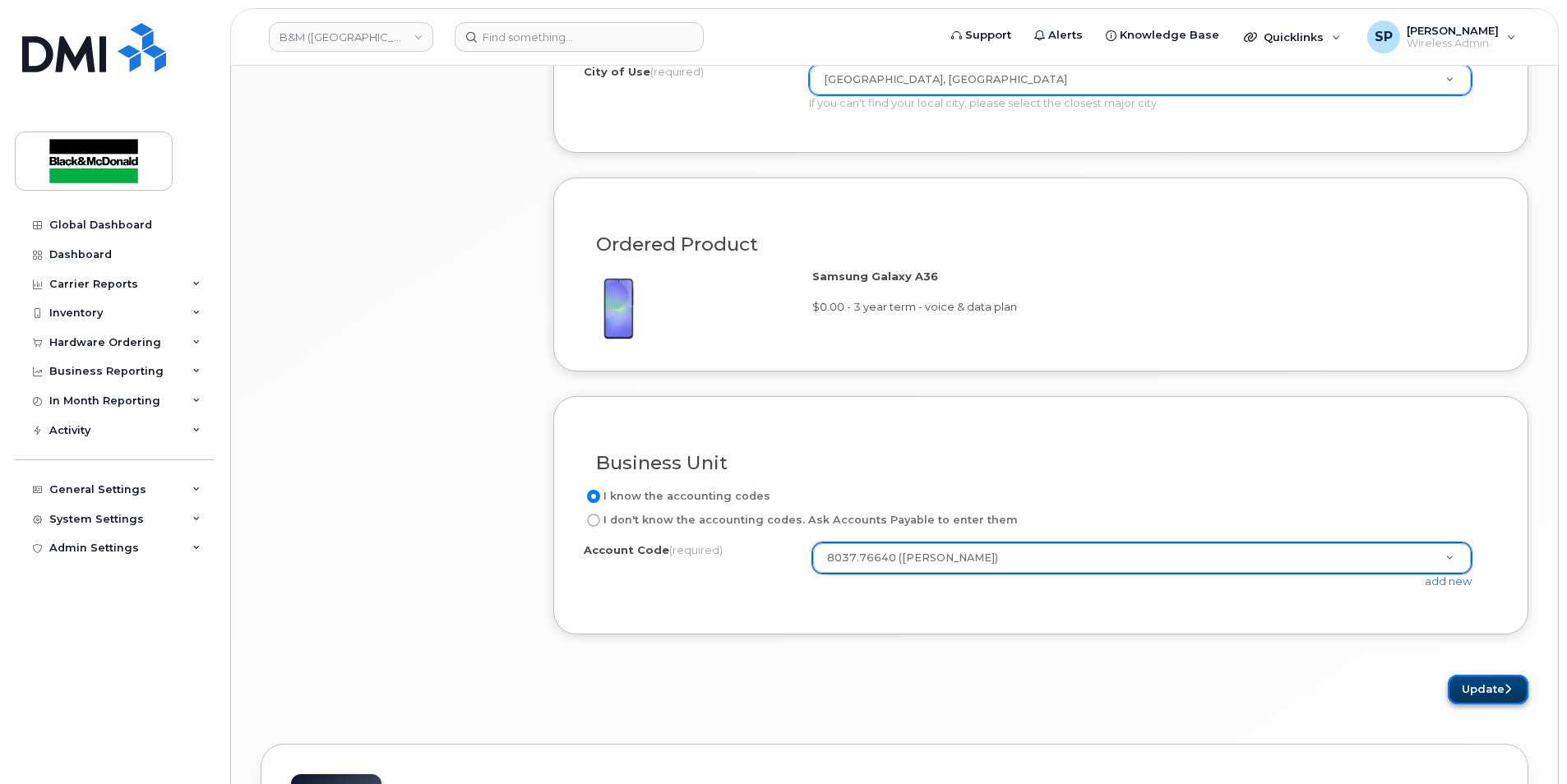
click at [1503, 693] on button "Update" at bounding box center [1487, 689] width 80 height 30
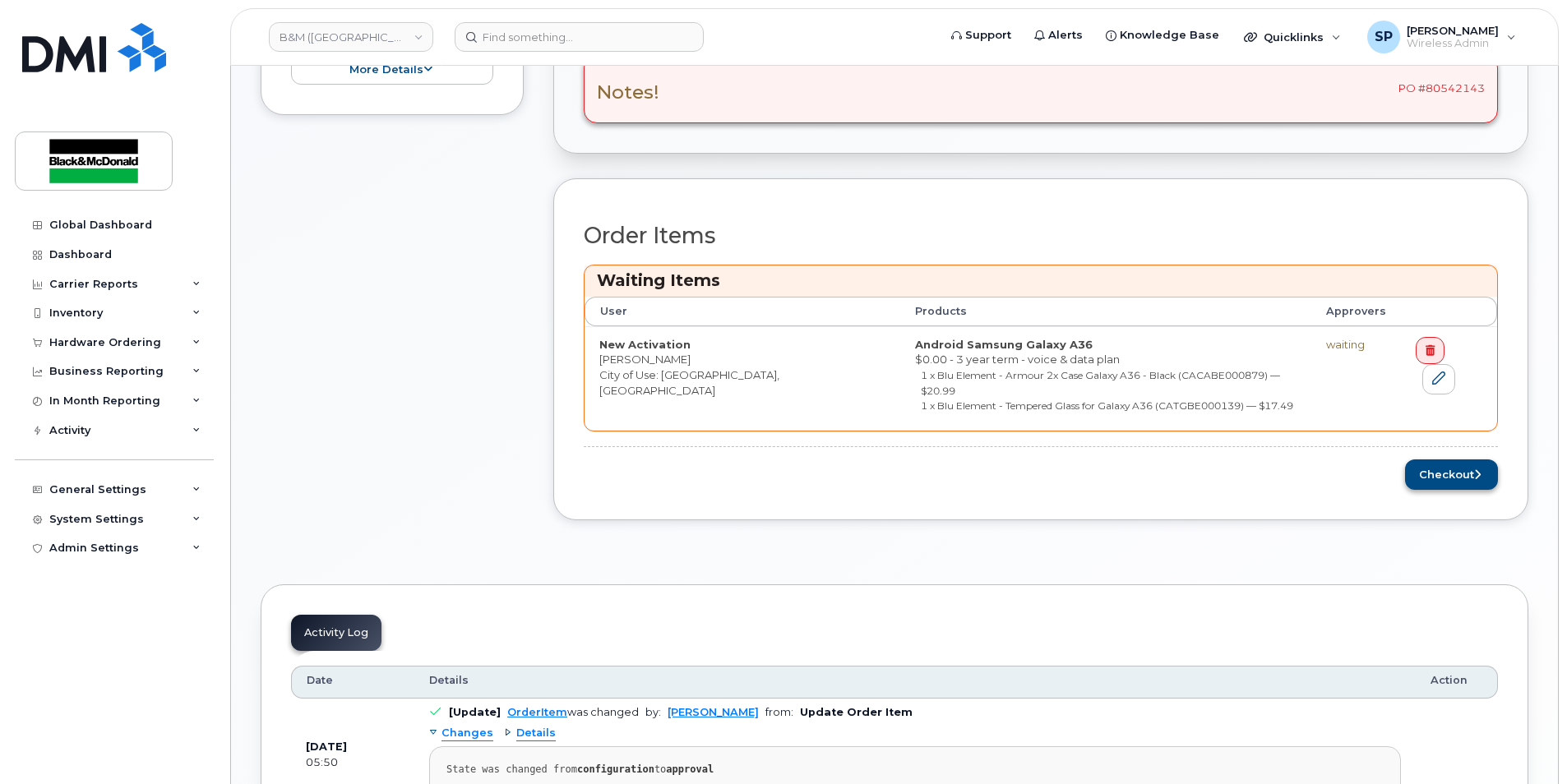
scroll to position [598, 0]
click at [1463, 473] on button "Checkout" at bounding box center [1452, 477] width 93 height 30
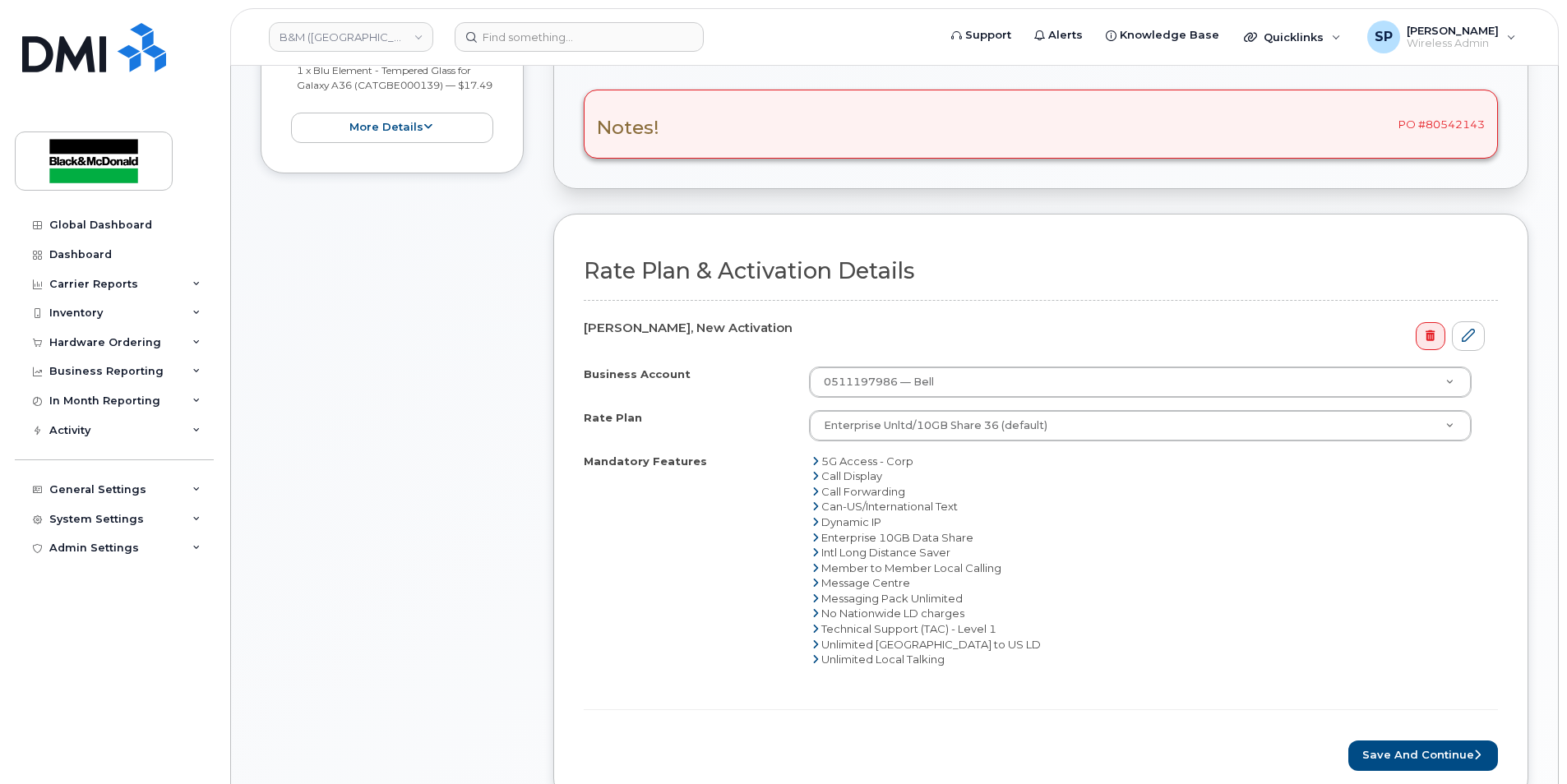
scroll to position [722, 0]
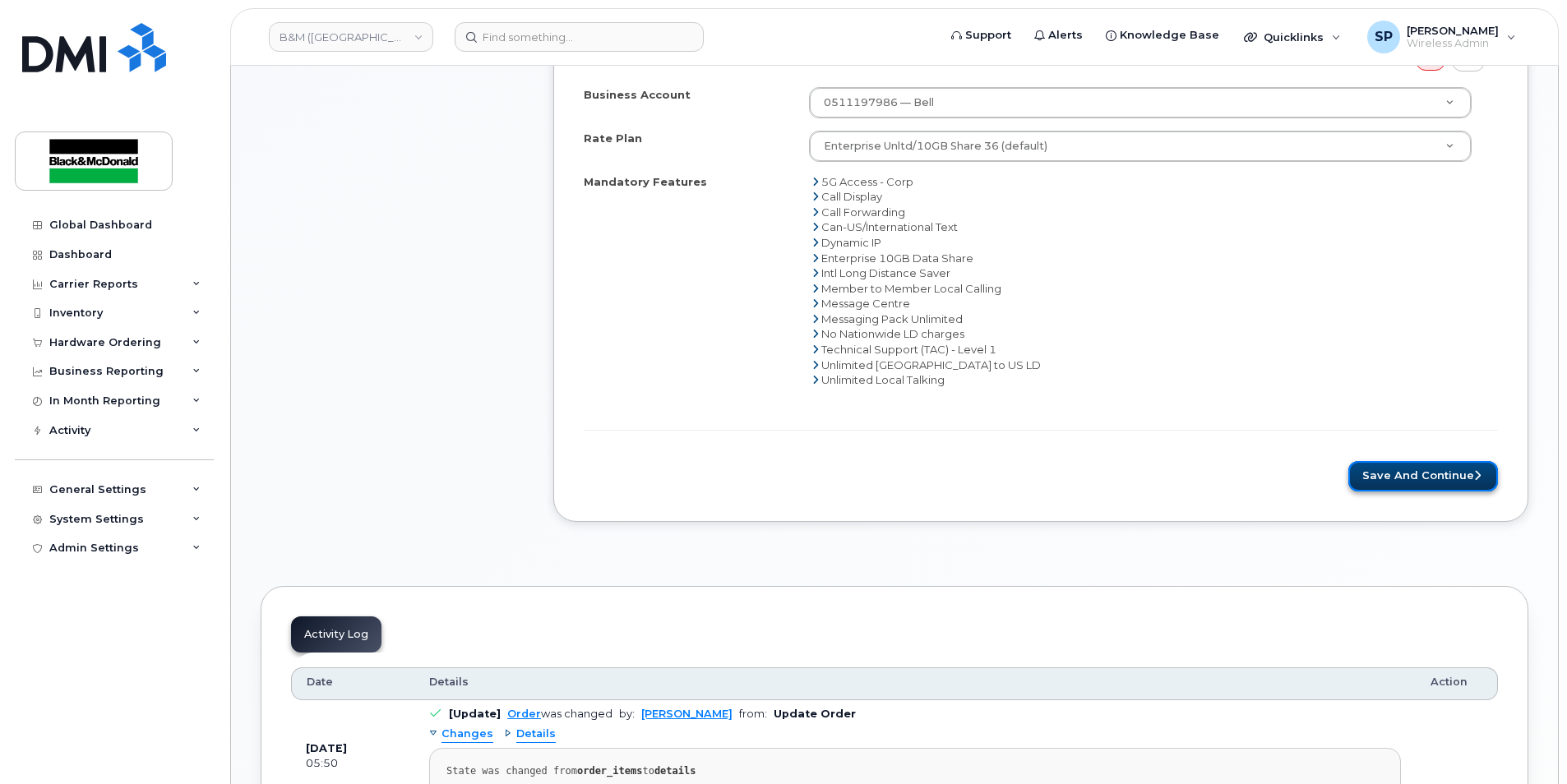
click at [1423, 468] on button "Save and Continue" at bounding box center [1423, 476] width 149 height 30
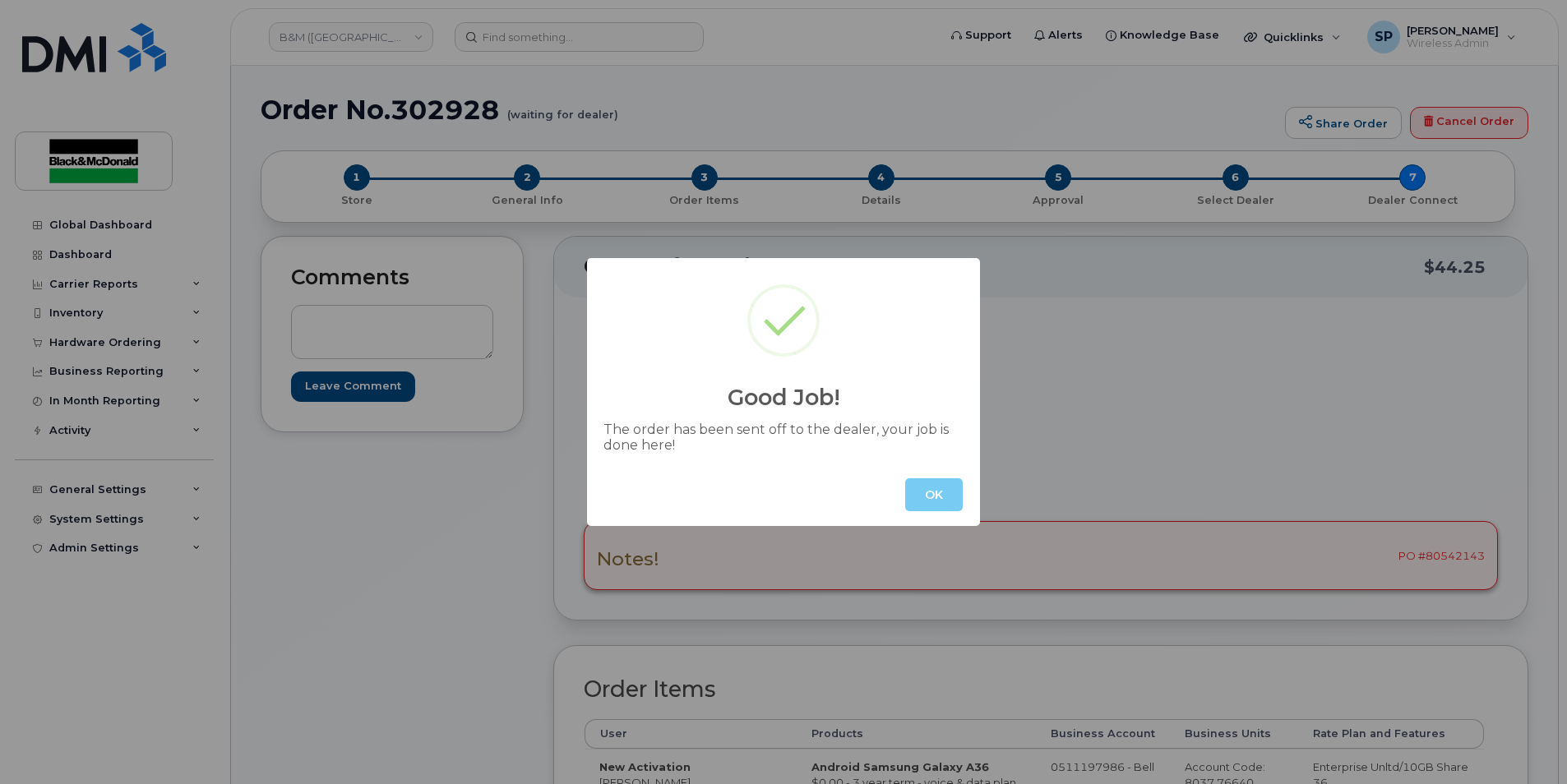
click at [941, 496] on button "OK" at bounding box center [934, 495] width 57 height 33
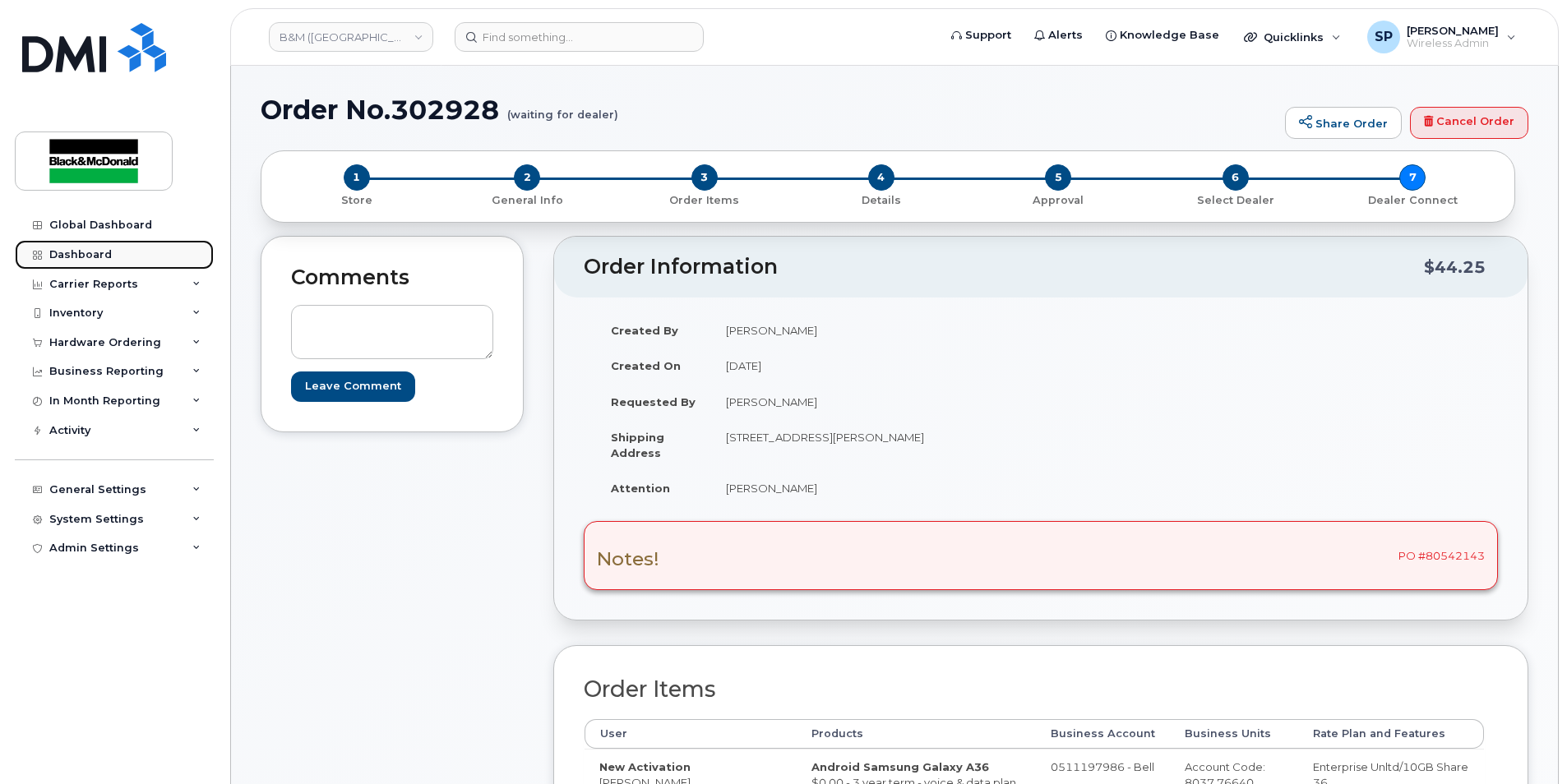
click at [66, 240] on link "Dashboard" at bounding box center [113, 255] width 199 height 30
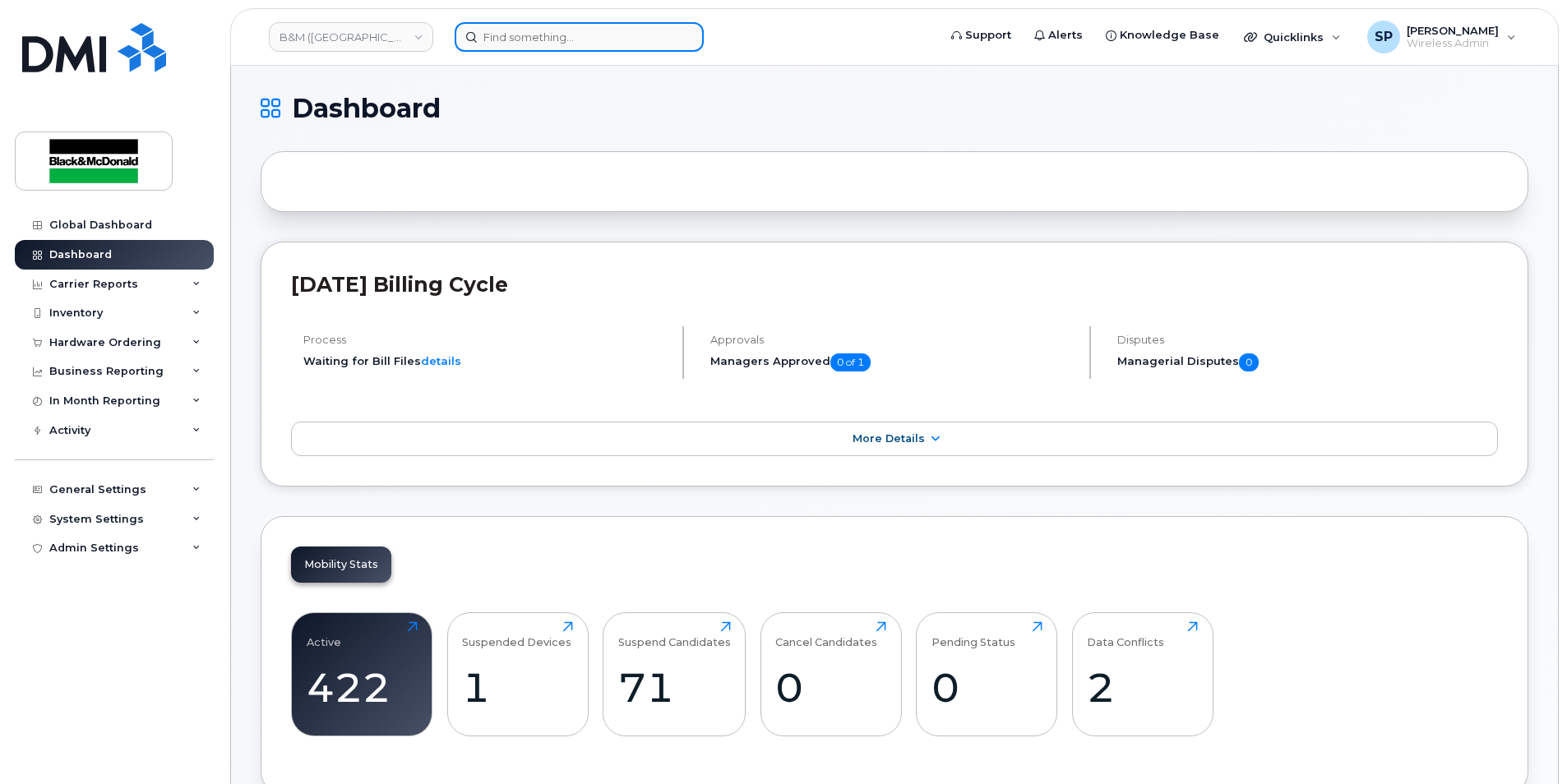
click at [493, 40] on input at bounding box center [579, 37] width 249 height 30
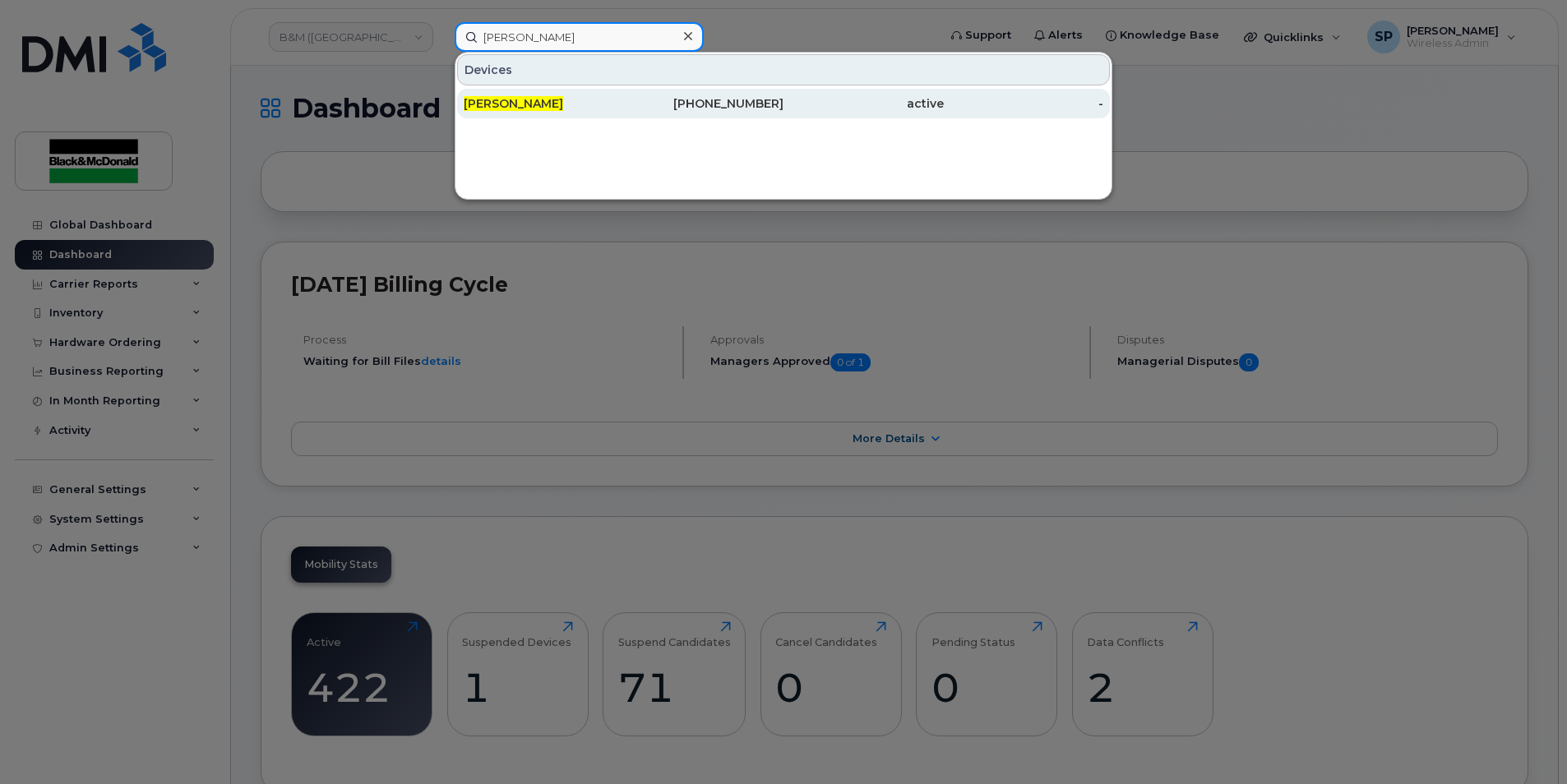
type input "[PERSON_NAME]"
click at [558, 97] on div "[PERSON_NAME]" at bounding box center [543, 103] width 160 height 16
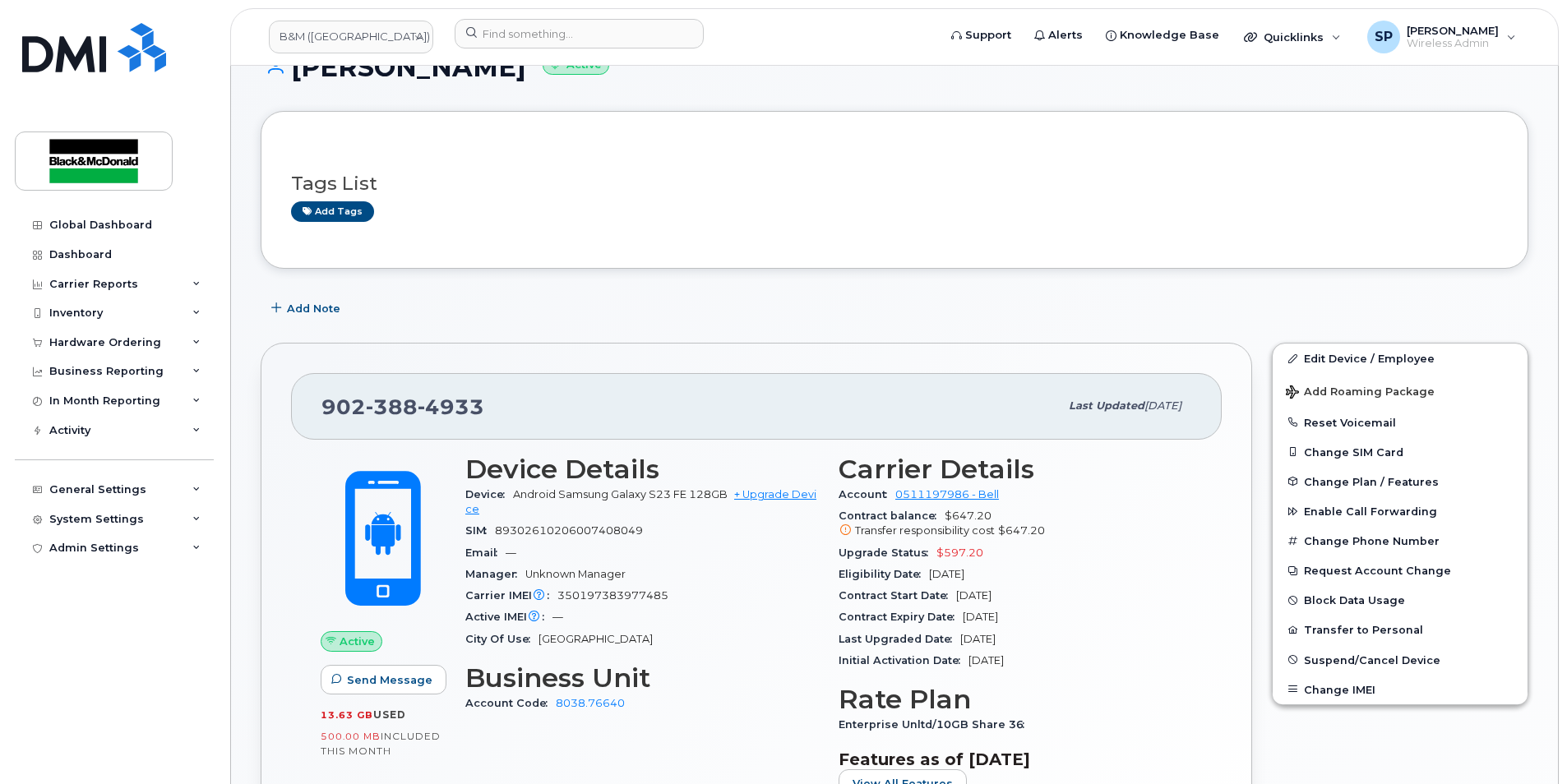
scroll to position [163, 0]
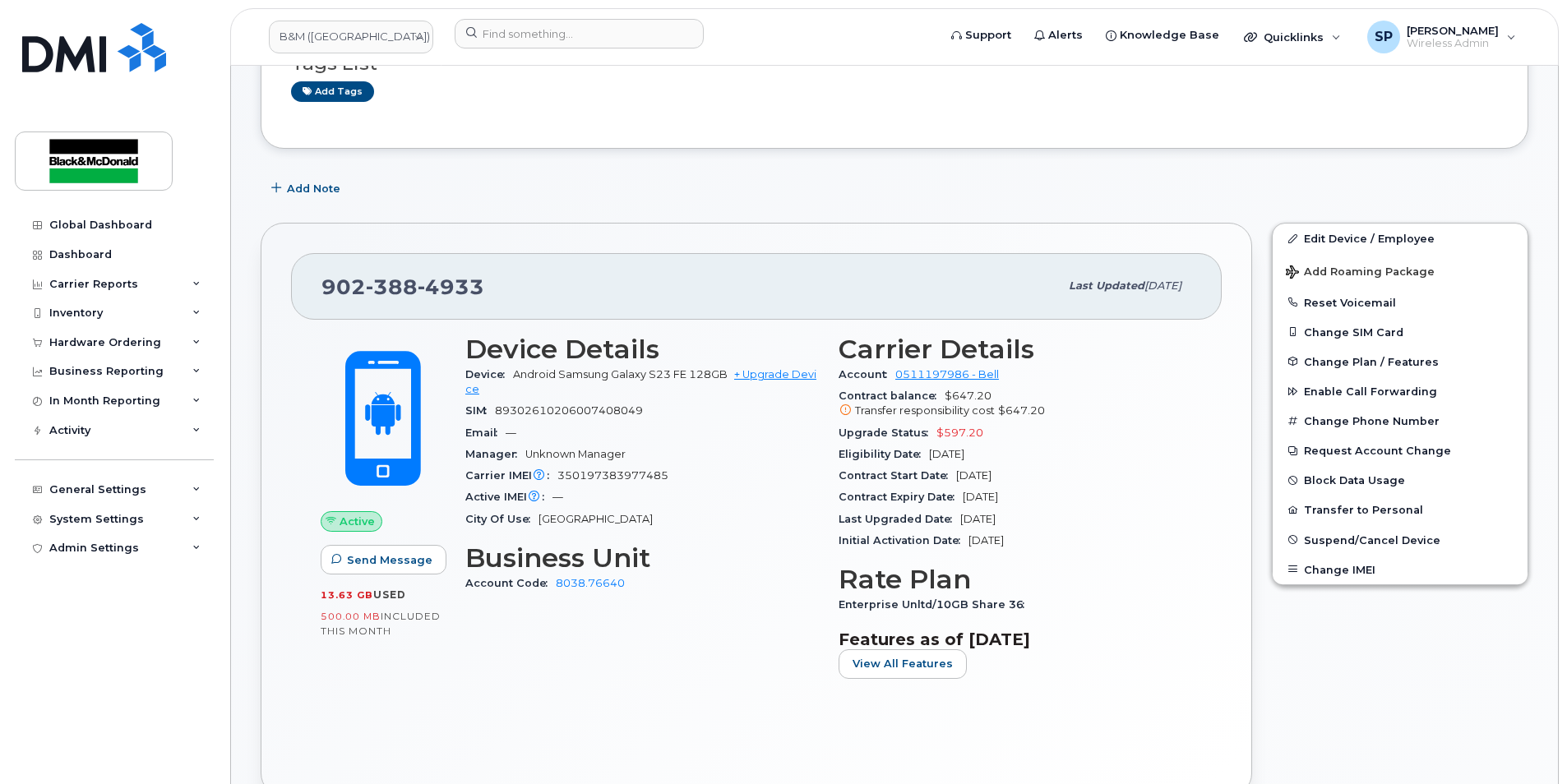
drag, startPoint x: 786, startPoint y: 492, endPoint x: 776, endPoint y: 502, distance: 14.1
click at [776, 502] on div "Active IMEI Active IMEI is refreshed daily with a delay of up to 48 hours follo…" at bounding box center [642, 497] width 354 height 21
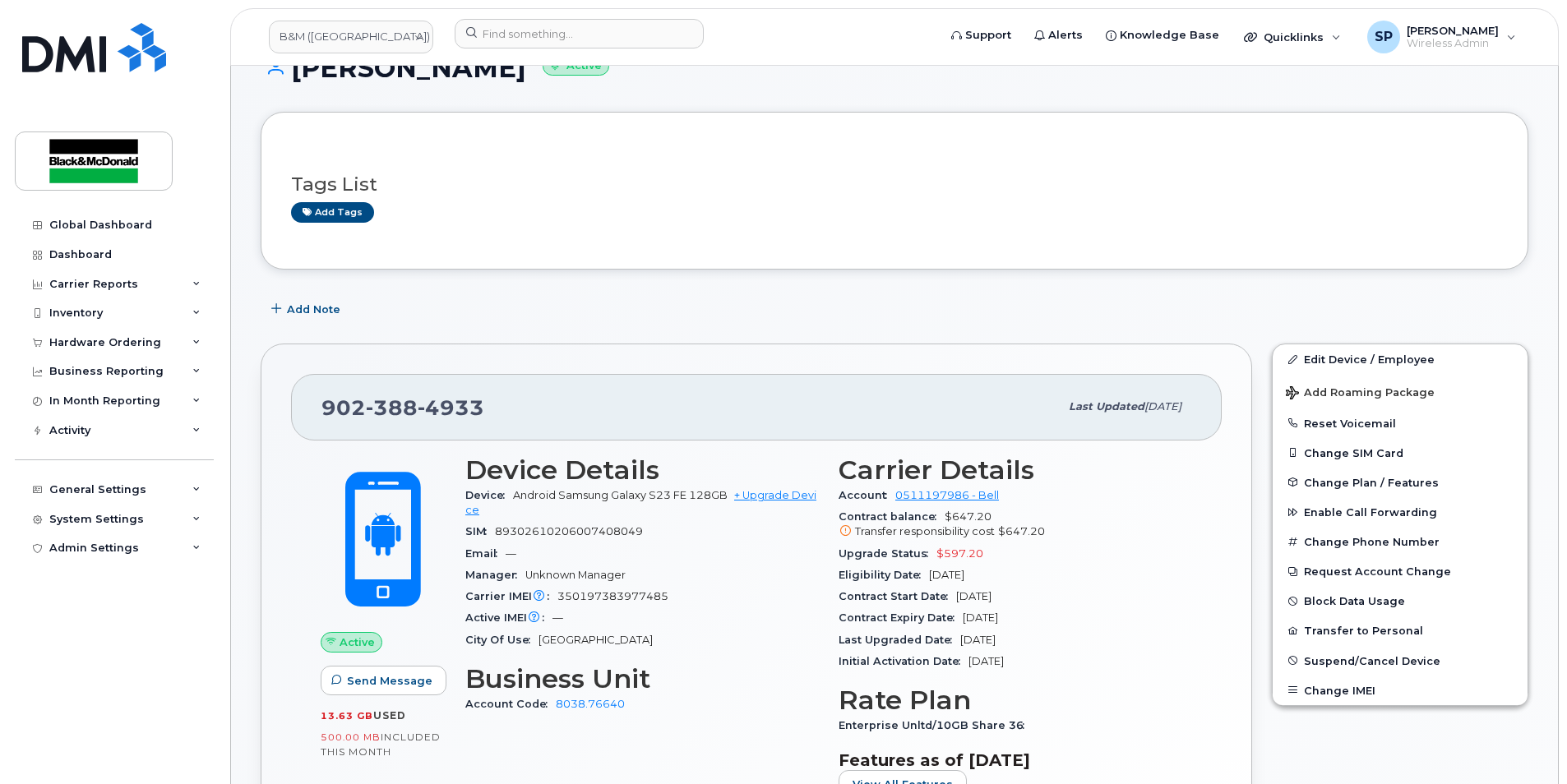
scroll to position [109, 0]
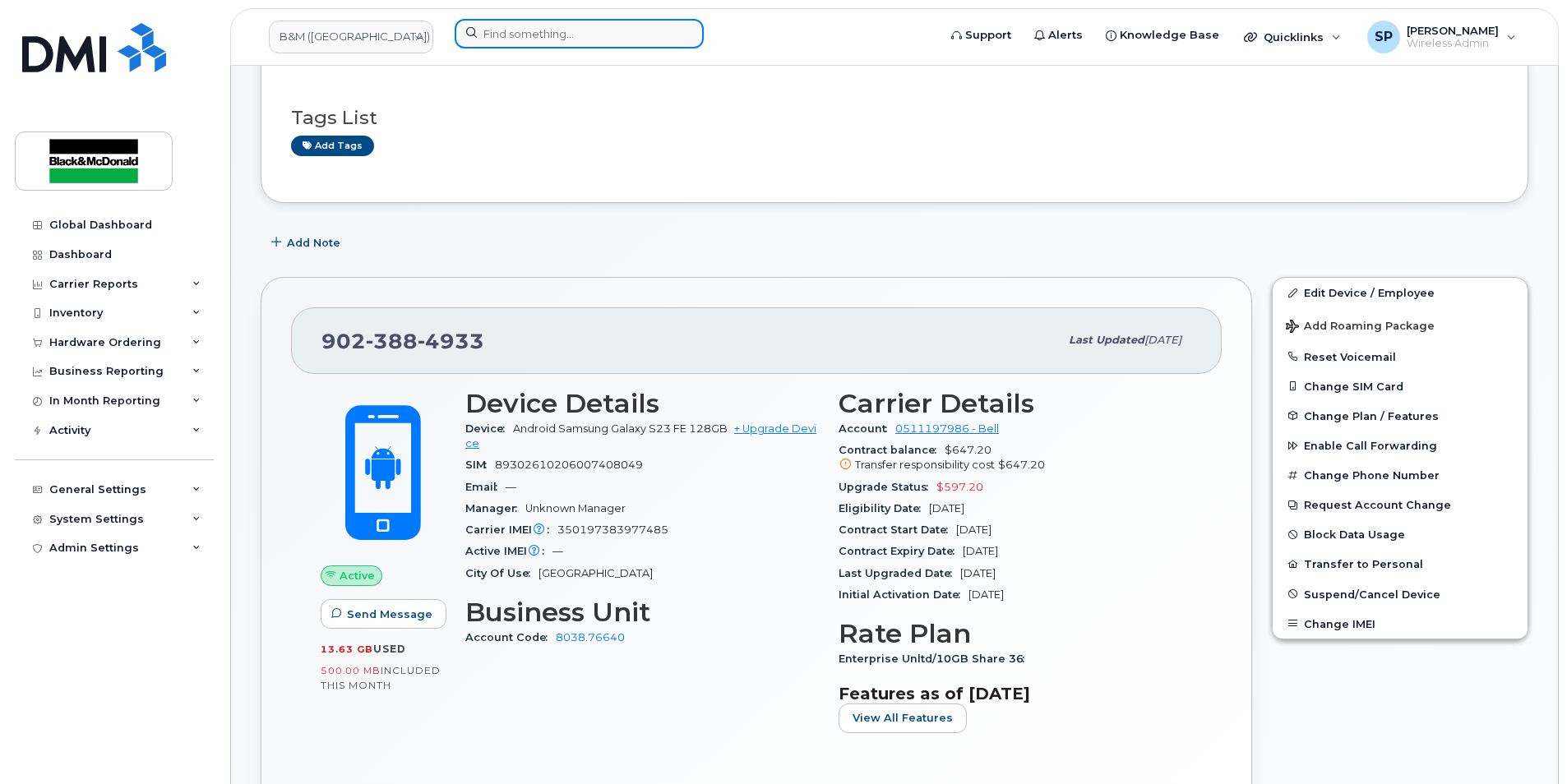
click at [522, 44] on input at bounding box center [579, 34] width 249 height 30
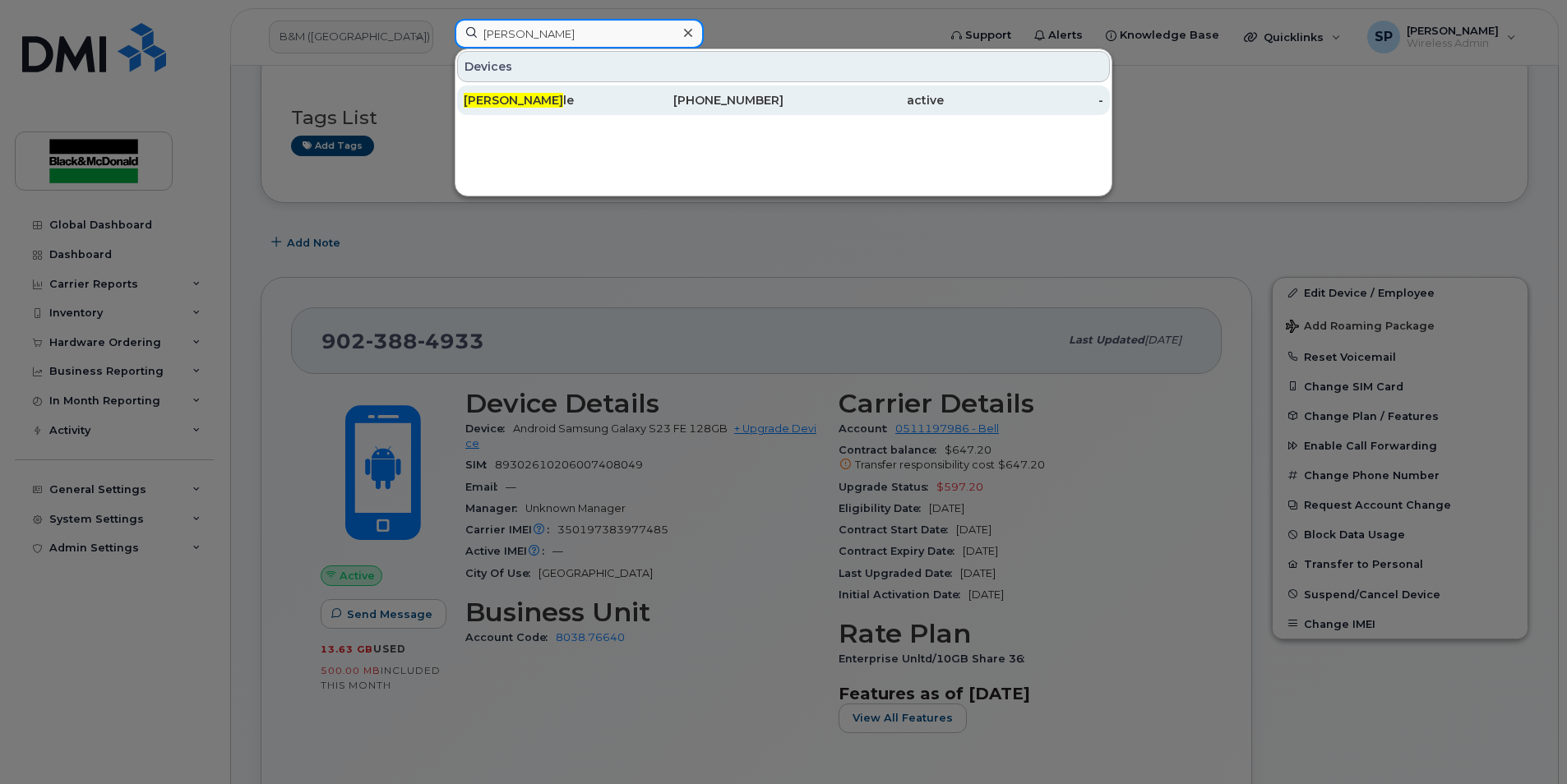
type input "Mark sear"
click at [528, 92] on div "Mark Sear le" at bounding box center [543, 100] width 160 height 30
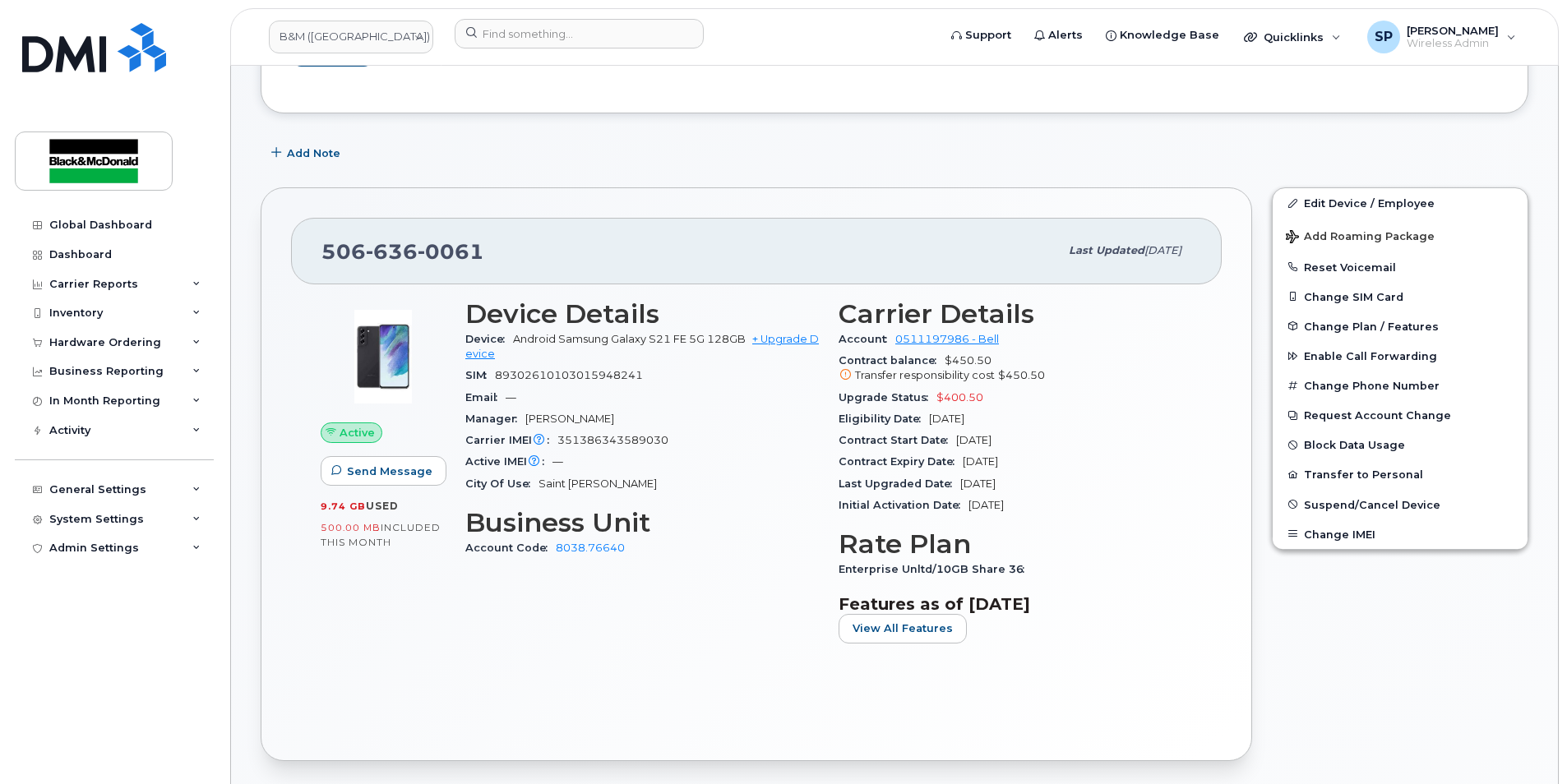
scroll to position [217, 0]
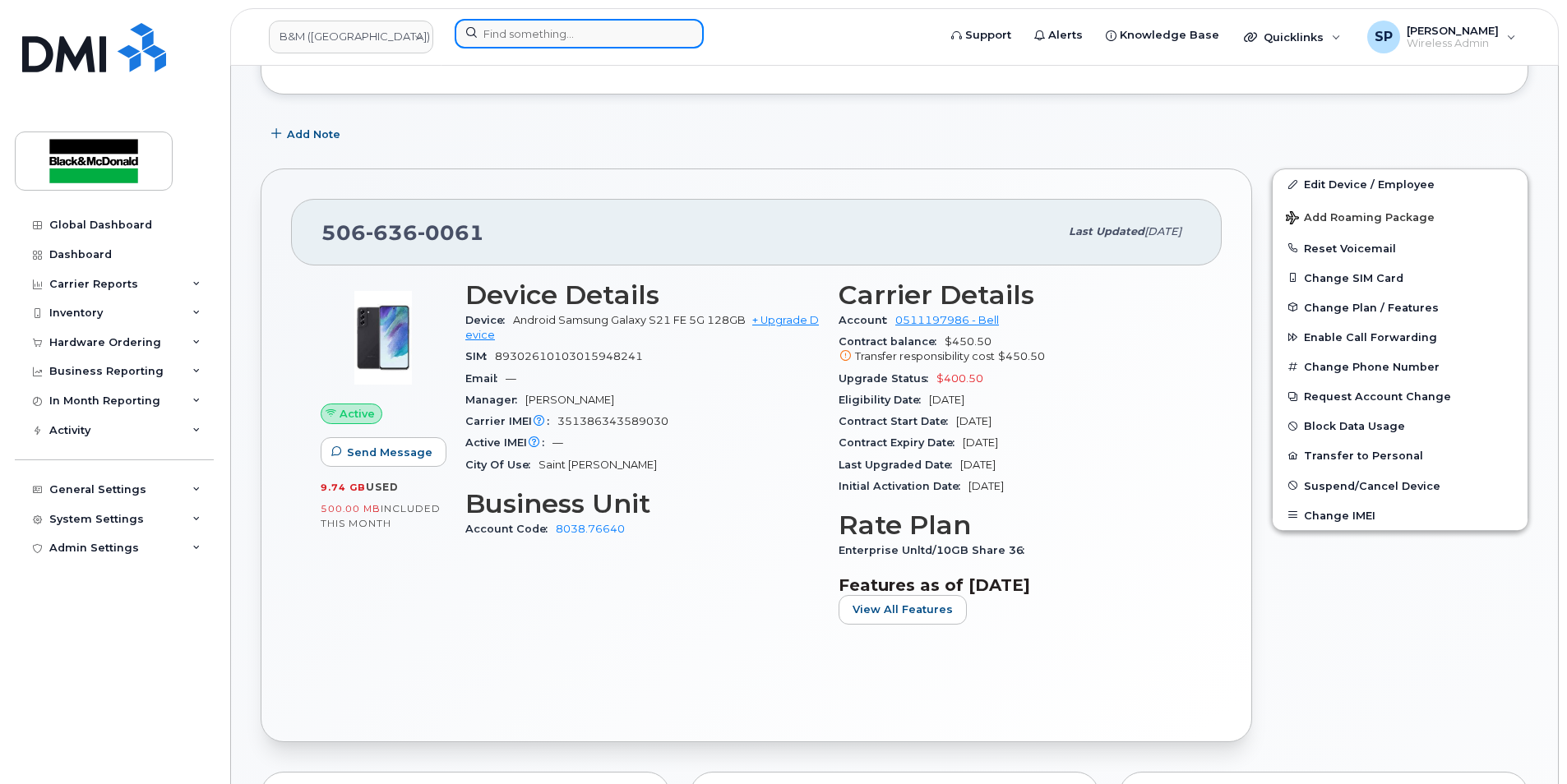
click at [524, 41] on input at bounding box center [579, 34] width 249 height 30
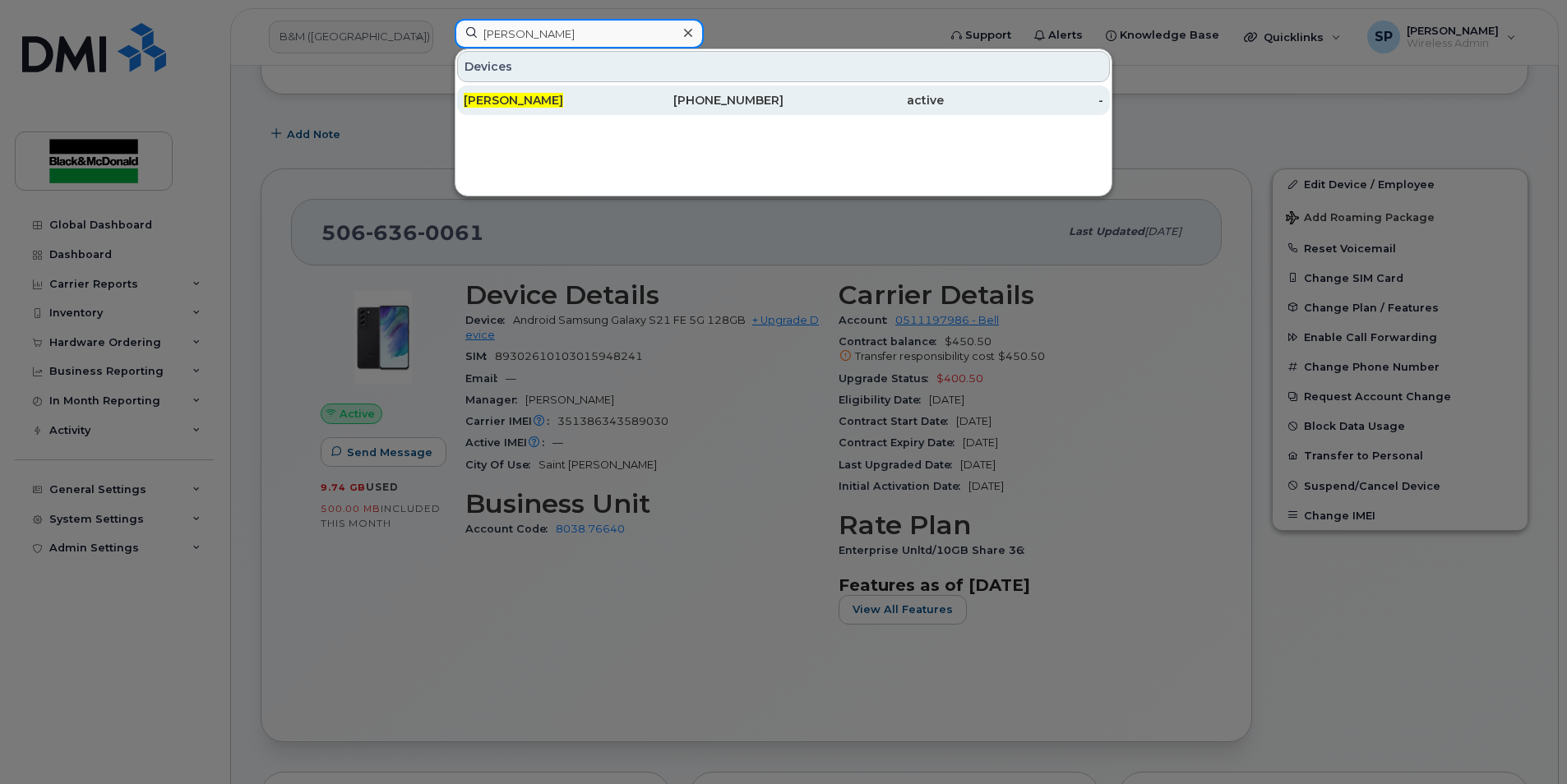
type input "[PERSON_NAME]"
click at [560, 89] on div "[PERSON_NAME]" at bounding box center [543, 100] width 160 height 30
